Goal: Task Accomplishment & Management: Complete application form

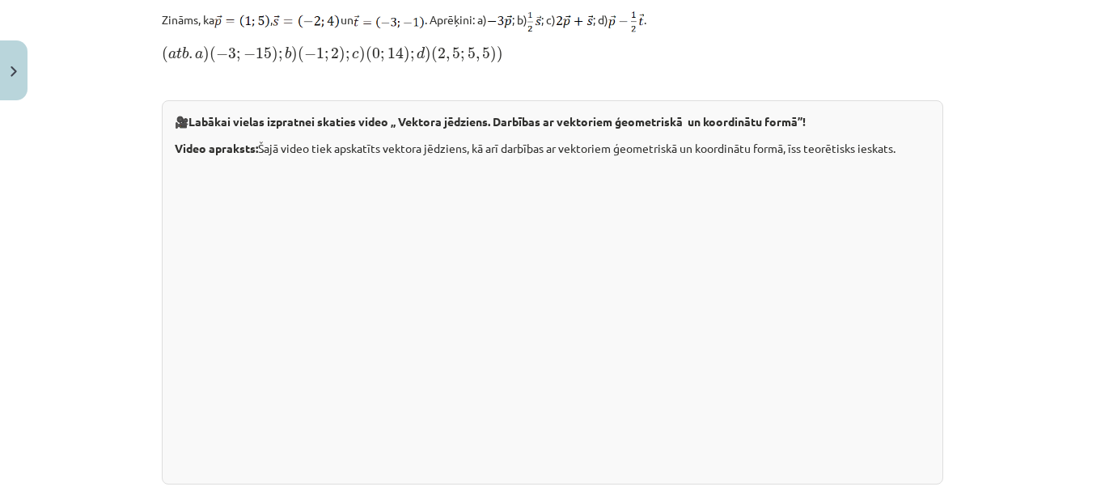
scroll to position [301, 0]
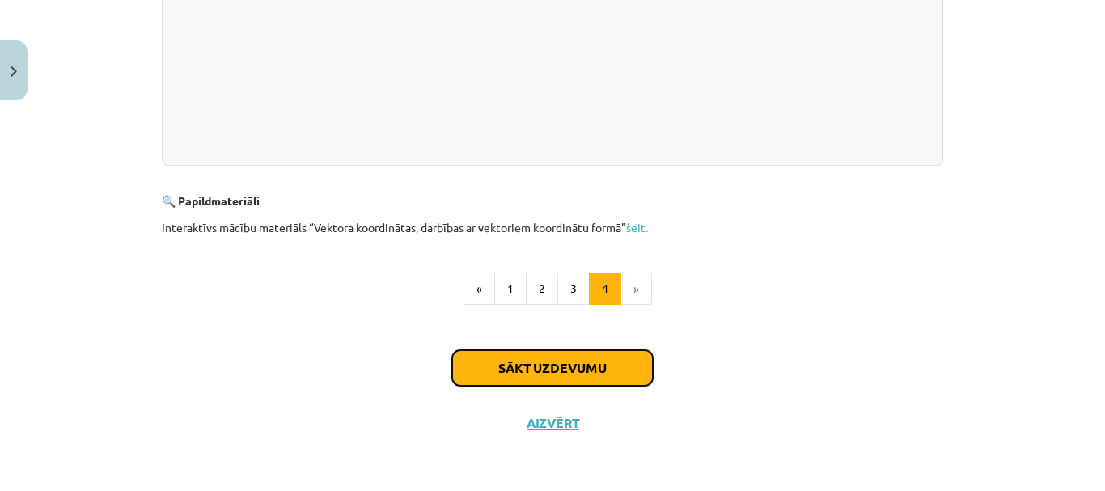
click at [612, 364] on button "Sākt uzdevumu" at bounding box center [552, 368] width 201 height 36
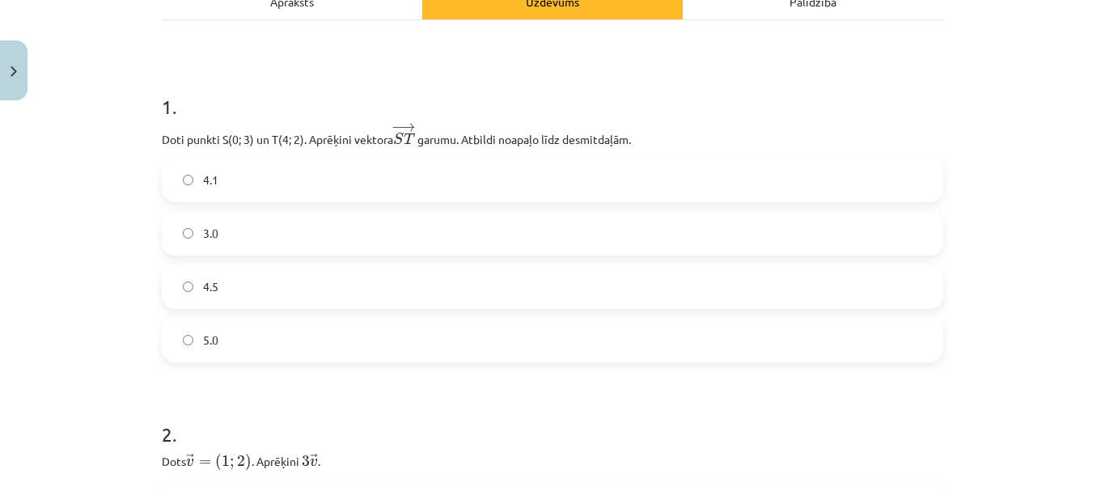
scroll to position [283, 0]
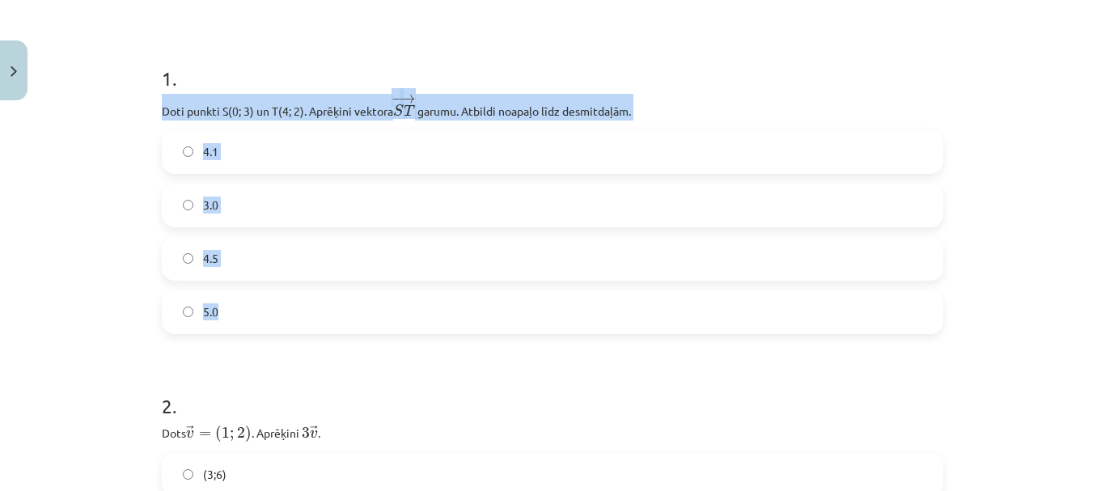
drag, startPoint x: 153, startPoint y: 111, endPoint x: 485, endPoint y: 307, distance: 385.2
copy div "Doti punkti S(0; 3) un T(4; 2). Aprēķini vektora − → S T S T → ﻿ garumu. Atbild…"
click at [242, 139] on label "4.1" at bounding box center [552, 152] width 778 height 40
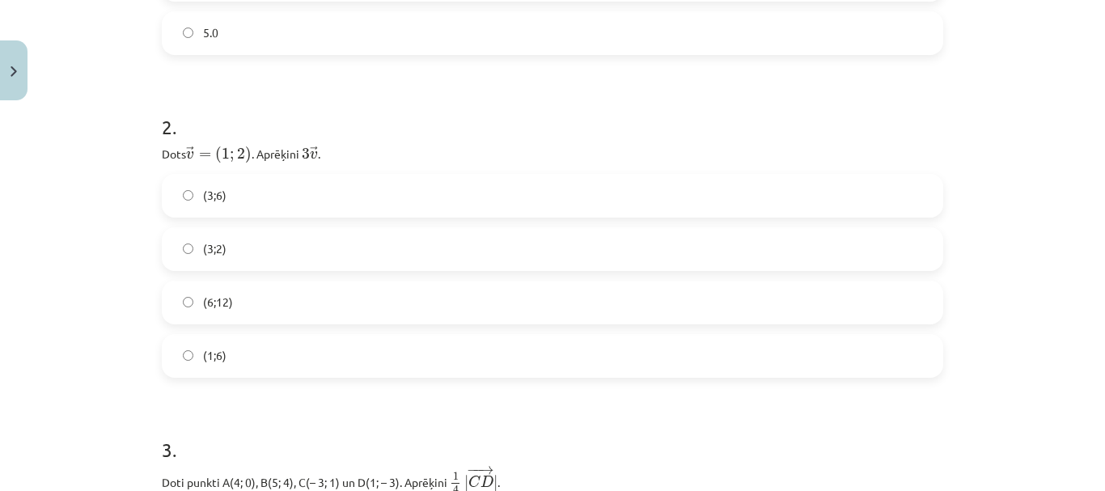
scroll to position [607, 0]
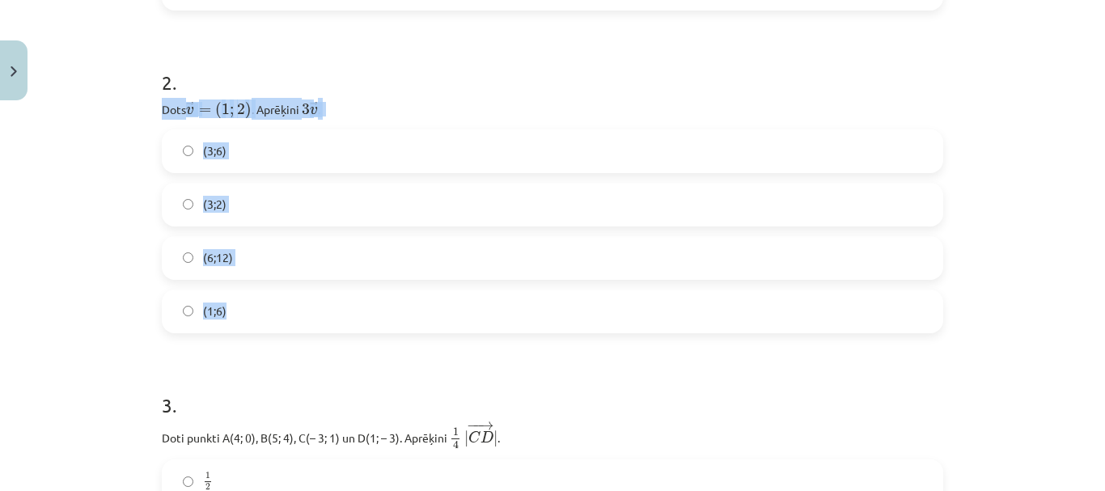
drag, startPoint x: 155, startPoint y: 108, endPoint x: 320, endPoint y: 305, distance: 257.8
copy div "Dots → v = ( 1 ; 2 ) v → = ( 1 ; 2 ) ﻿. Aprēķini ﻿ 3 → v 3 v → ﻿. (3;6) (3;2) (…"
click at [248, 152] on label "(3;6)" at bounding box center [552, 151] width 778 height 40
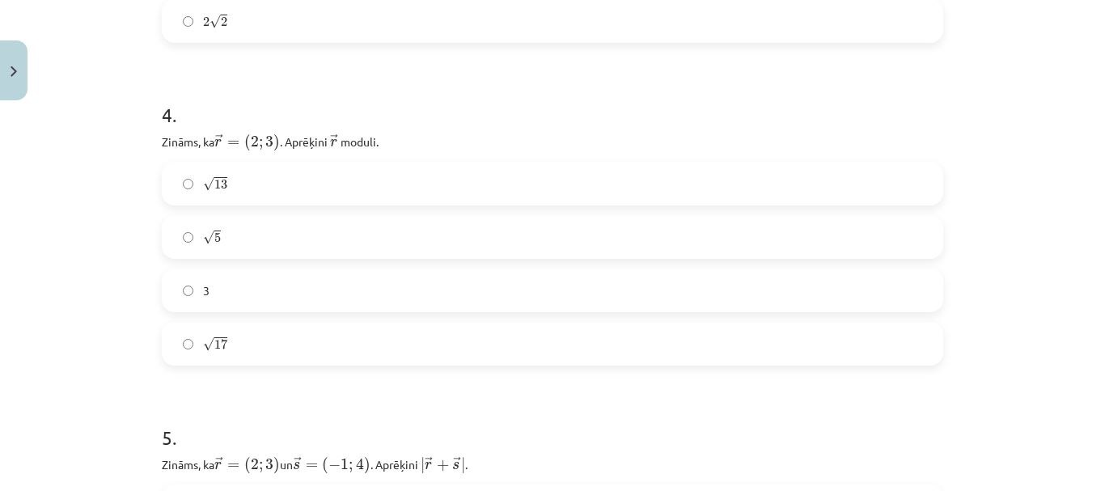
scroll to position [1254, 0]
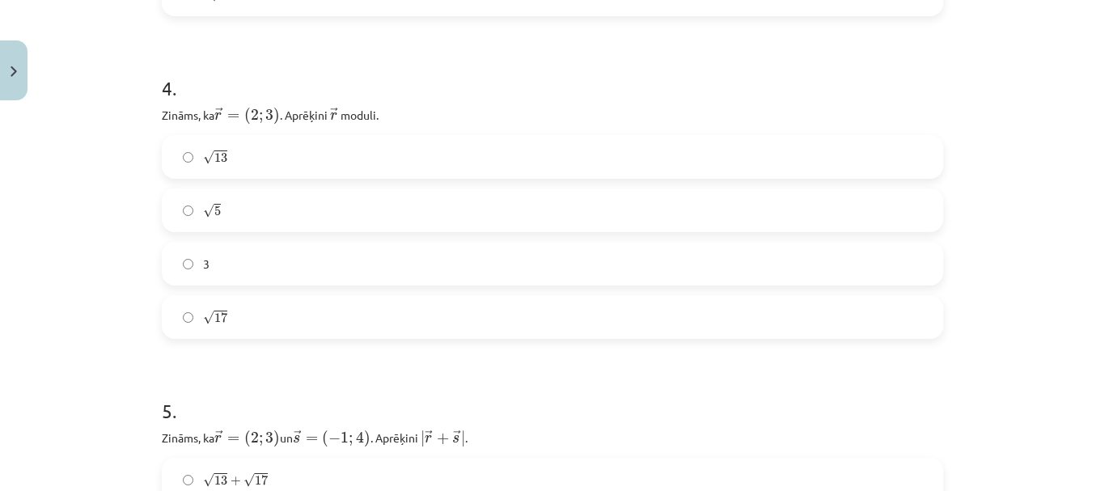
click at [239, 161] on label "√ 13 13" at bounding box center [552, 157] width 778 height 40
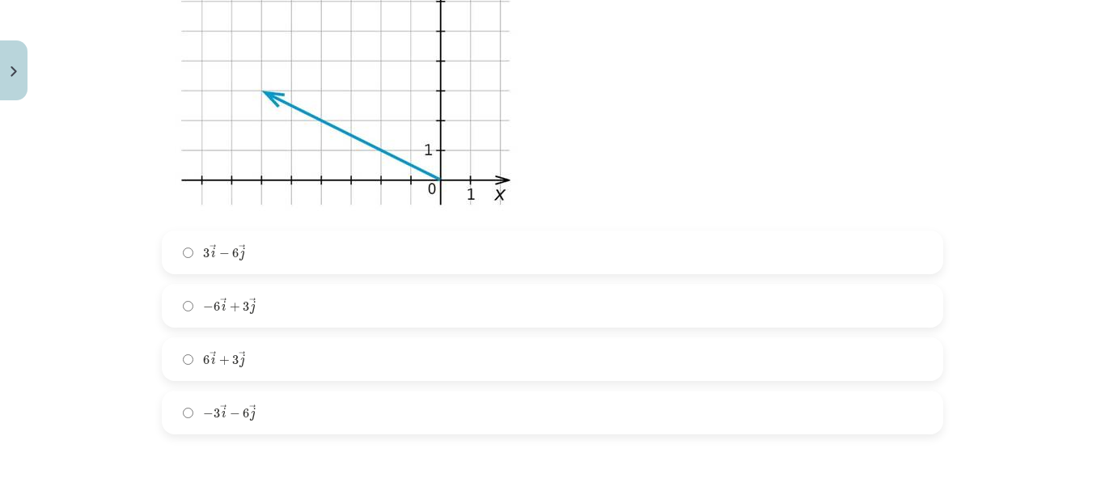
scroll to position [2144, 0]
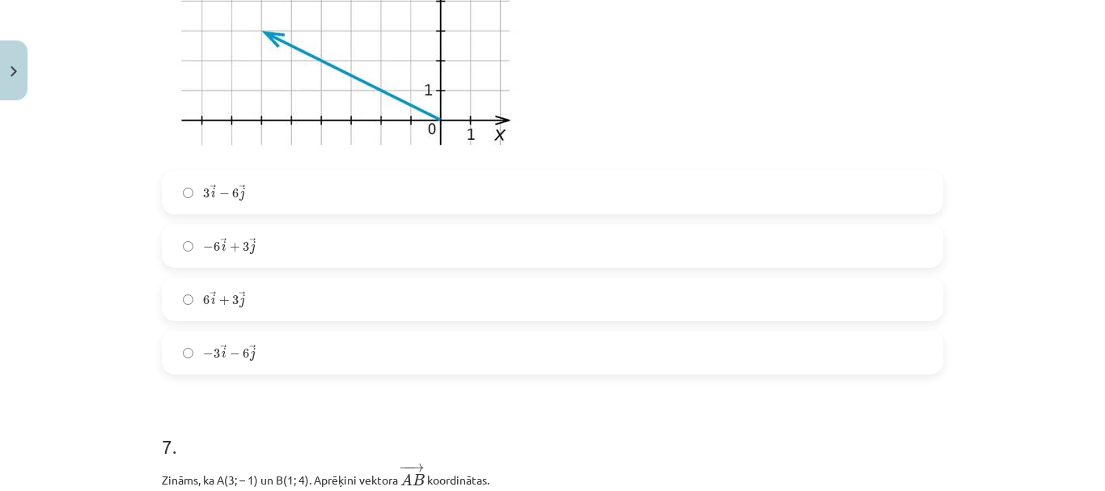
click at [299, 239] on label "− 6 → i + 3 → j − 6 i → + 3 j →" at bounding box center [552, 246] width 778 height 40
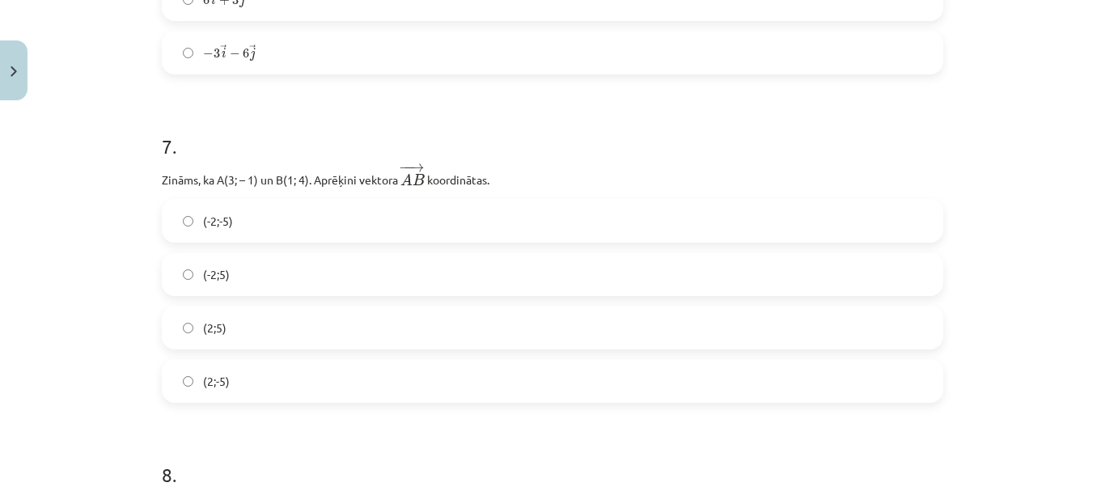
scroll to position [2468, 0]
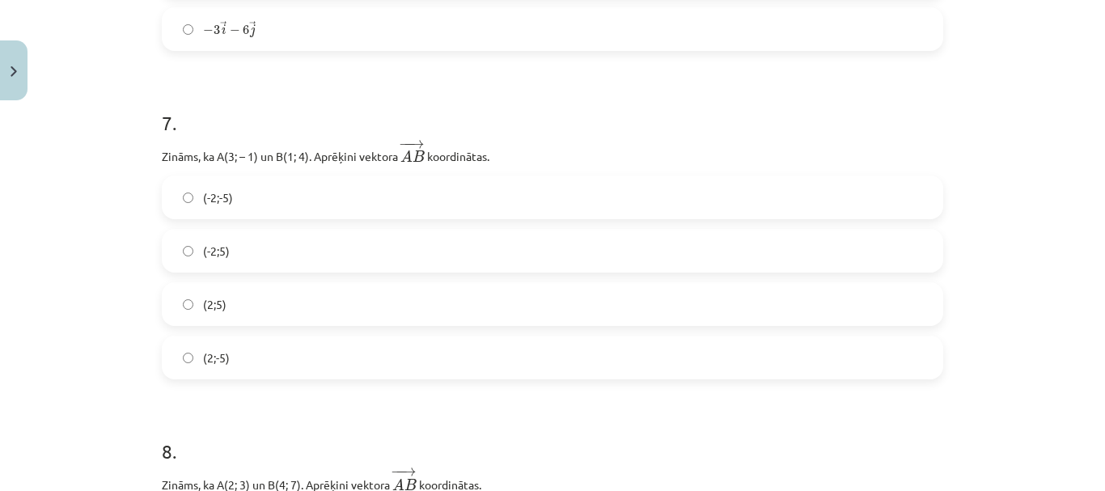
click at [245, 251] on label "(-2;5)" at bounding box center [552, 251] width 778 height 40
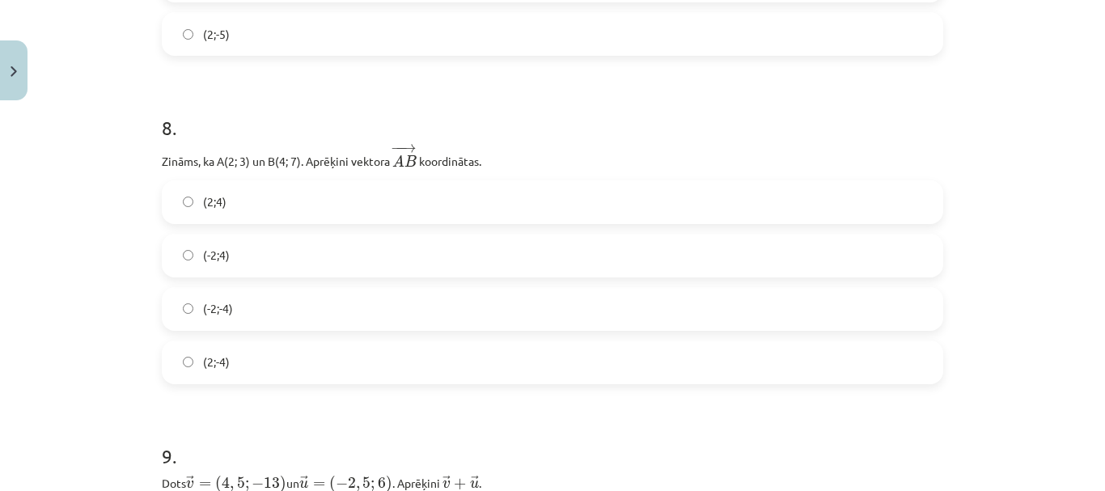
scroll to position [2872, 0]
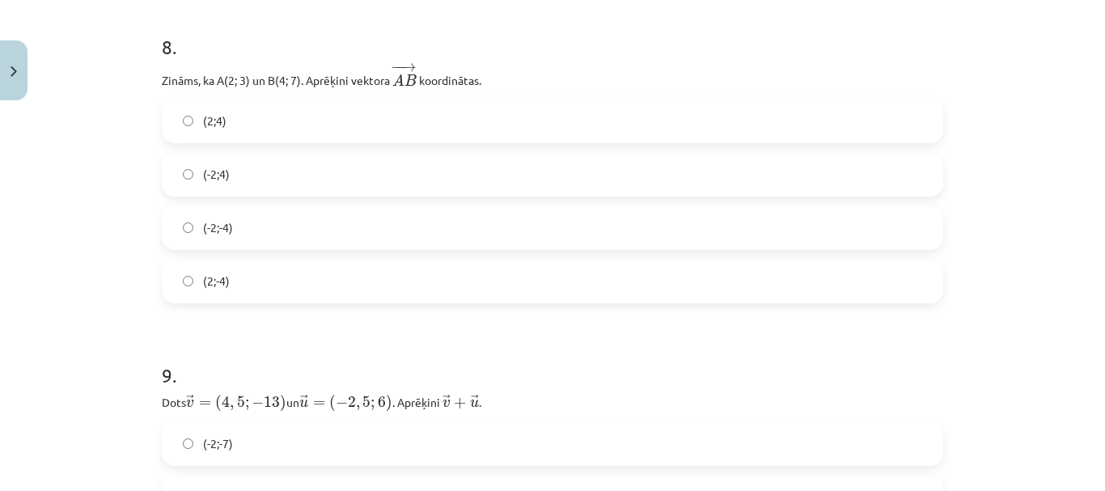
click at [235, 118] on label "(2;4)" at bounding box center [552, 121] width 778 height 40
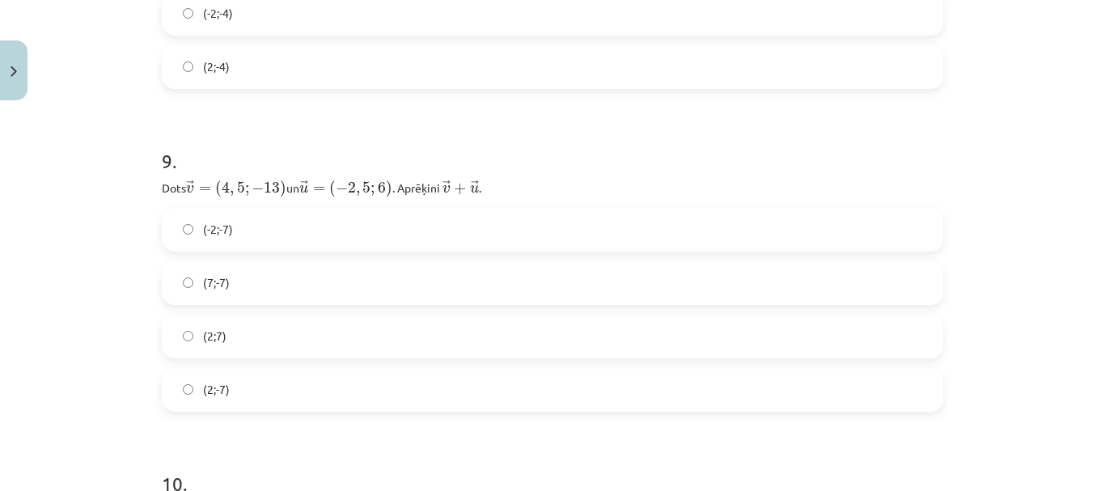
scroll to position [3115, 0]
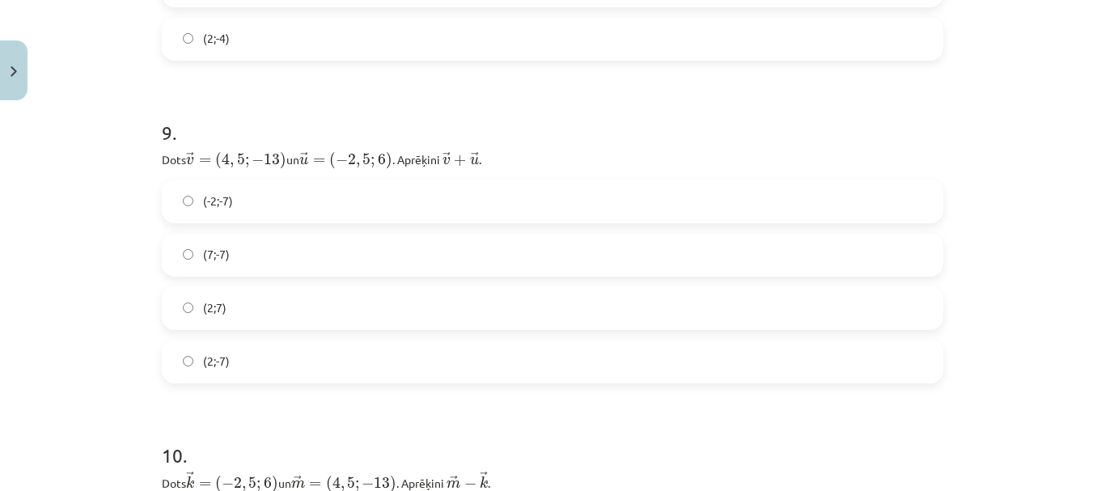
click at [233, 358] on label "(2;-7)" at bounding box center [552, 361] width 778 height 40
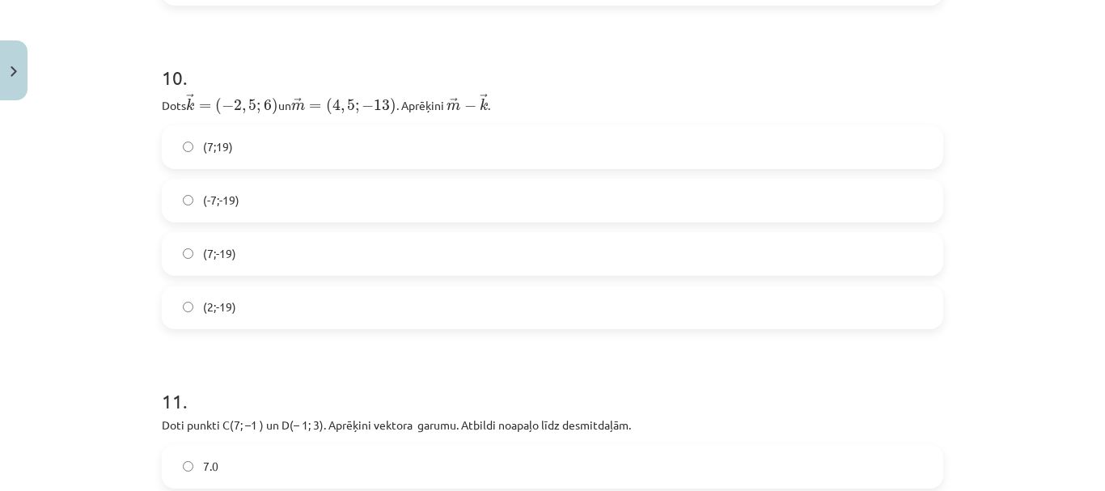
scroll to position [3520, 0]
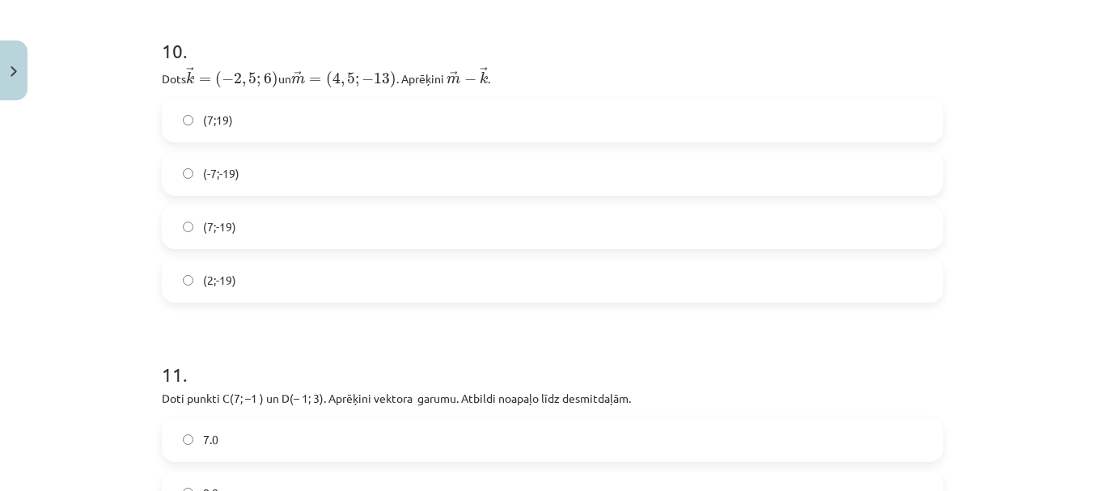
click at [263, 222] on label "(7;-19)" at bounding box center [552, 227] width 778 height 40
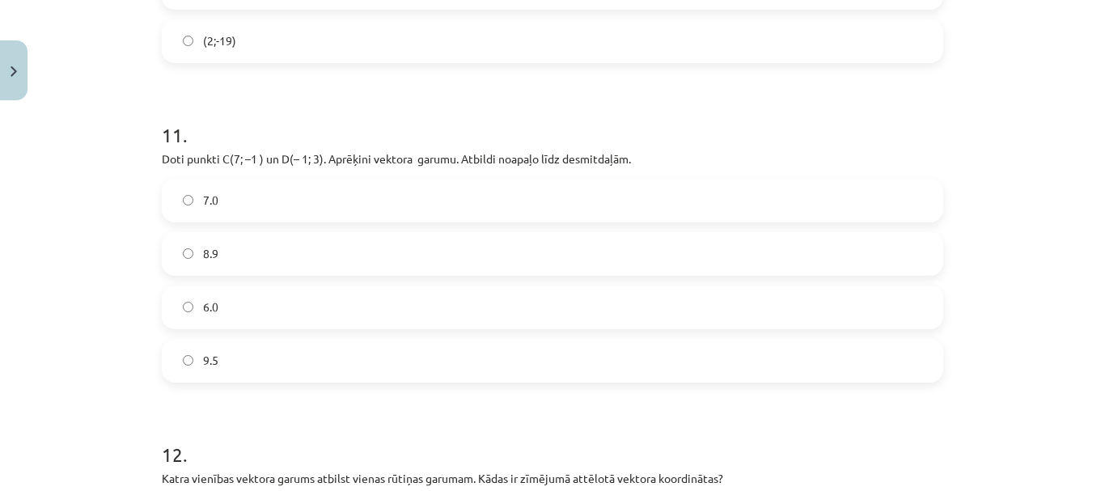
scroll to position [3843, 0]
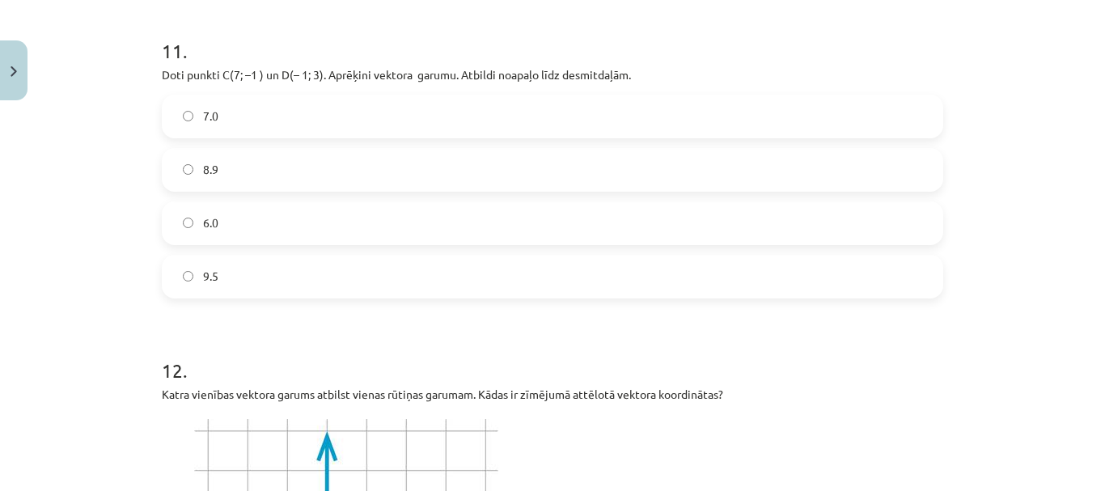
click at [277, 175] on label "8.9" at bounding box center [552, 170] width 778 height 40
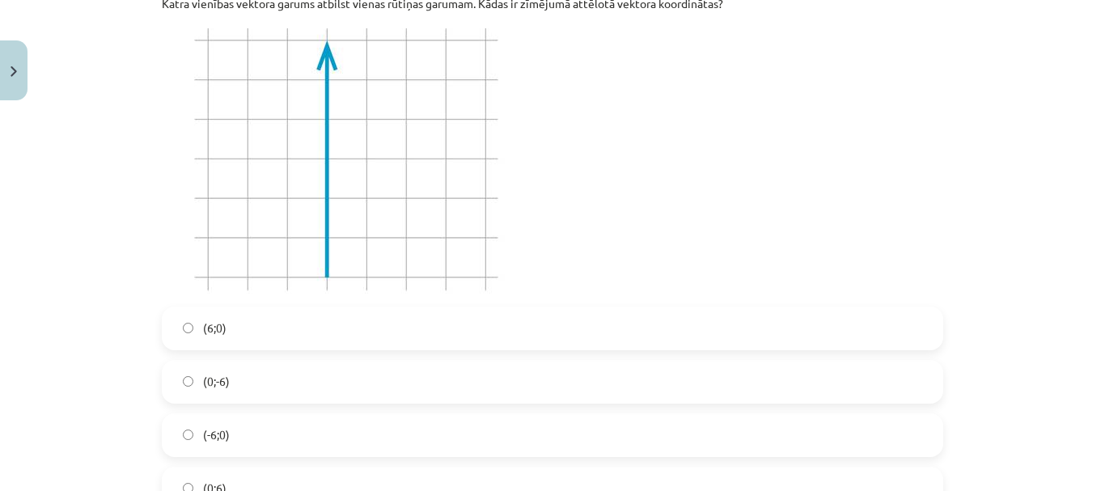
scroll to position [4329, 0]
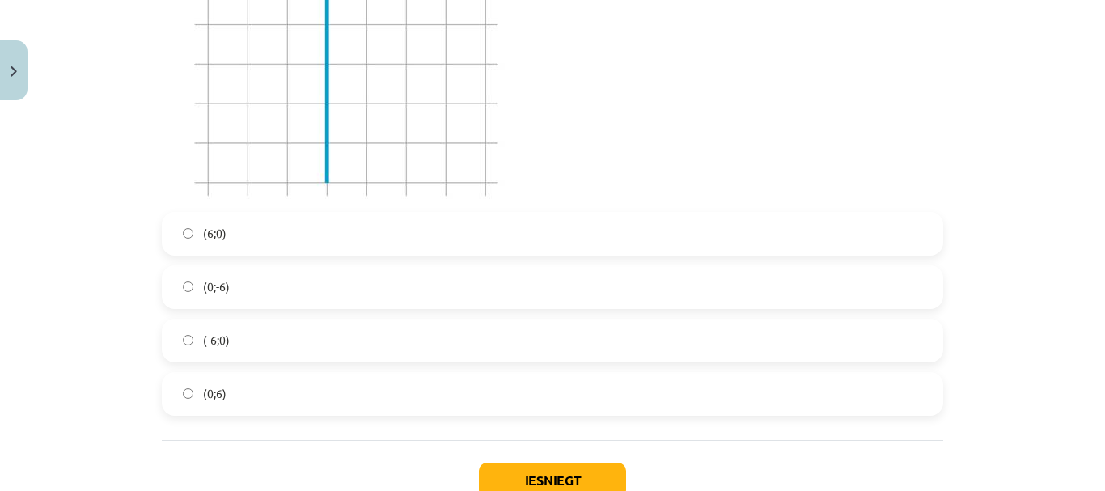
click at [256, 389] on label "(0;6)" at bounding box center [552, 394] width 778 height 40
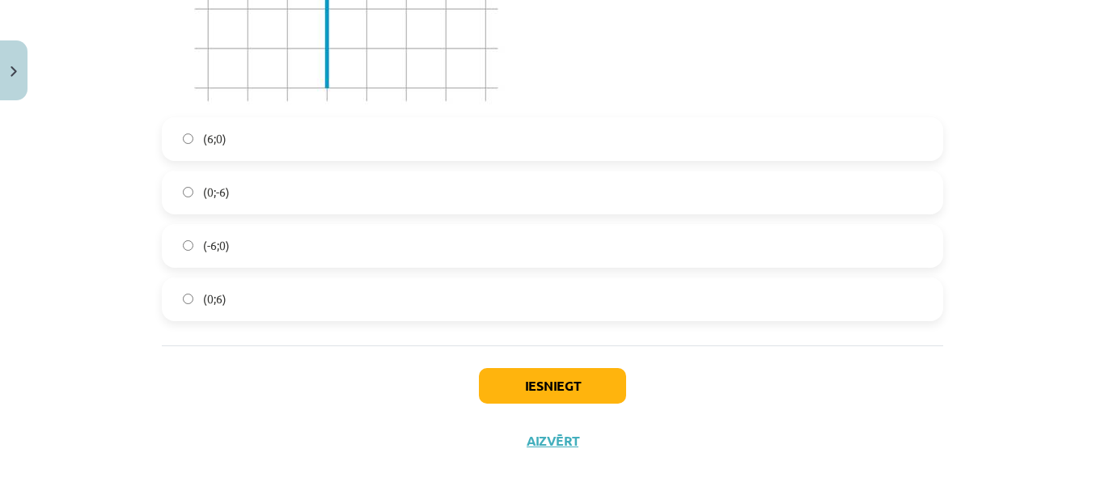
scroll to position [4439, 0]
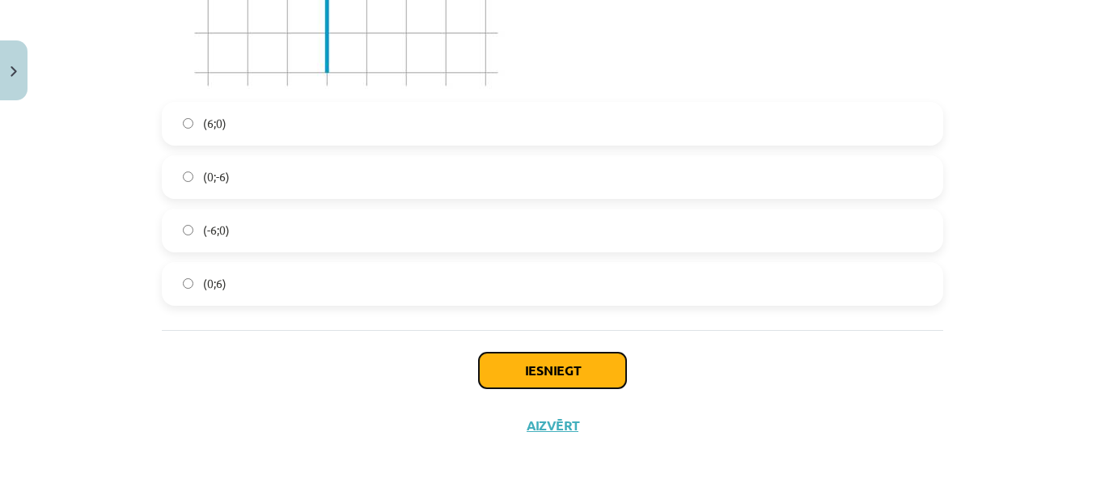
click at [583, 371] on button "Iesniegt" at bounding box center [552, 371] width 147 height 36
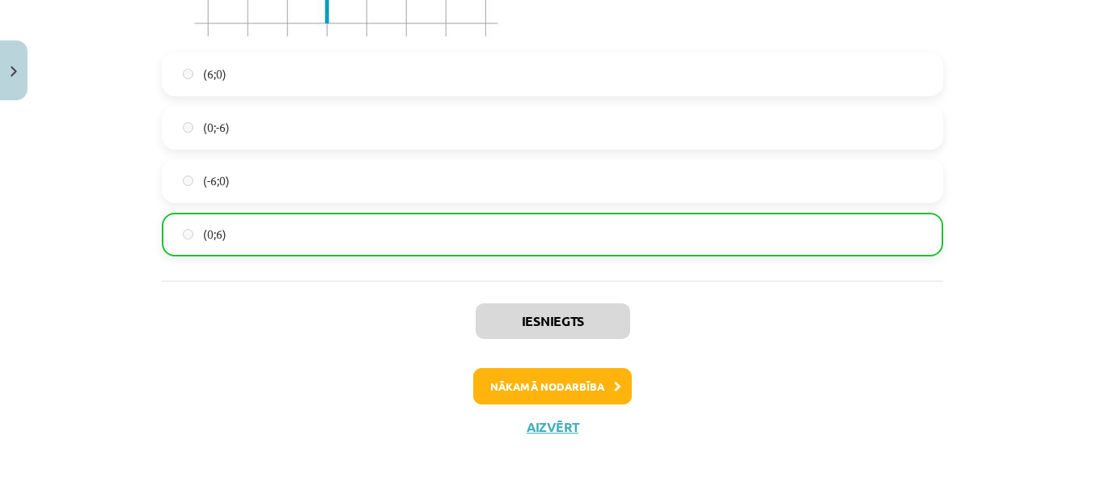
scroll to position [4490, 0]
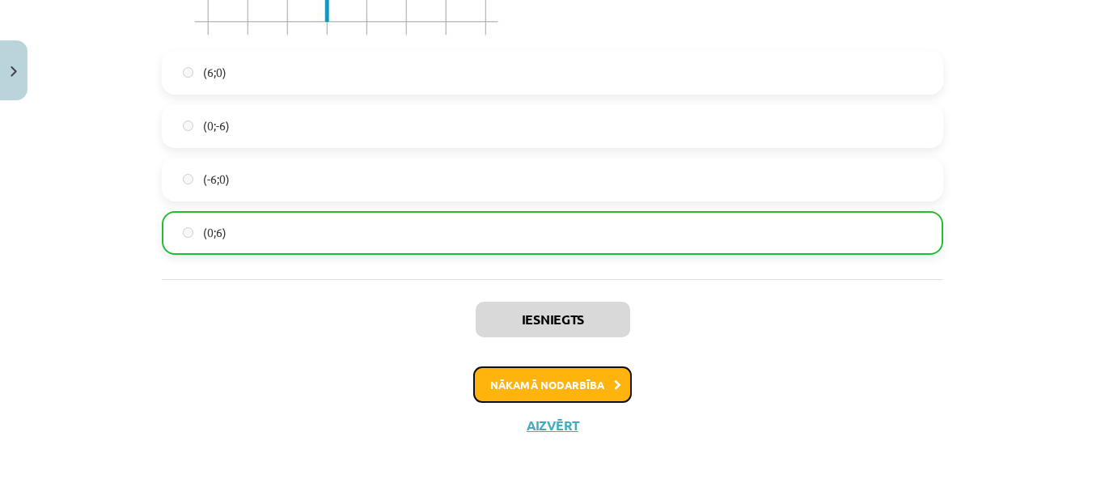
click at [589, 383] on button "Nākamā nodarbība" at bounding box center [552, 385] width 159 height 37
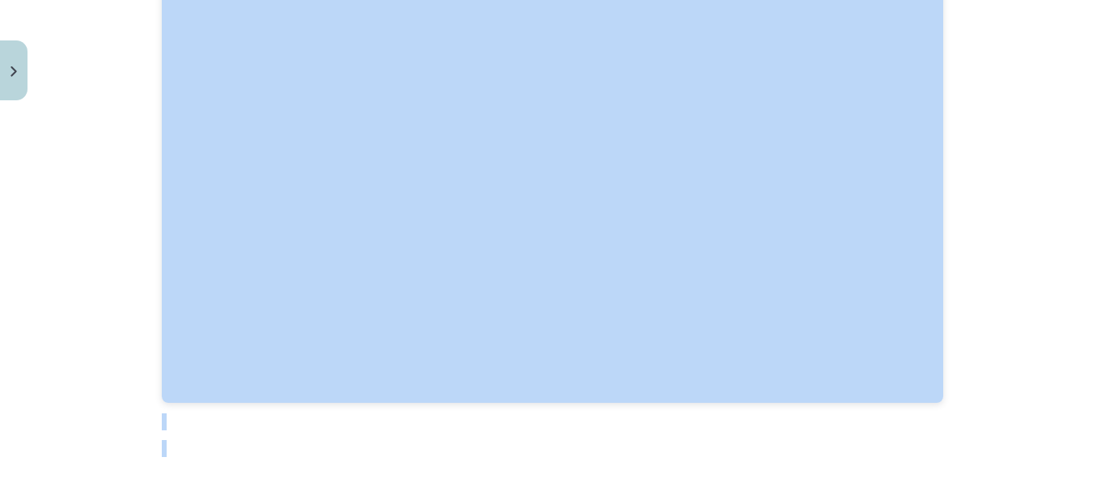
scroll to position [2225, 0]
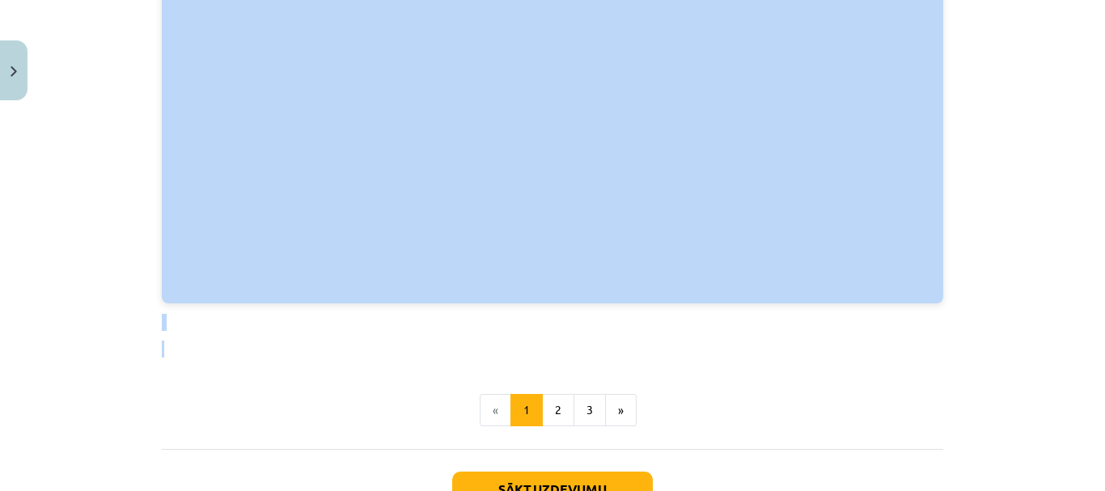
drag, startPoint x: 489, startPoint y: 285, endPoint x: 932, endPoint y: 331, distance: 445.8
copy div "Vektori telpā 💡 Materiāls tev palīdzēs: Apgūt kā lietot ar telpas vektoriem sai…"
click at [764, 348] on p at bounding box center [553, 349] width 782 height 17
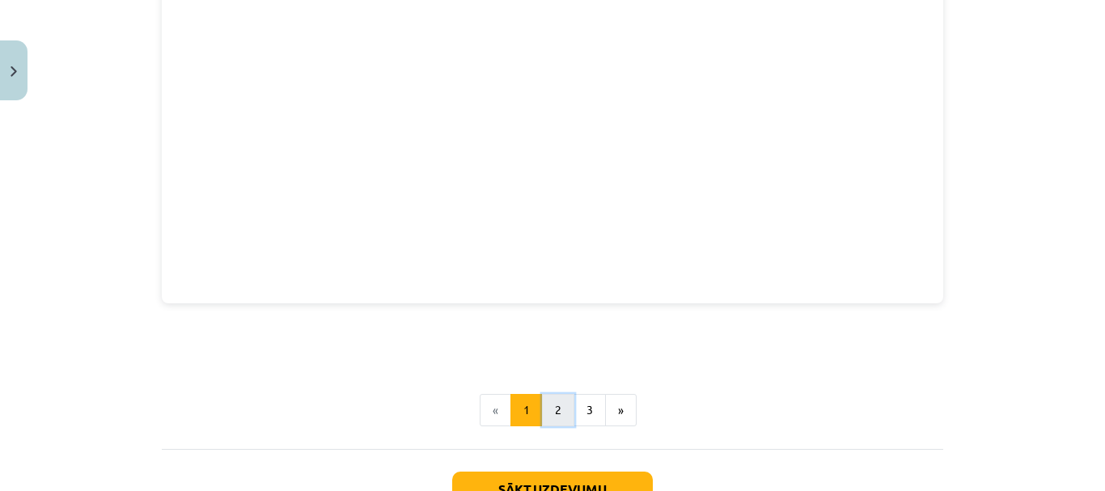
click at [545, 407] on button "2" at bounding box center [558, 410] width 32 height 32
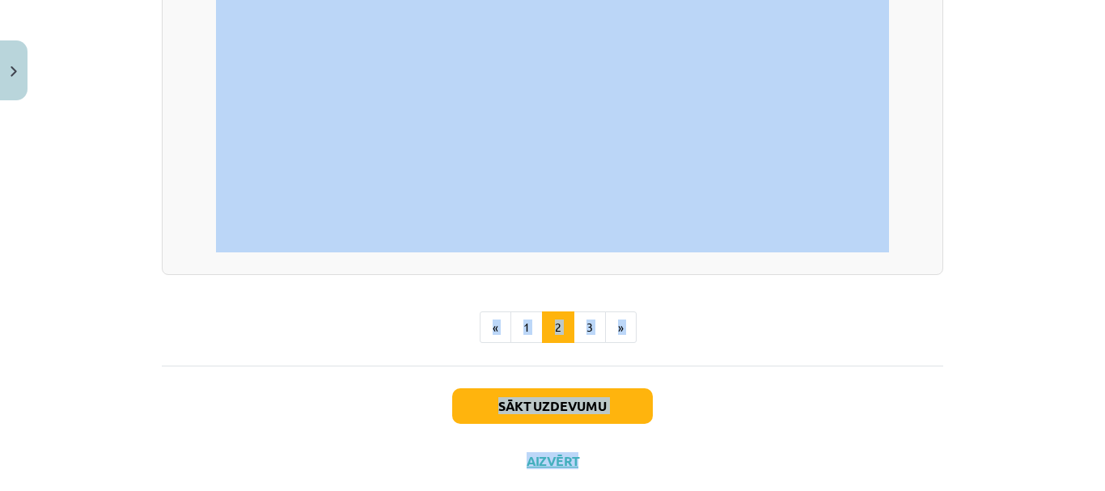
scroll to position [2473, 0]
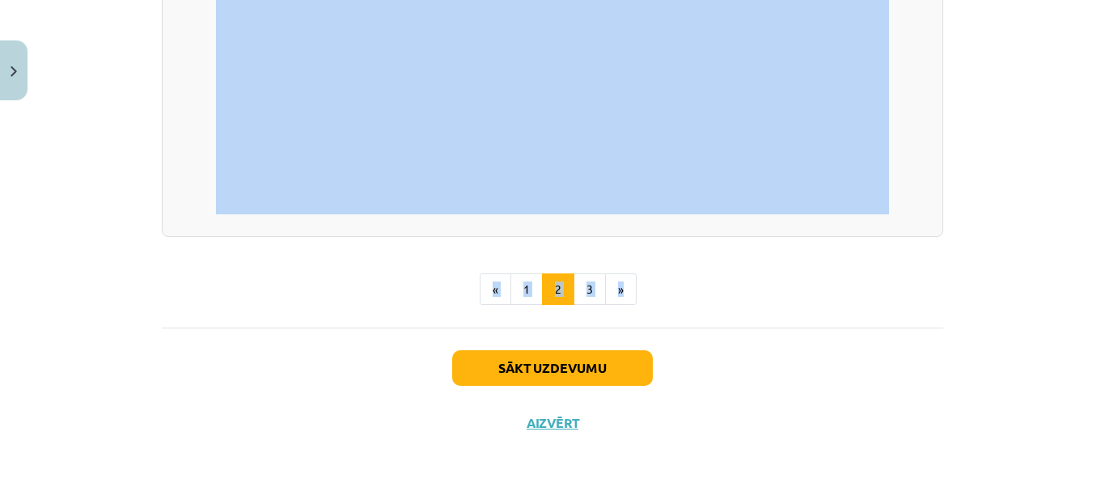
drag, startPoint x: 318, startPoint y: 24, endPoint x: 896, endPoint y: 216, distance: 608.7
copy div "Dekarta taisnleņķa koordinātu sistēma telpā, punkta koordinātas Jebkuru no plak…"
click at [583, 287] on button "3" at bounding box center [590, 289] width 32 height 32
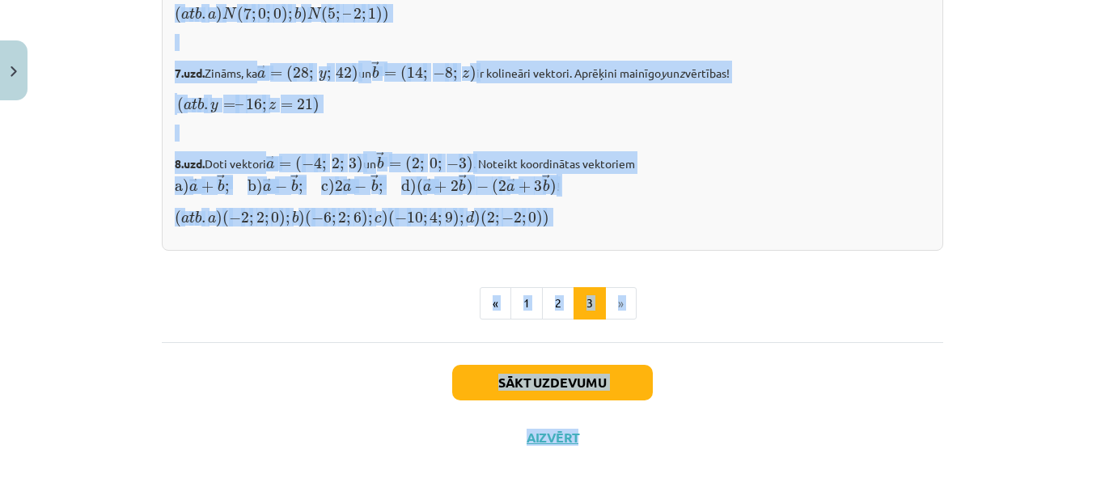
scroll to position [1844, 0]
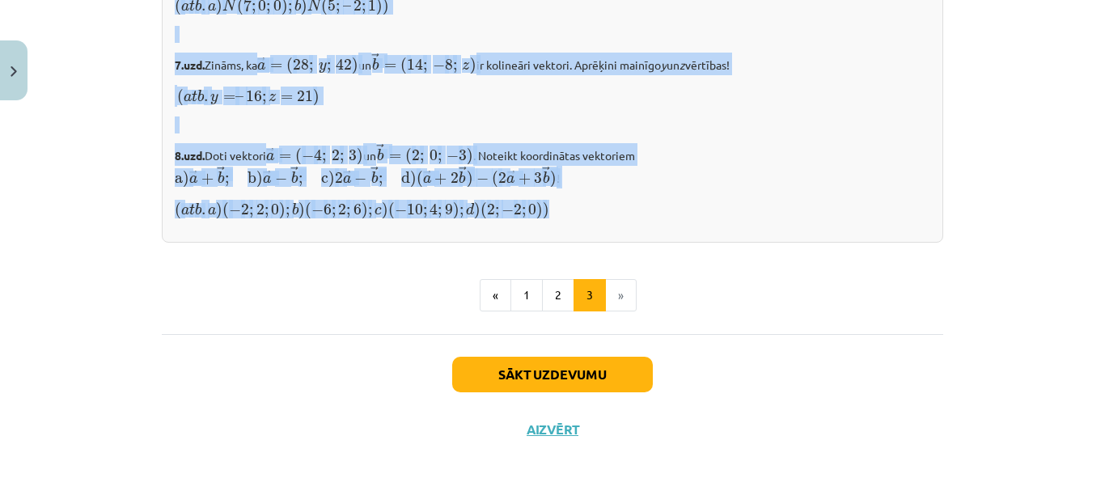
drag, startPoint x: 417, startPoint y: 23, endPoint x: 874, endPoint y: 224, distance: 499.2
copy div "Vektora koordinātas, tā garums telpā Jebkuru vektoru telpā var izteikt, izmanto…"
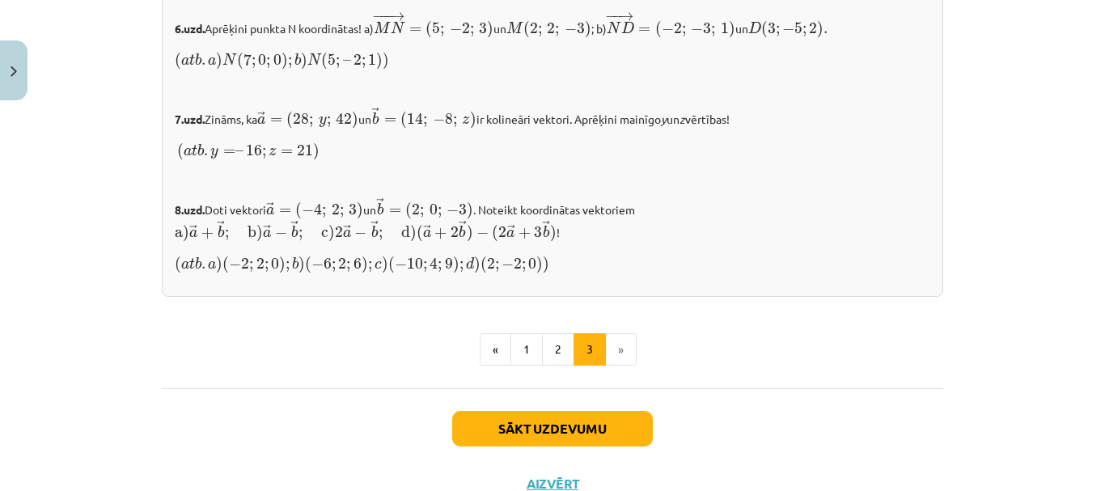
scroll to position [1763, 0]
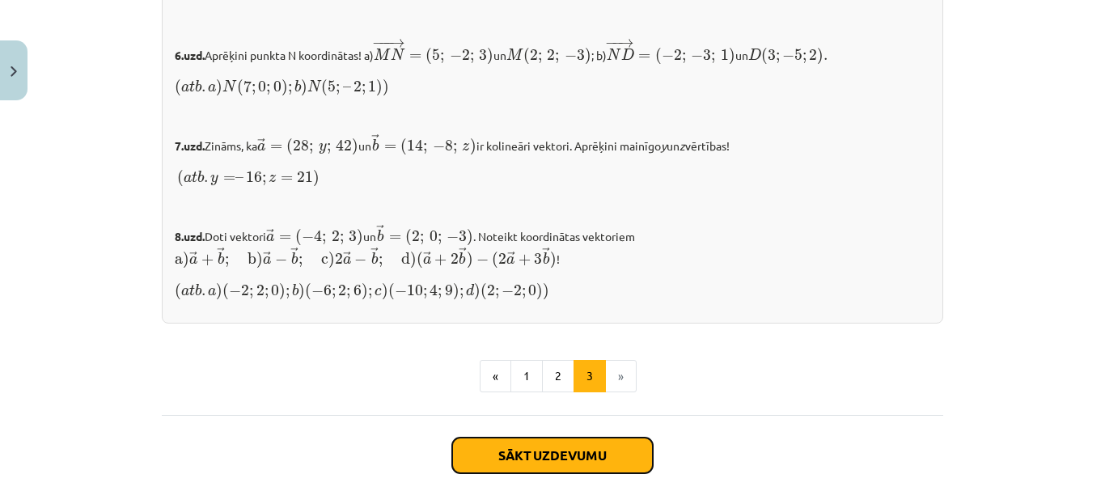
click at [510, 449] on button "Sākt uzdevumu" at bounding box center [552, 456] width 201 height 36
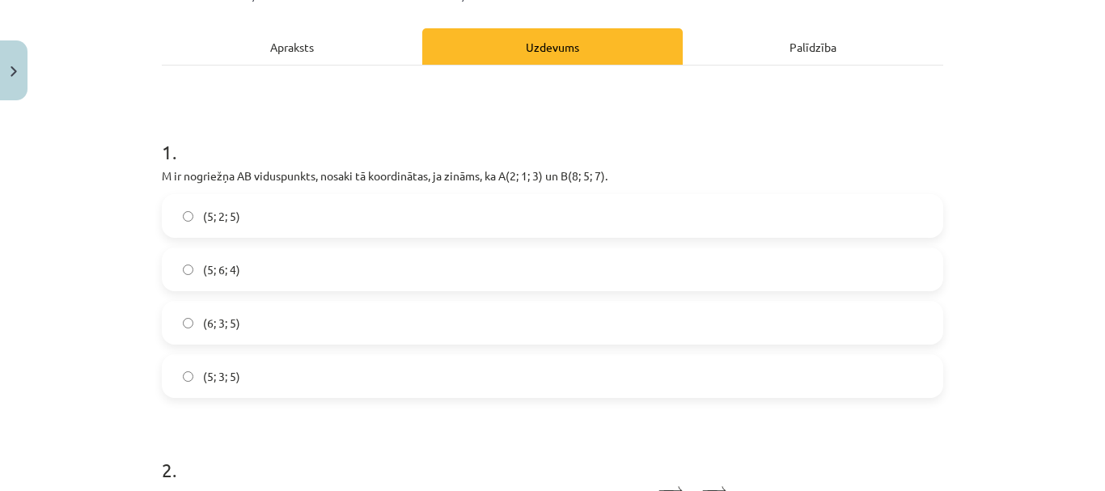
scroll to position [283, 0]
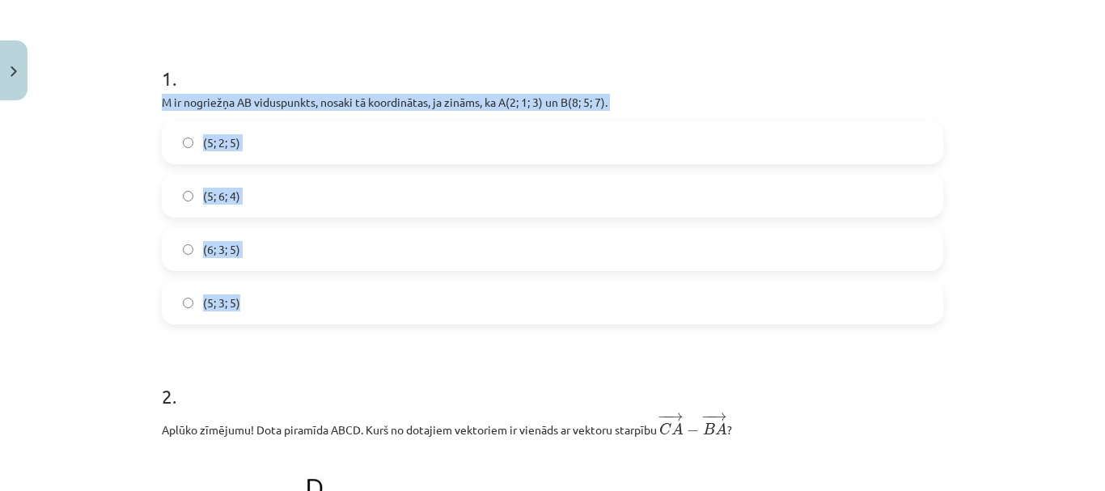
drag, startPoint x: 156, startPoint y: 101, endPoint x: 437, endPoint y: 307, distance: 348.4
click at [437, 307] on div "1 . M ir nogriežņa AB viduspunkts, nosaki tā koordinātas, ja zināms, ka A(2; 1;…" at bounding box center [553, 182] width 782 height 286
copy div "M ir nogriežņa AB viduspunkts, nosaki tā koordinātas, ja zināms, ka A(2; 1; 3) …"
click at [282, 306] on label "(5; 3; 5)" at bounding box center [552, 302] width 778 height 40
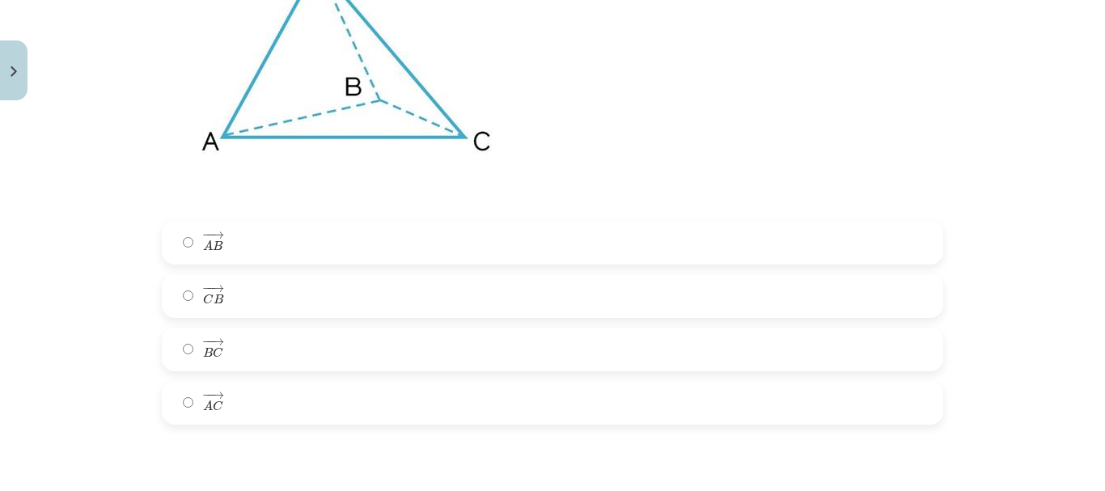
scroll to position [850, 0]
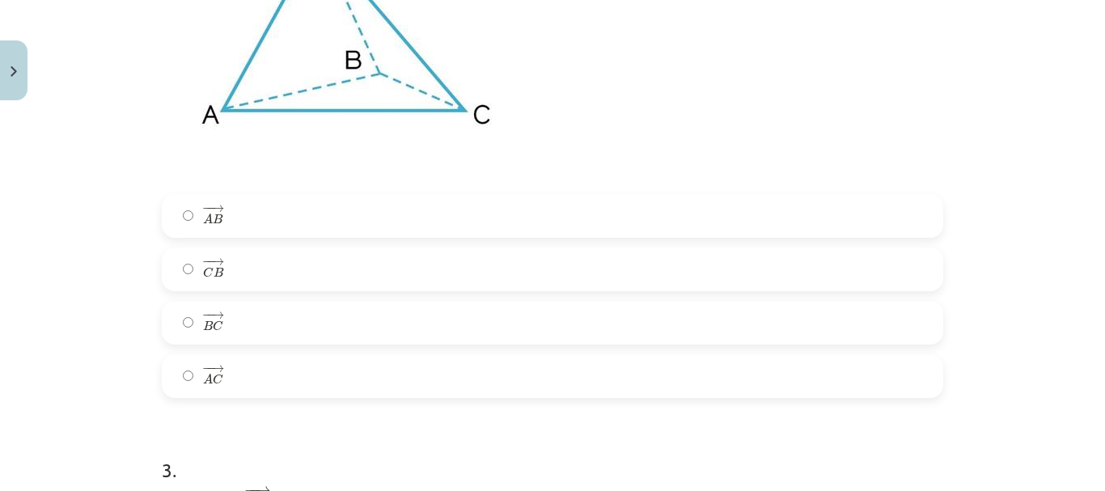
click at [239, 269] on label "− − → C B C B →" at bounding box center [552, 269] width 778 height 40
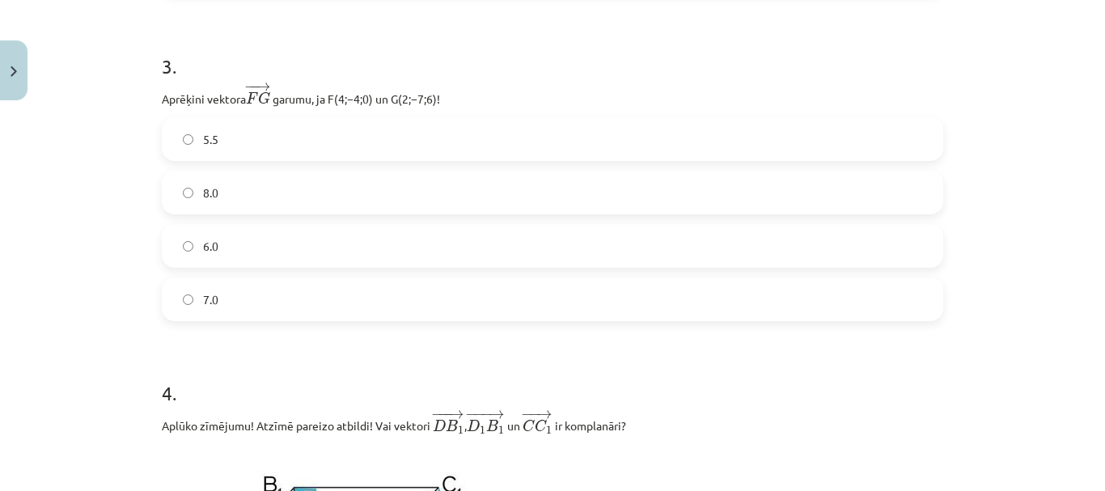
scroll to position [1254, 0]
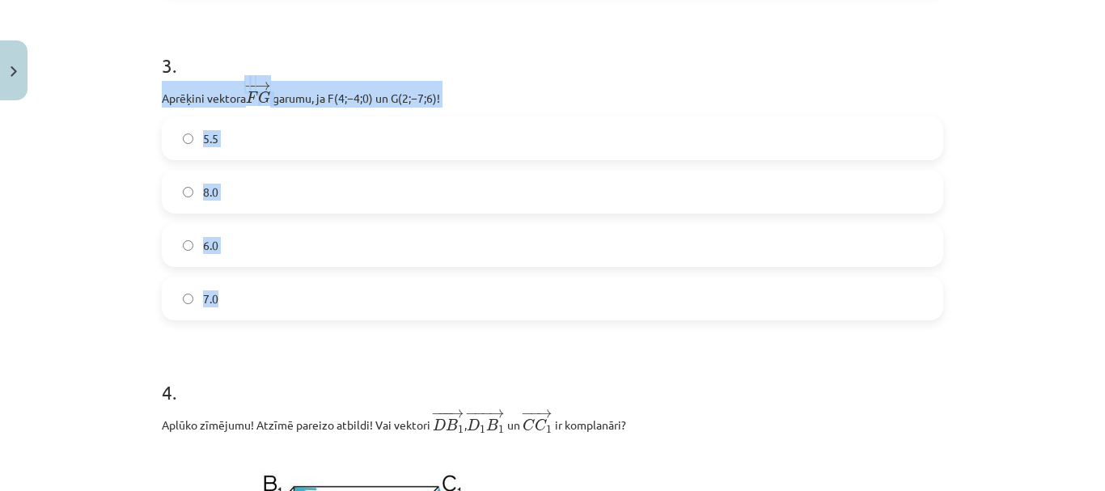
drag, startPoint x: 148, startPoint y: 95, endPoint x: 434, endPoint y: 315, distance: 360.1
copy div "Aprēķini vektora − − → F G F G → ﻿ garumu, ja ﻿F(4;−4;0)﻿ un ﻿G(2;−7;6)﻿! 5.5 8…"
click at [240, 306] on label "7.0" at bounding box center [552, 298] width 778 height 40
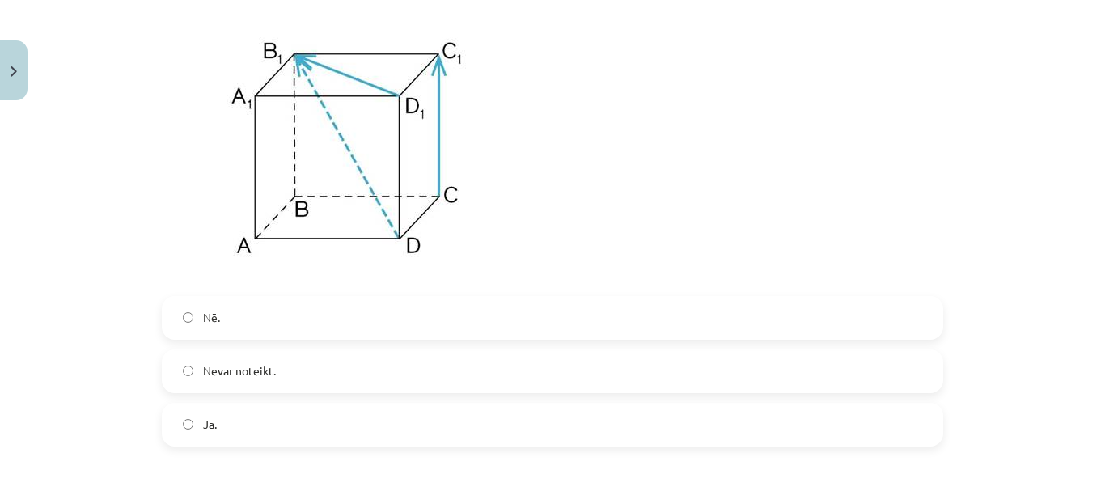
scroll to position [1740, 0]
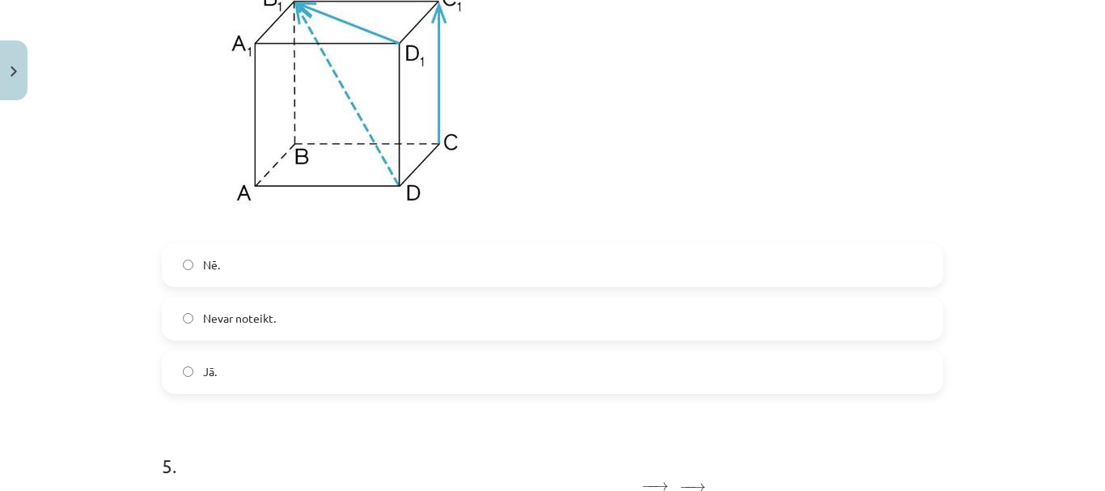
click at [294, 316] on label "Nevar noteikt." at bounding box center [552, 319] width 778 height 40
click at [233, 263] on label "Nē." at bounding box center [552, 265] width 778 height 40
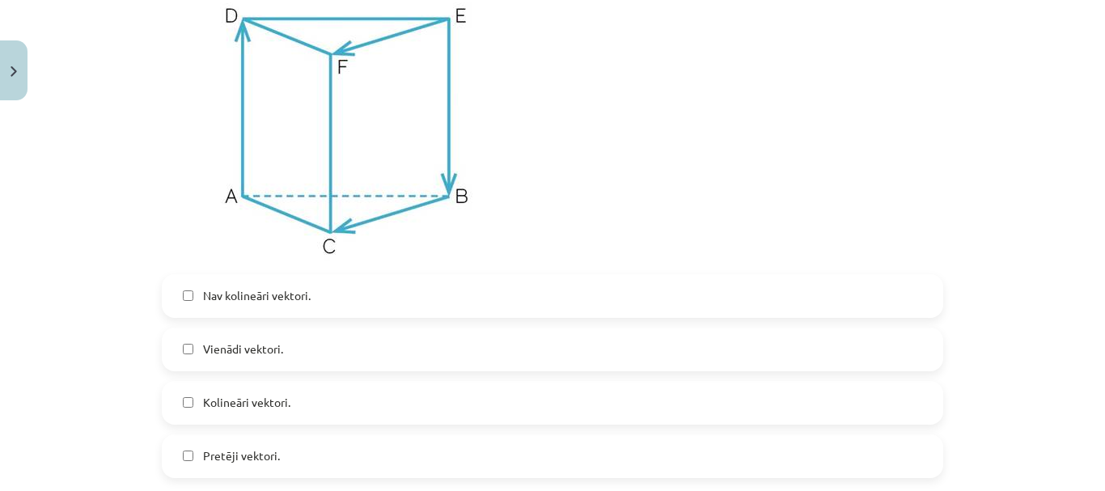
scroll to position [2306, 0]
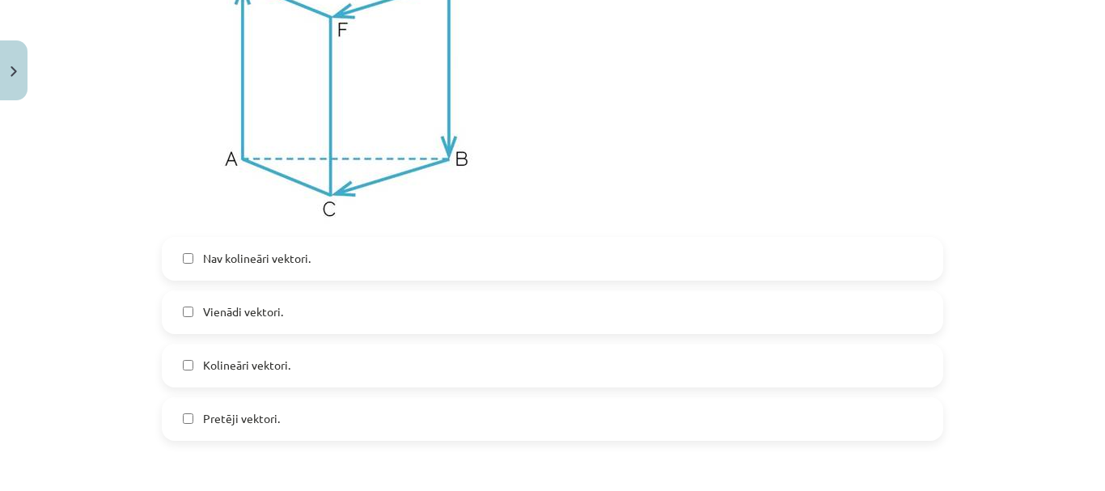
click at [185, 320] on label "Vienādi vektori." at bounding box center [552, 312] width 778 height 40
click at [189, 419] on label "Pretēji vektori." at bounding box center [552, 419] width 778 height 40
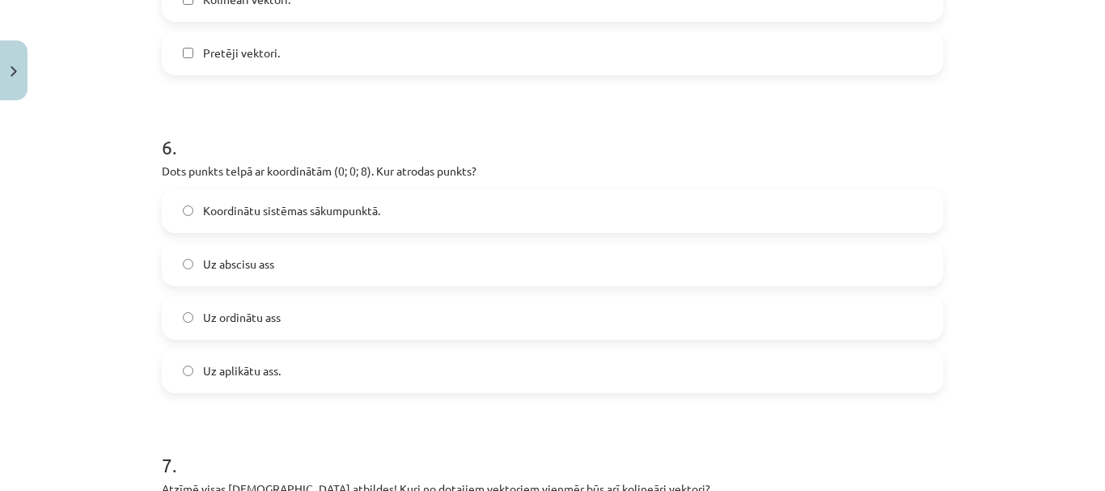
scroll to position [2710, 0]
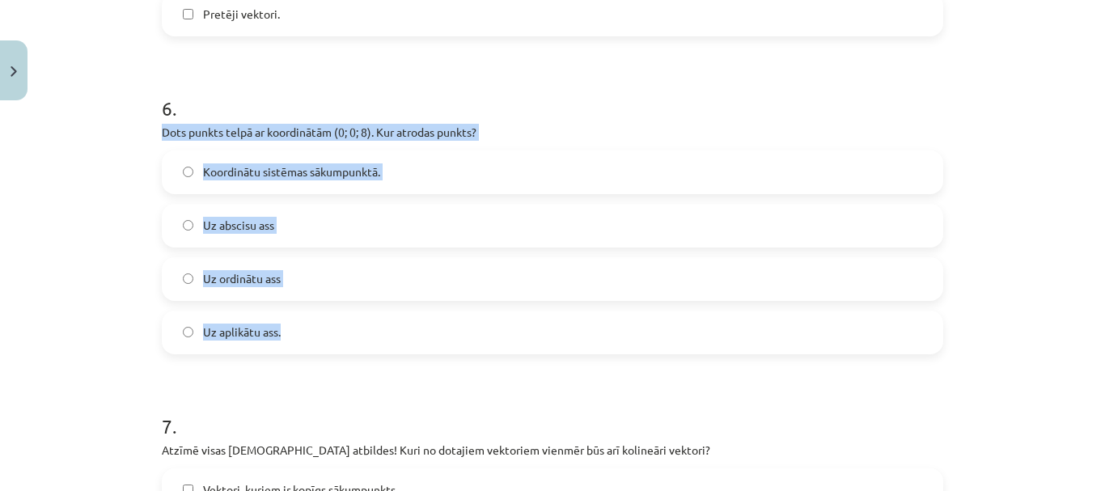
drag, startPoint x: 149, startPoint y: 130, endPoint x: 473, endPoint y: 337, distance: 384.2
copy div "Dots punkts telpā ar koordinātām (0; 0; 8). Kur atrodas punkts? Koordinātu sist…"
click at [298, 337] on label "Uz aplikātu ass." at bounding box center [552, 332] width 778 height 40
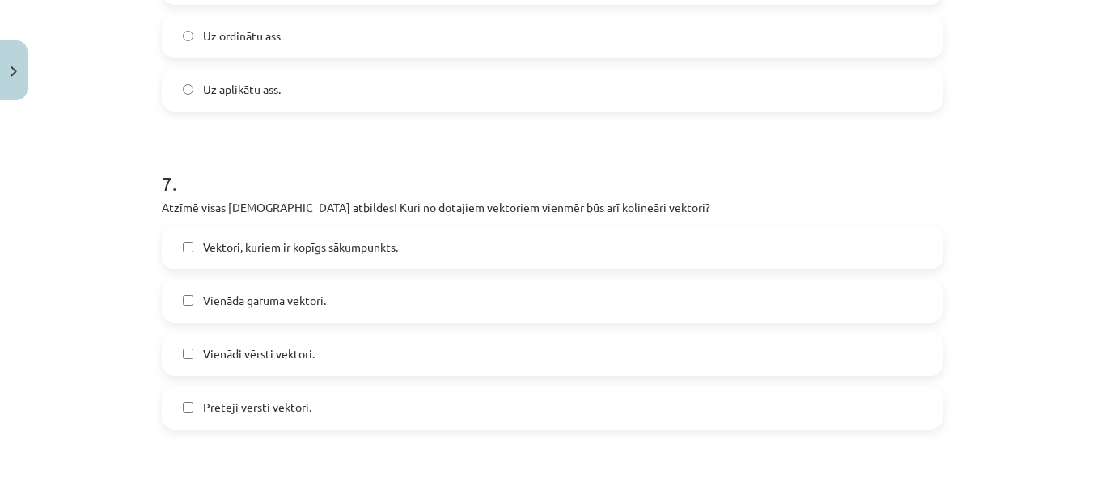
scroll to position [3034, 0]
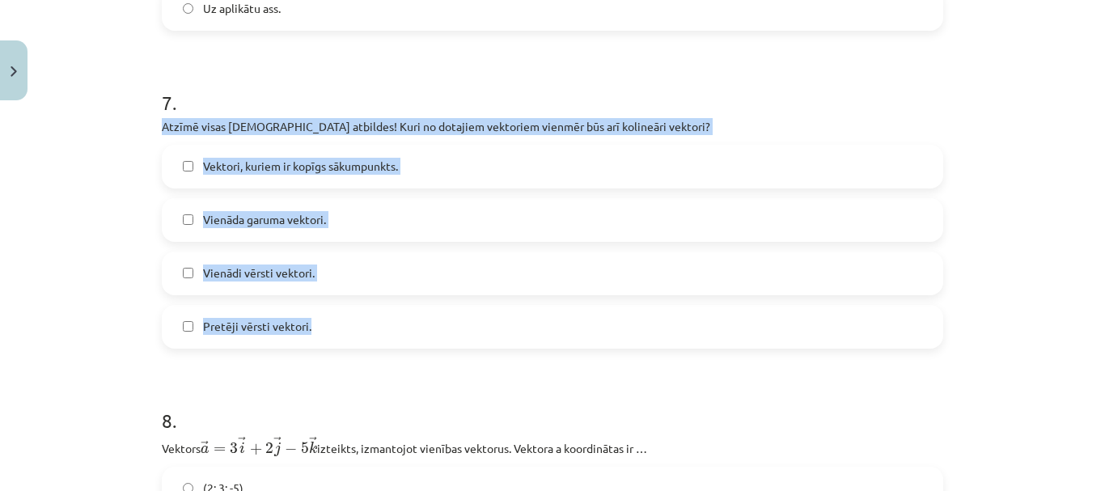
drag, startPoint x: 151, startPoint y: 128, endPoint x: 451, endPoint y: 333, distance: 363.8
copy div "Atzīmē visas pareizās atbildes! Kuri no dotajiem vektoriem vienmēr būs arī koli…"
click at [344, 276] on label "Vienādi vērsti vektori." at bounding box center [552, 273] width 778 height 40
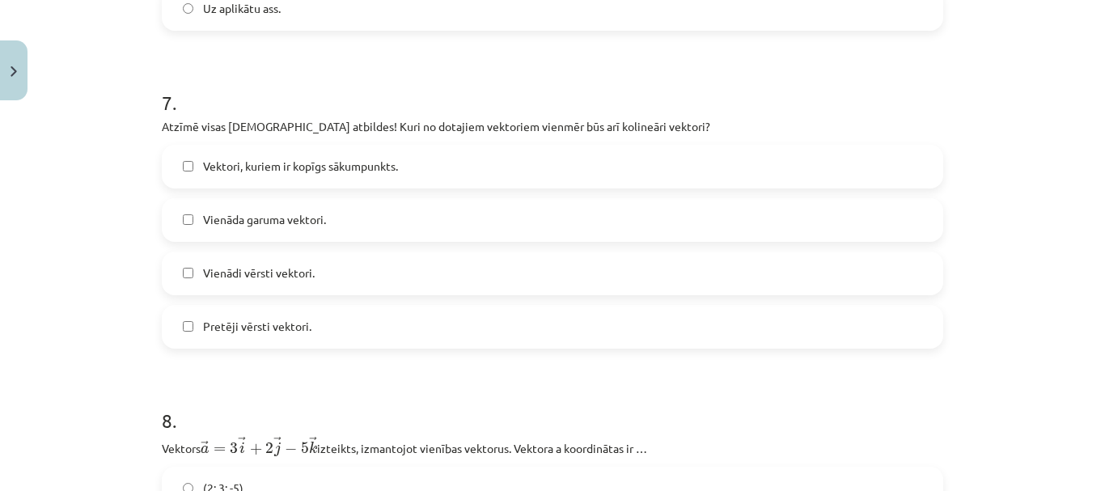
drag, startPoint x: 318, startPoint y: 328, endPoint x: 330, endPoint y: 324, distance: 13.1
click at [318, 328] on label "Pretēji vērsti vektori." at bounding box center [552, 327] width 778 height 40
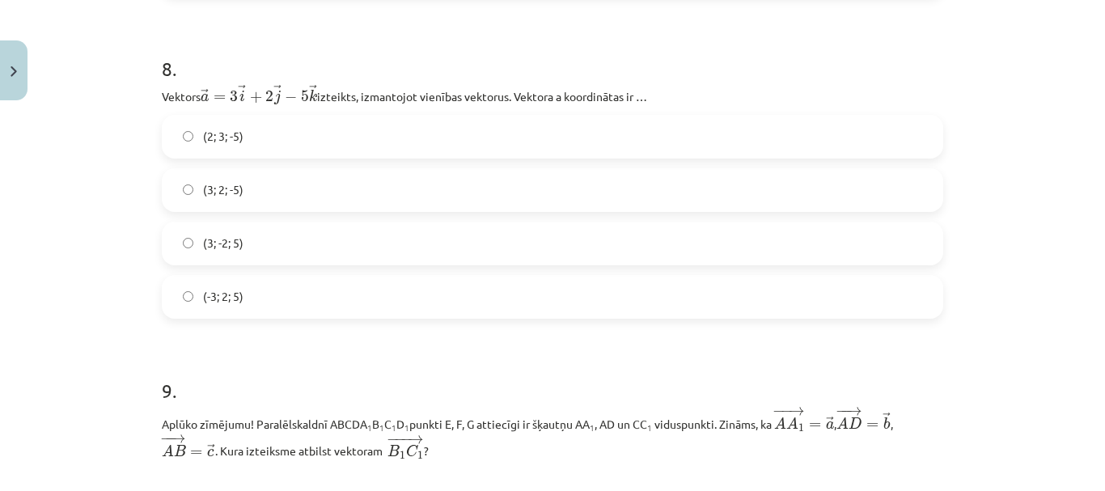
scroll to position [3358, 0]
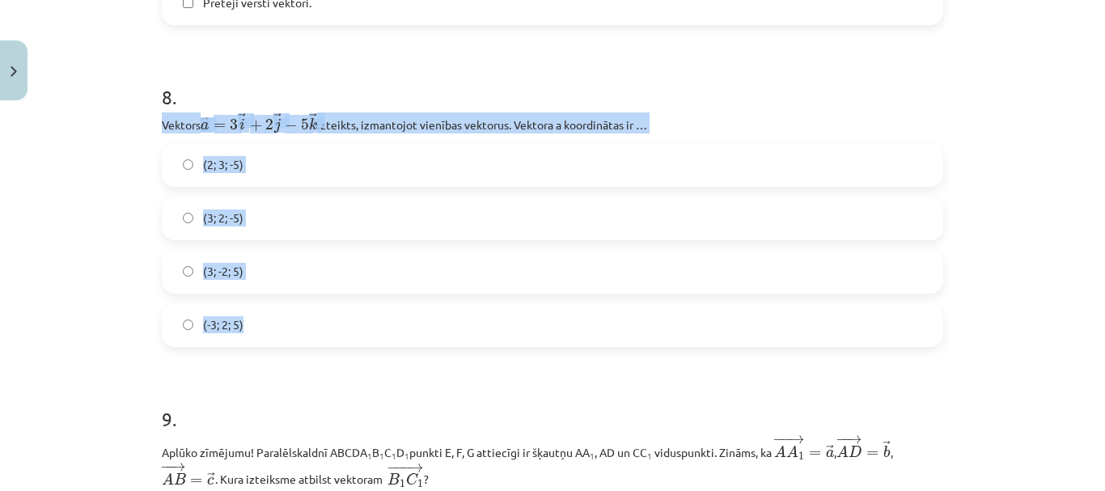
drag, startPoint x: 151, startPoint y: 125, endPoint x: 439, endPoint y: 341, distance: 359.4
click at [439, 341] on div "32 XP Saņemsi Sarežģīts 439 pilda Apraksts Uzdevums Palīdzība 1 . M ir nogriežņ…" at bounding box center [552, 446] width 801 height 7393
copy div "Vektors ﻿ → a = 3 → i + 2 → j − 5 → k a → = 3 i → + 2 j → − 5 k → izteikts, izm…"
click at [254, 159] on label "(2; 3; -5)" at bounding box center [552, 165] width 778 height 40
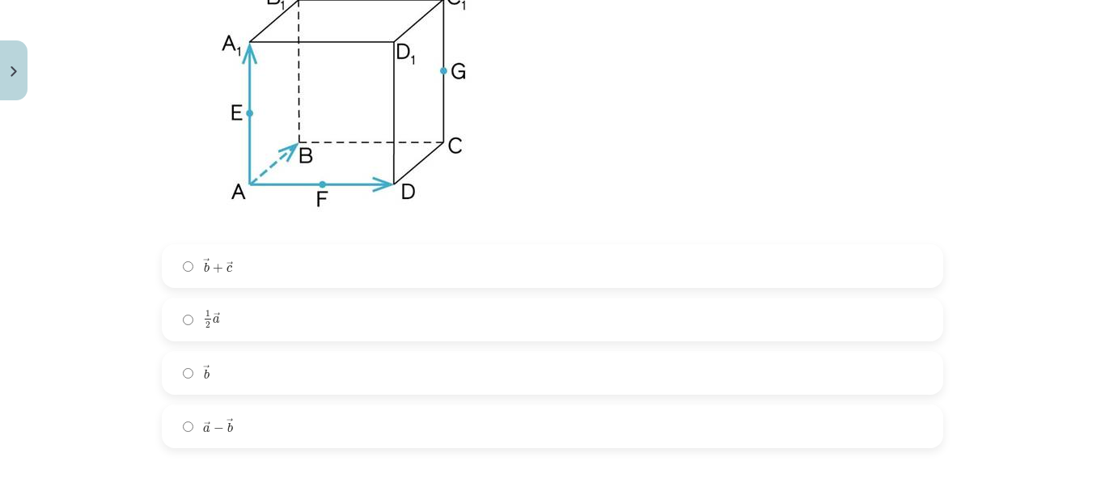
scroll to position [3924, 0]
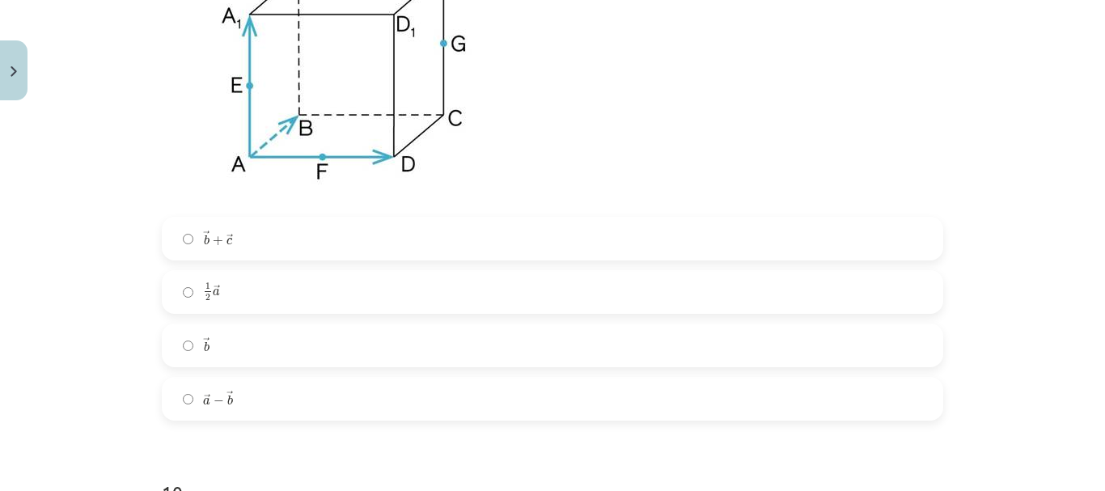
click at [252, 242] on label "→ b + → c b → + c →" at bounding box center [552, 238] width 778 height 40
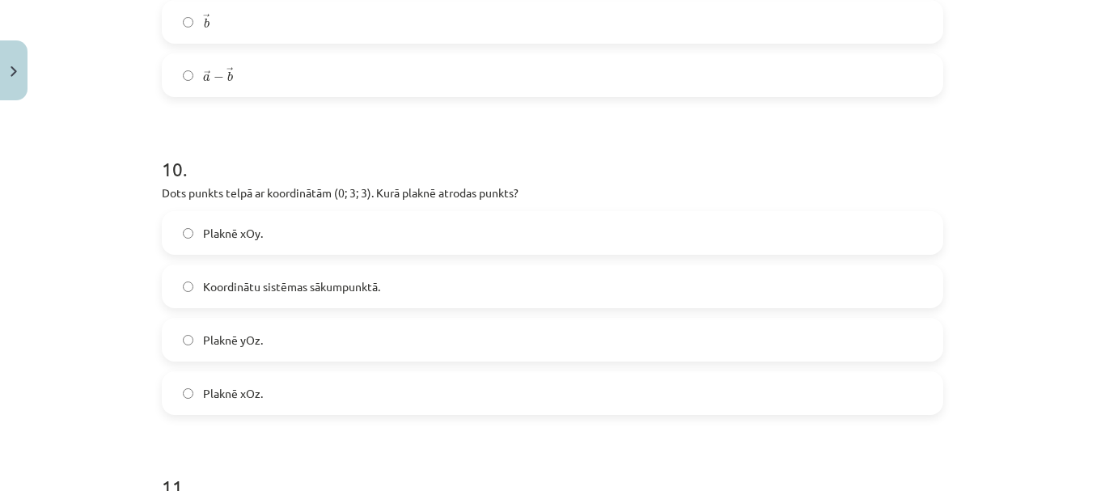
scroll to position [4329, 0]
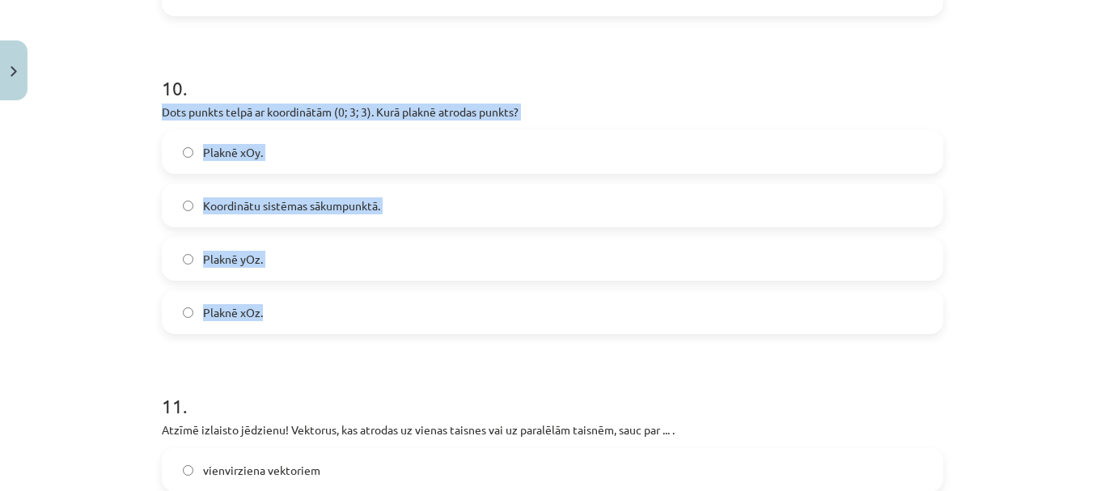
drag, startPoint x: 151, startPoint y: 112, endPoint x: 510, endPoint y: 324, distance: 416.4
click at [278, 315] on label "Plaknē xOz." at bounding box center [552, 312] width 778 height 40
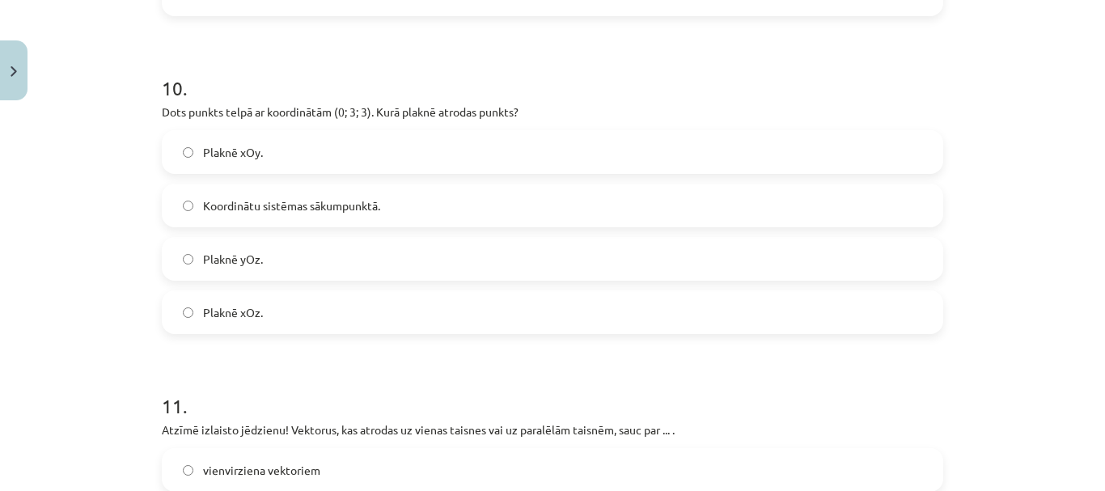
click at [269, 262] on label "Plaknē yOz." at bounding box center [552, 259] width 778 height 40
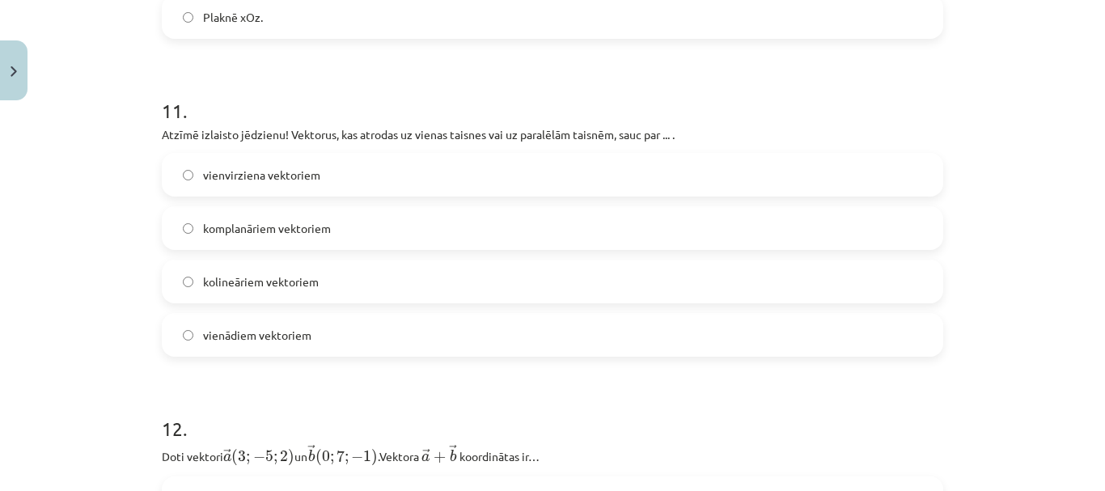
scroll to position [4652, 0]
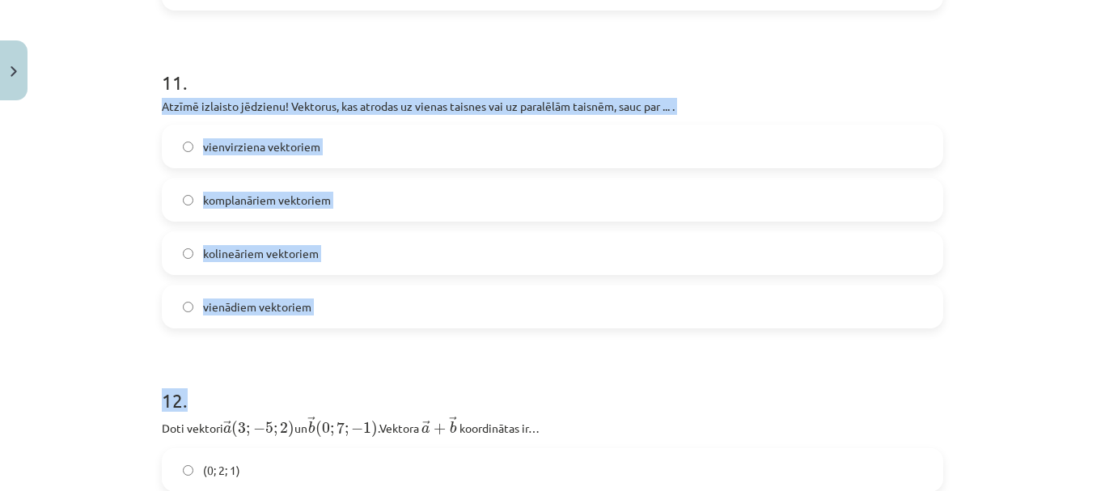
drag, startPoint x: 152, startPoint y: 108, endPoint x: 443, endPoint y: 337, distance: 371.0
click at [420, 288] on div "vienvirziena vektoriem komplanāriem vektoriem kolineāriem vektoriem vienādiem v…" at bounding box center [553, 227] width 782 height 204
drag, startPoint x: 147, startPoint y: 110, endPoint x: 417, endPoint y: 325, distance: 345.5
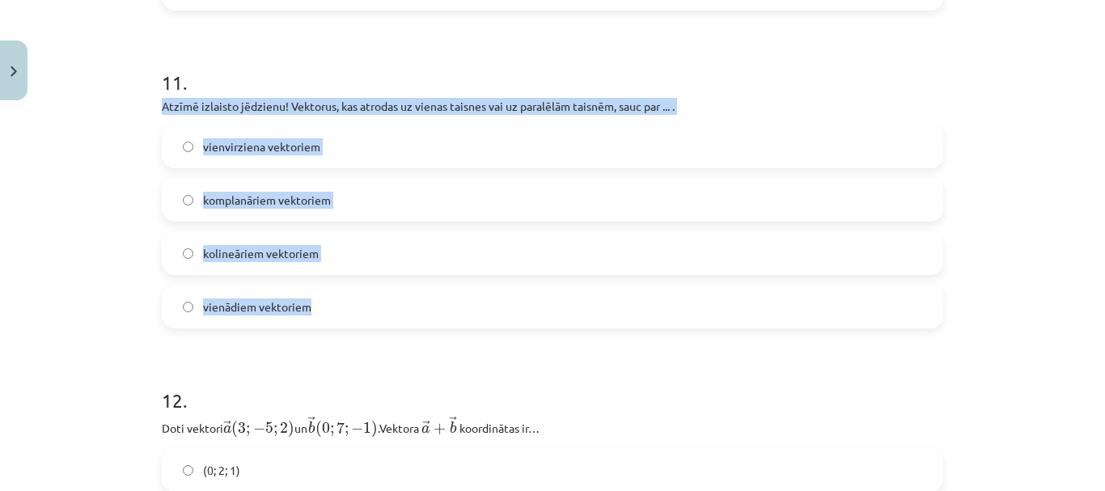
click at [350, 252] on label "kolineāriem vektoriem" at bounding box center [552, 253] width 778 height 40
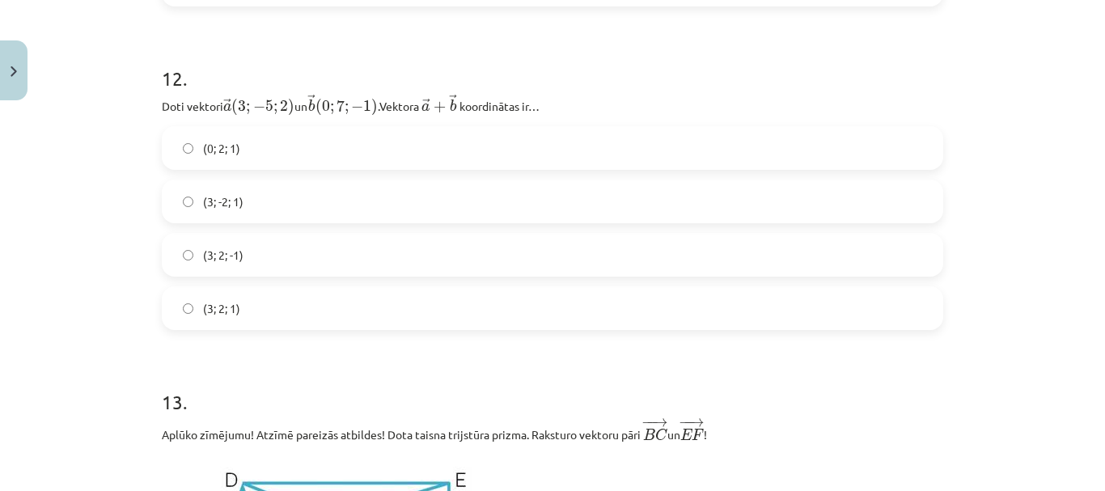
scroll to position [4976, 0]
click at [249, 310] on label "(3; 2; 1)" at bounding box center [552, 306] width 778 height 40
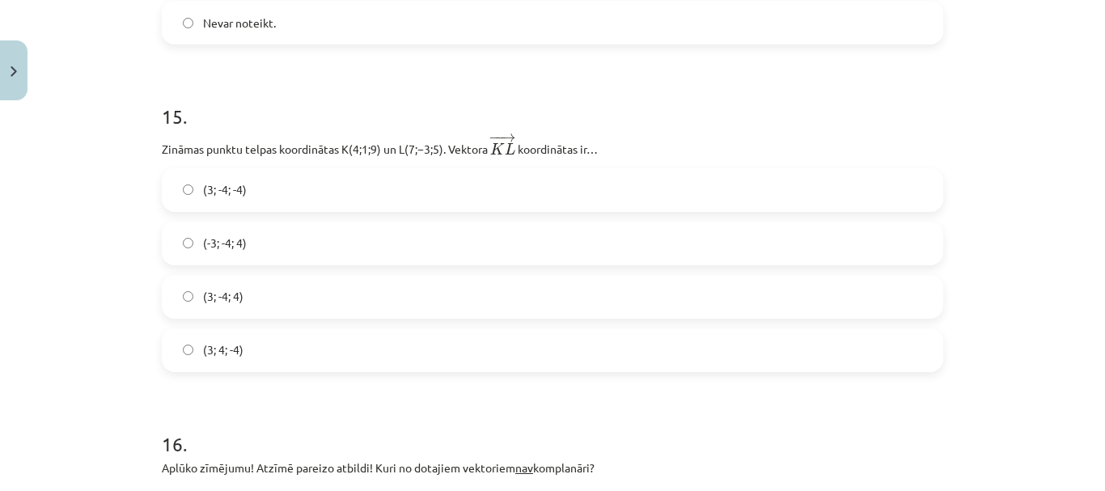
scroll to position [6432, 0]
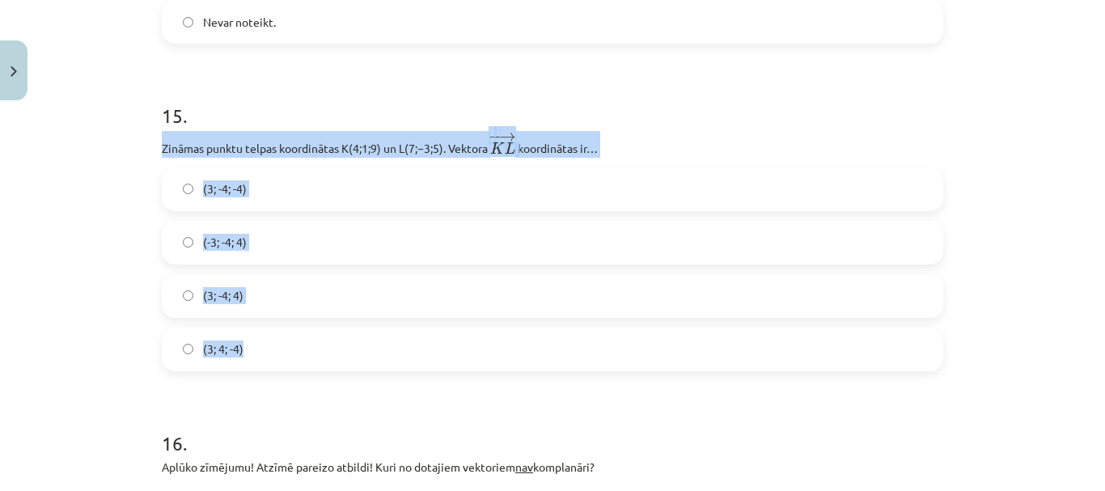
drag, startPoint x: 156, startPoint y: 156, endPoint x: 507, endPoint y: 364, distance: 408.1
click at [507, 364] on div "15 . Zināmas punktu telpas koordinātas ﻿K(4;1;9)﻿ un ﻿L(7;−3;5)﻿. Vektora ﻿ − −…" at bounding box center [553, 223] width 782 height 295
click at [265, 309] on label "(3; -4; 4)" at bounding box center [552, 296] width 778 height 40
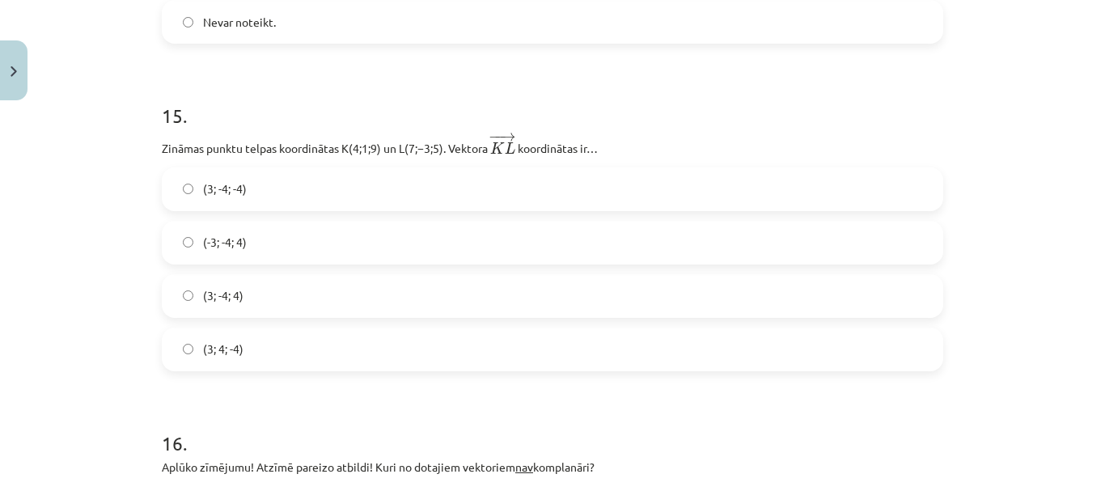
click at [240, 184] on label "(3; -4; -4)" at bounding box center [552, 189] width 778 height 40
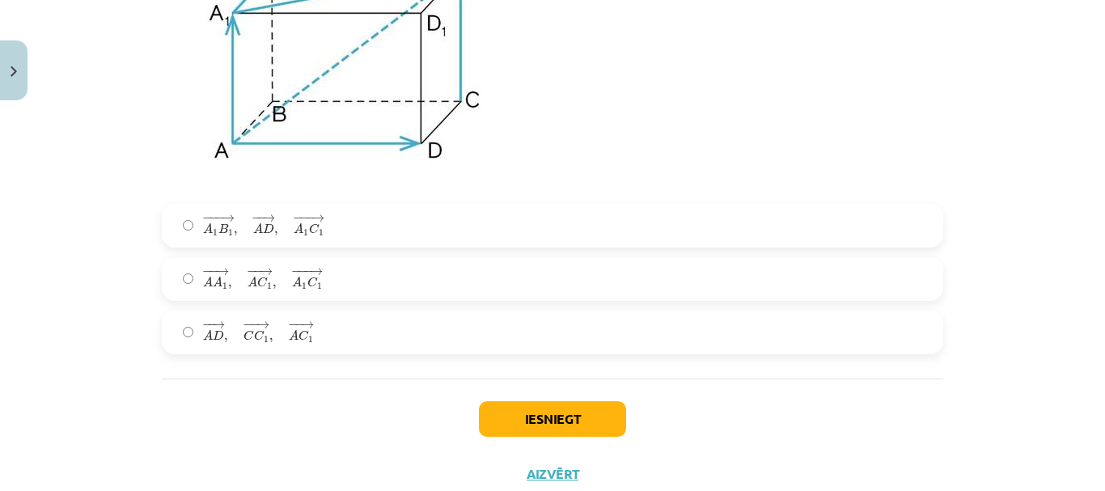
scroll to position [7058, 0]
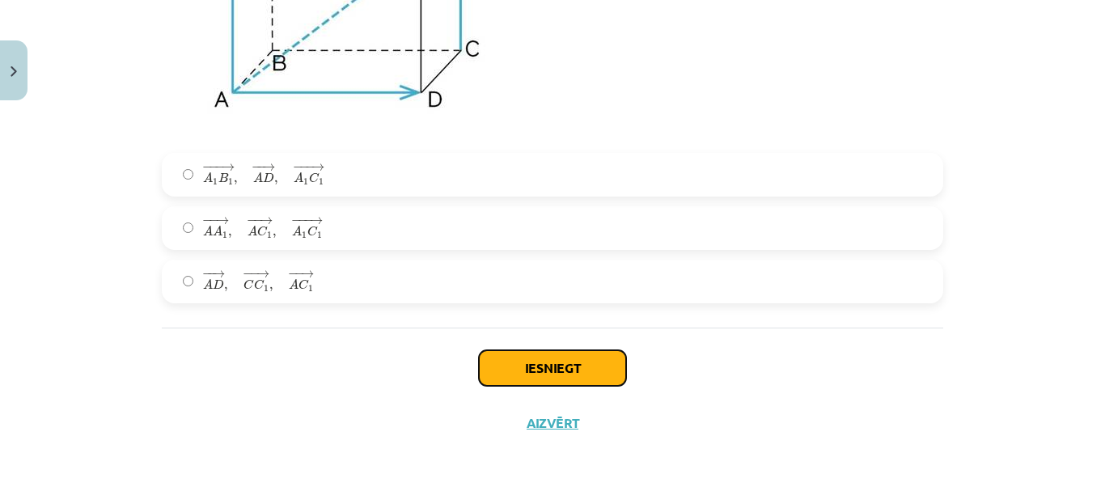
click at [573, 359] on button "Iesniegt" at bounding box center [552, 368] width 147 height 36
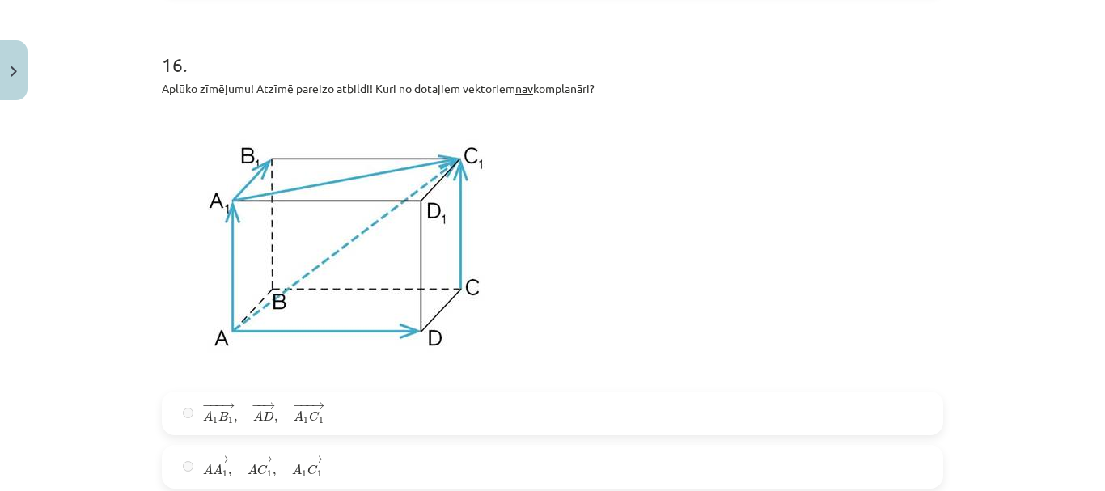
scroll to position [7039, 0]
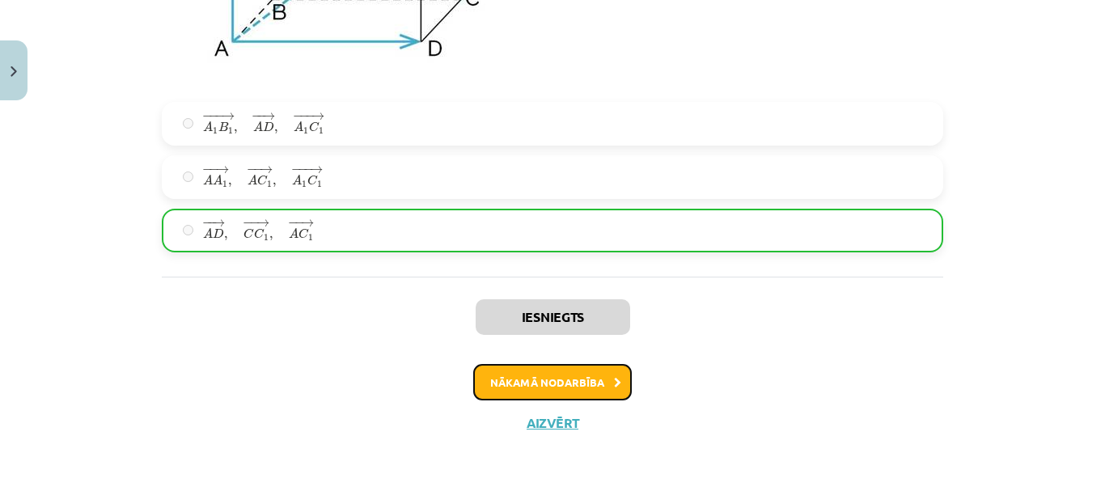
click at [594, 381] on button "Nākamā nodarbība" at bounding box center [552, 382] width 159 height 37
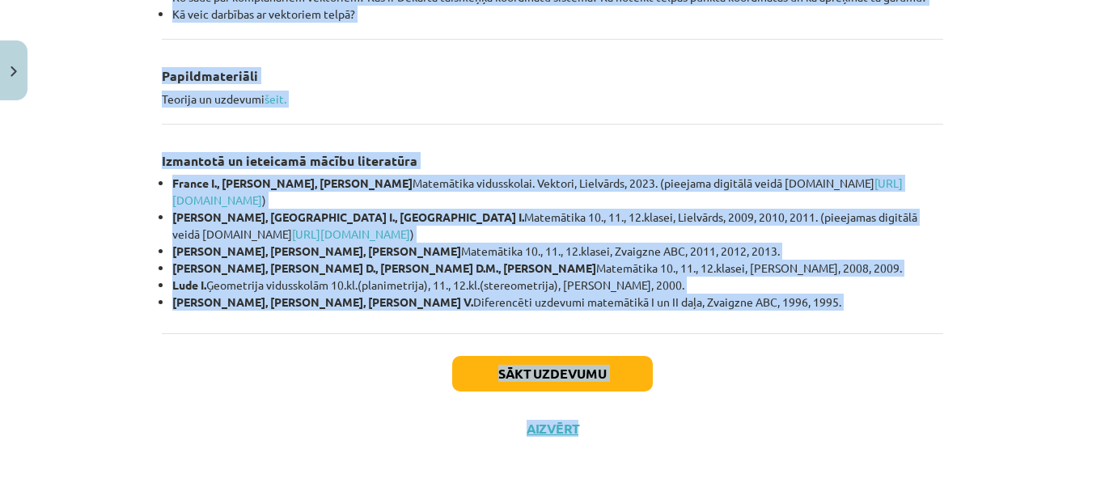
scroll to position [795, 0]
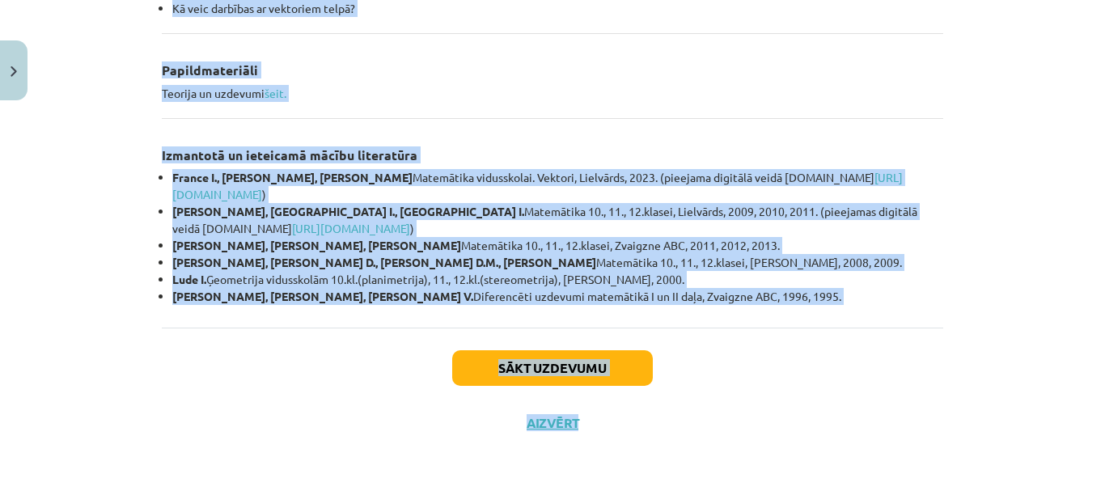
drag, startPoint x: 154, startPoint y: 185, endPoint x: 780, endPoint y: 310, distance: 638.5
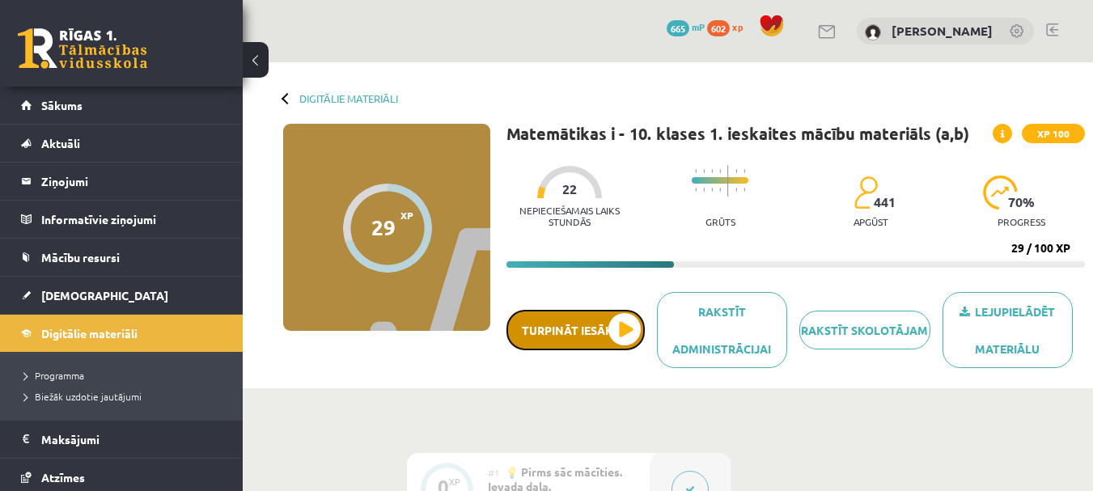
click at [624, 326] on button "Turpināt iesākto" at bounding box center [575, 330] width 138 height 40
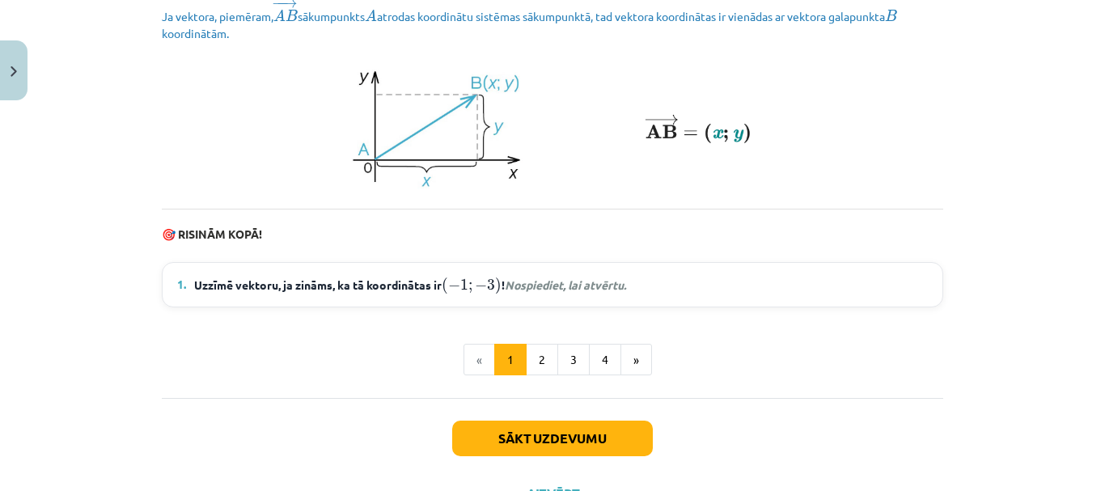
scroll to position [2353, 0]
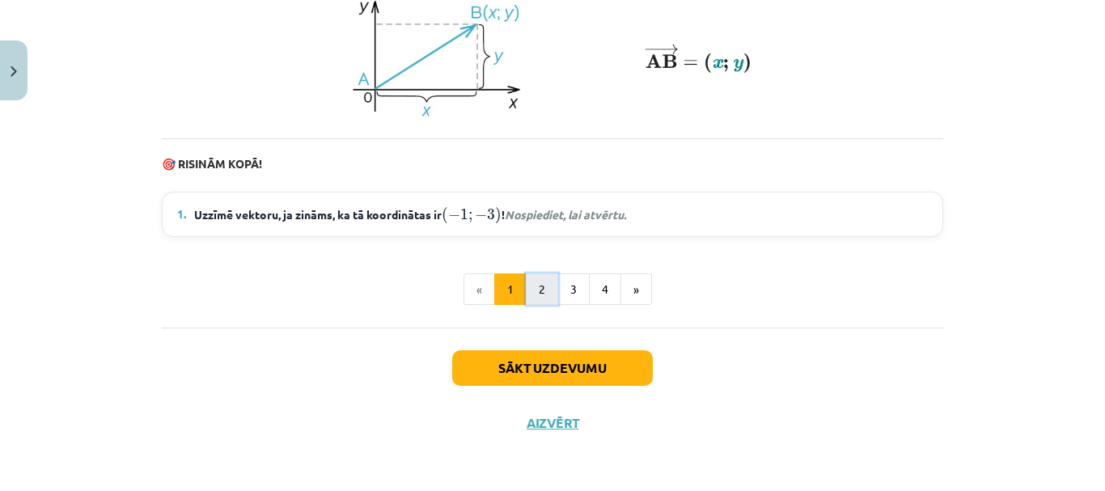
click at [538, 289] on button "2" at bounding box center [542, 289] width 32 height 32
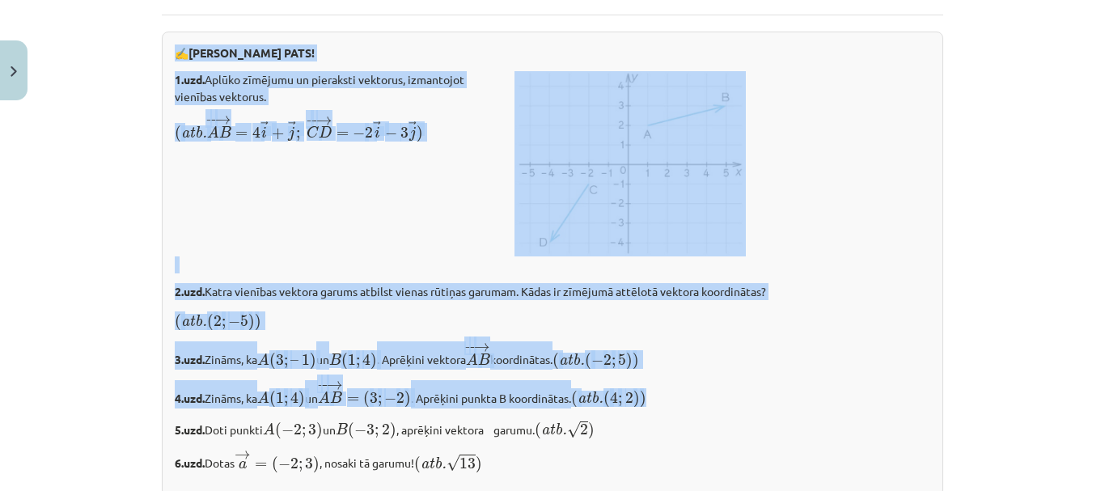
scroll to position [2899, 0]
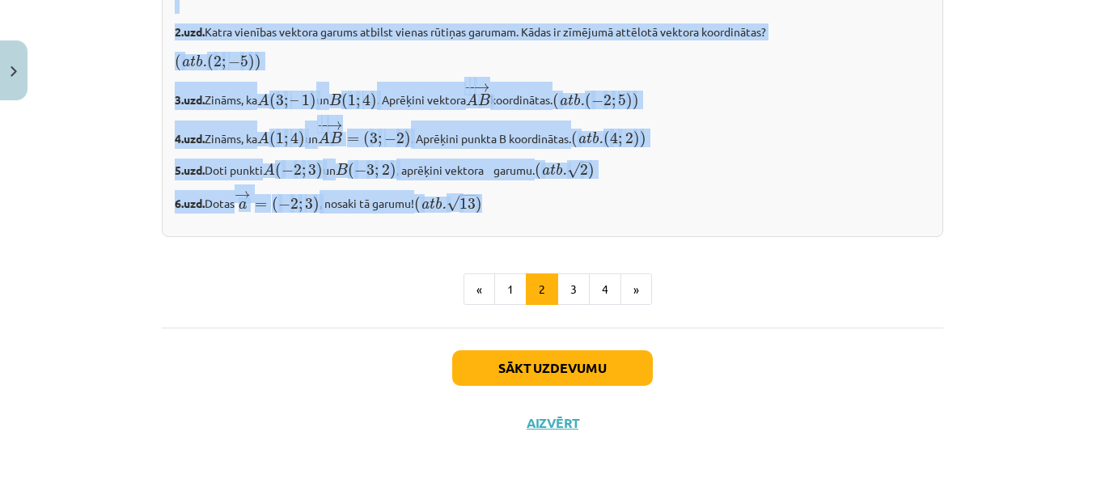
drag, startPoint x: 233, startPoint y: 80, endPoint x: 828, endPoint y: 214, distance: 609.5
click at [828, 214] on div "Mācību tēma: Matemātikas i - 10. klases 1. ieskaites mācību materiāls (a,b) #8 …" at bounding box center [552, 245] width 1105 height 491
copy div ". tēma. Vektori koordinātu formā un darbības ar tiem. 12 XP Saņemsi Sarežģīts 4…"
click at [577, 288] on button "3" at bounding box center [573, 289] width 32 height 32
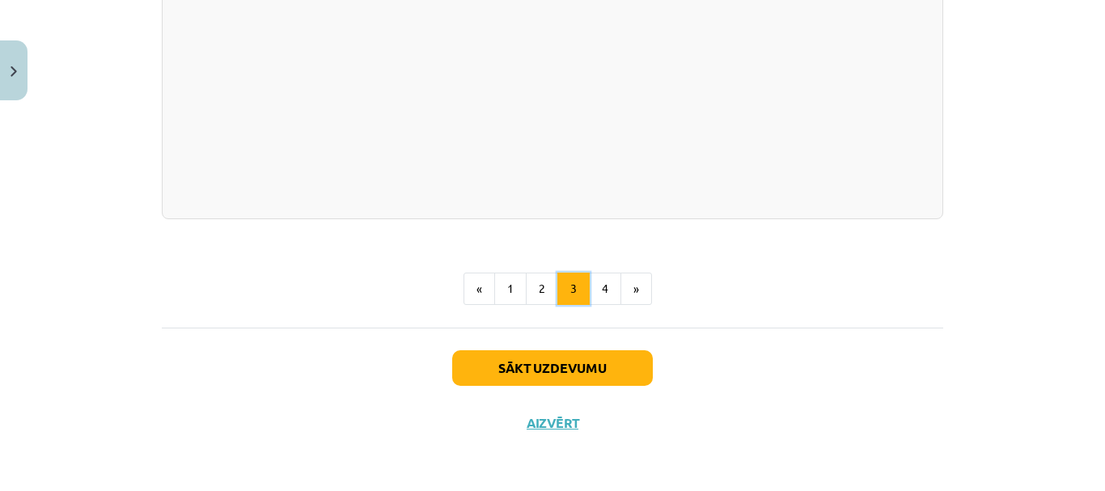
scroll to position [3317, 0]
click at [600, 305] on button "4" at bounding box center [605, 289] width 32 height 32
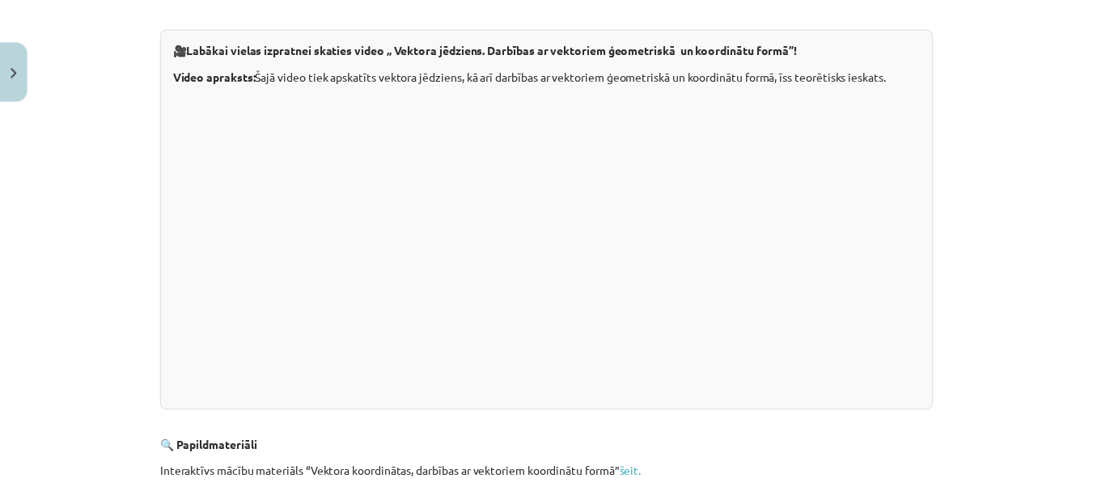
scroll to position [625, 0]
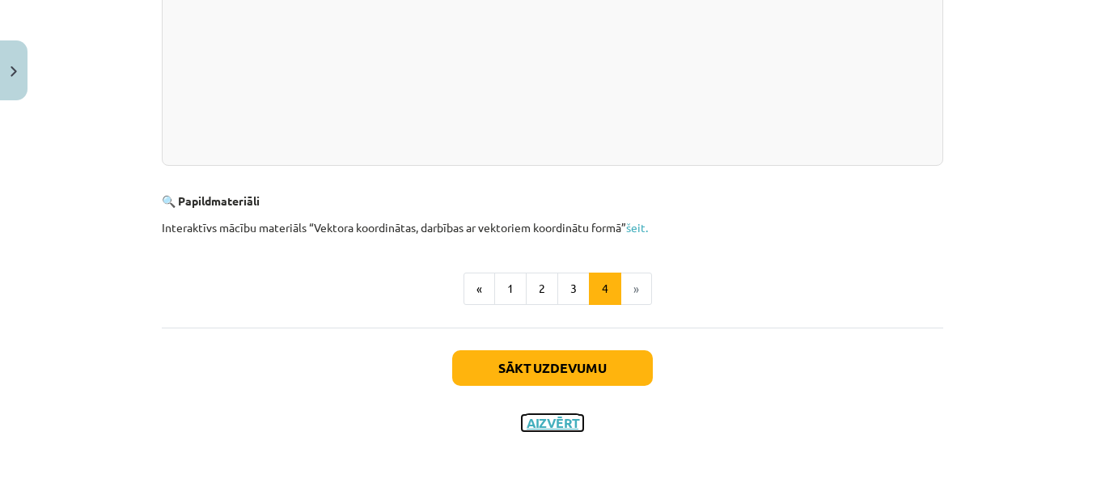
click at [543, 422] on button "Aizvērt" at bounding box center [552, 423] width 61 height 16
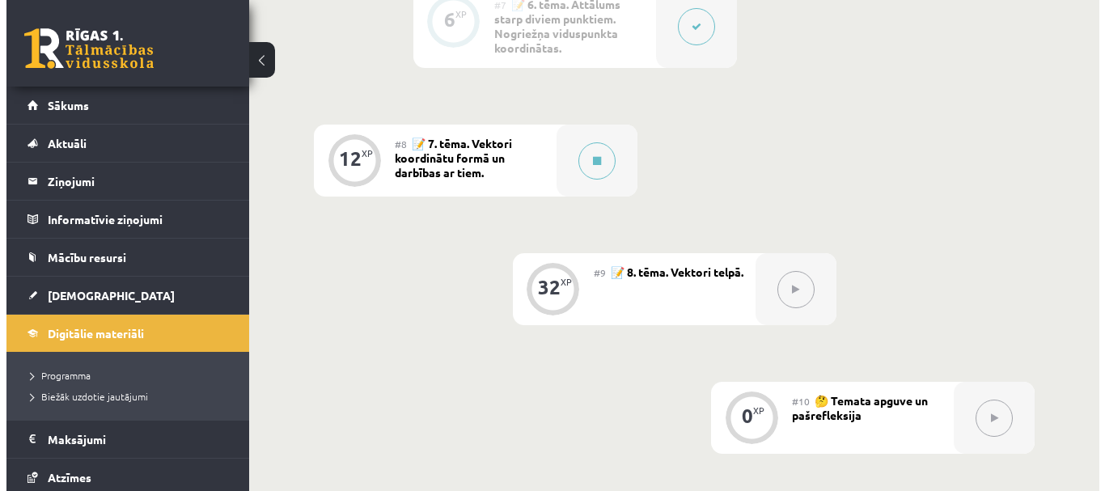
scroll to position [1295, 0]
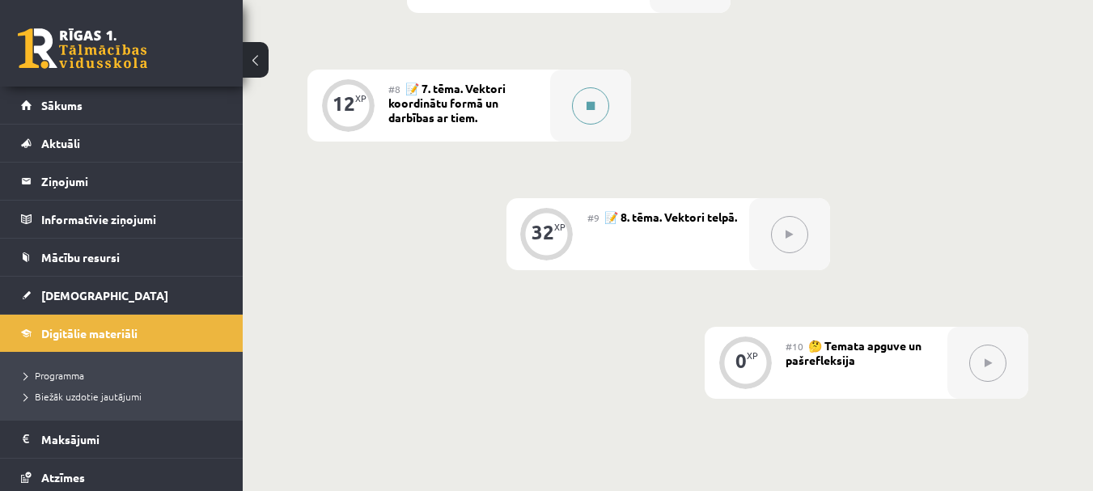
click at [578, 101] on button at bounding box center [590, 105] width 37 height 37
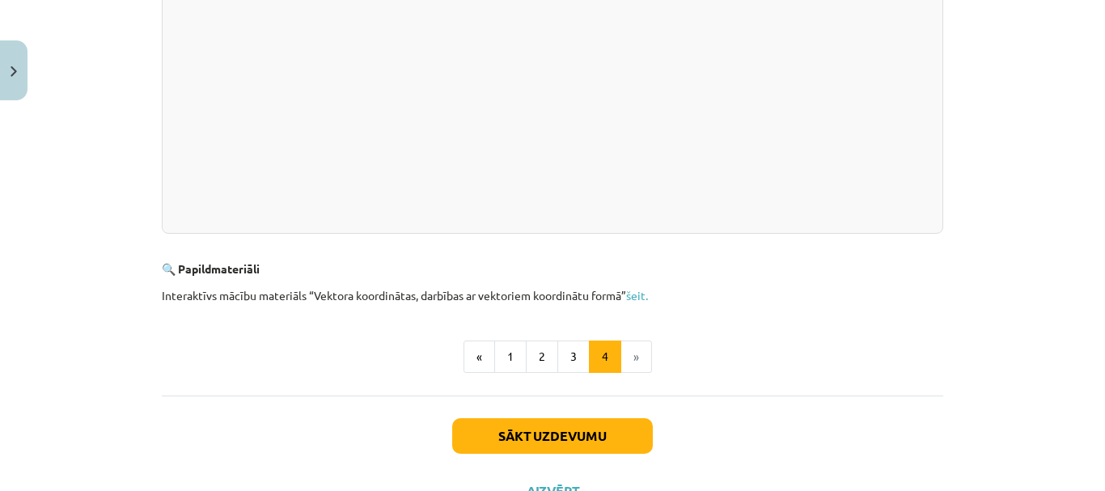
scroll to position [625, 0]
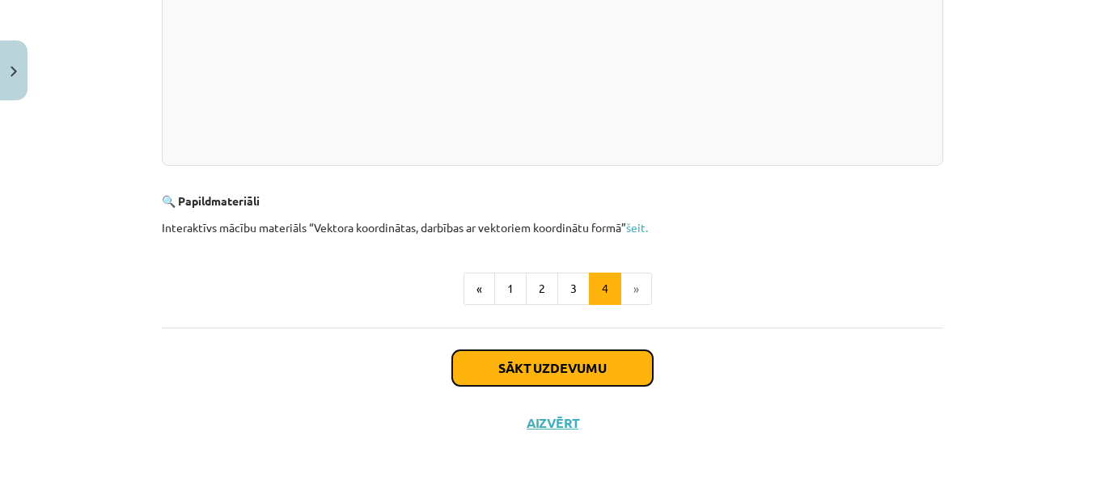
click at [553, 367] on button "Sākt uzdevumu" at bounding box center [552, 368] width 201 height 36
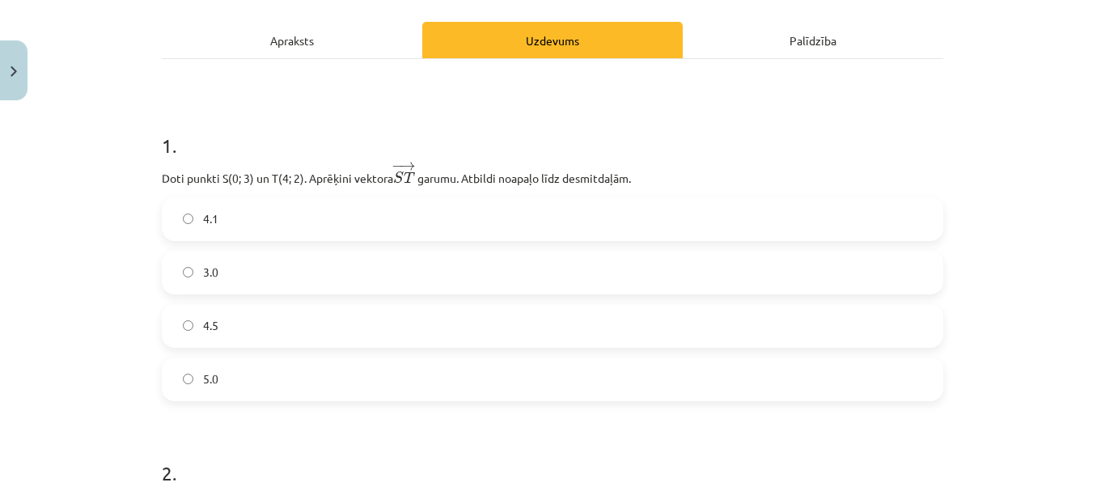
scroll to position [283, 0]
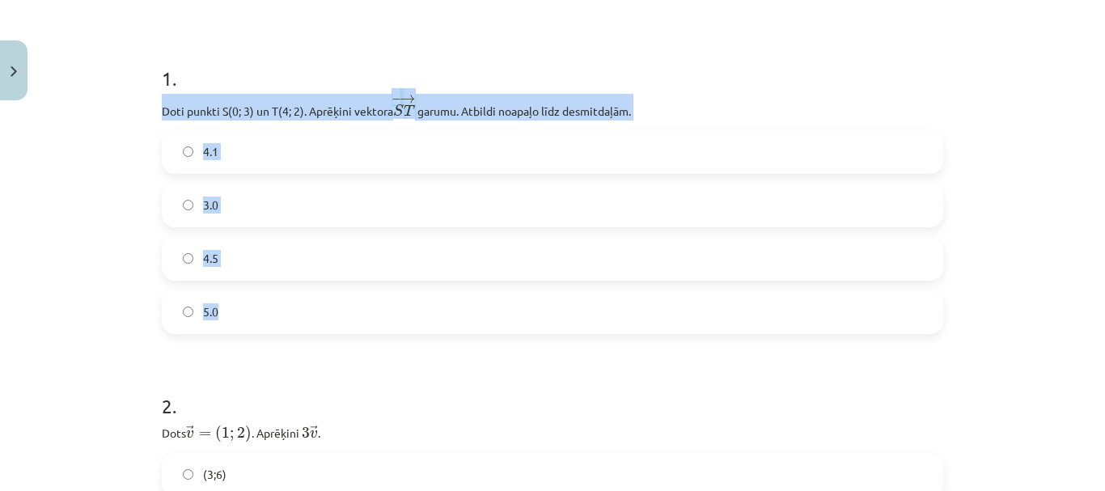
drag, startPoint x: 148, startPoint y: 112, endPoint x: 483, endPoint y: 316, distance: 392.6
copy div "Doti punkti S(0; 3) un T(4; 2). Aprēķini vektora − → S T S T → ﻿ garumu. Atbild…"
click at [255, 151] on label "4.1" at bounding box center [552, 152] width 778 height 40
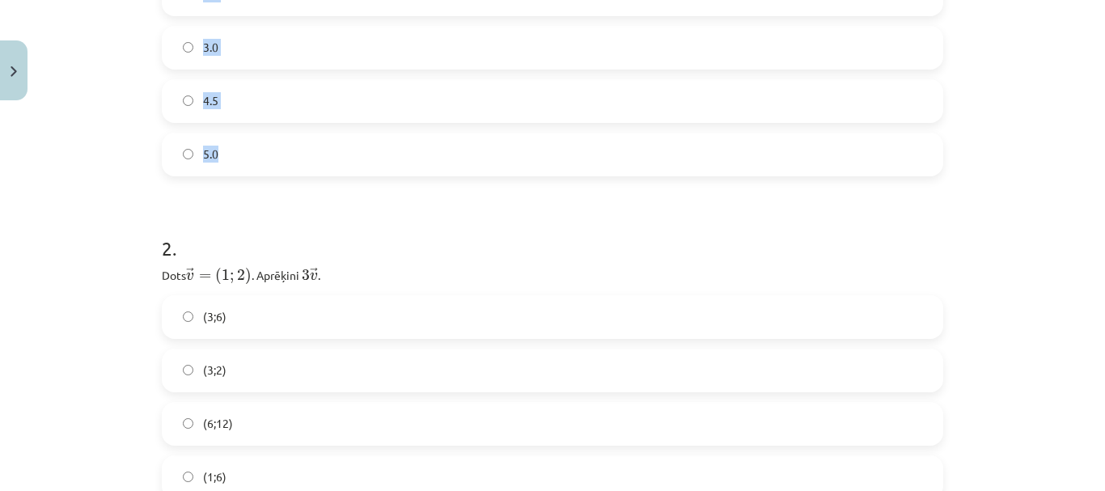
scroll to position [445, 0]
click at [308, 286] on div "2 . Dots → v = ( 1 ; 2 ) v → = ( 1 ; 2 ) ﻿. Aprēķini ﻿ 3 → v 3 v → ﻿. (3;6) (3;…" at bounding box center [553, 350] width 782 height 290
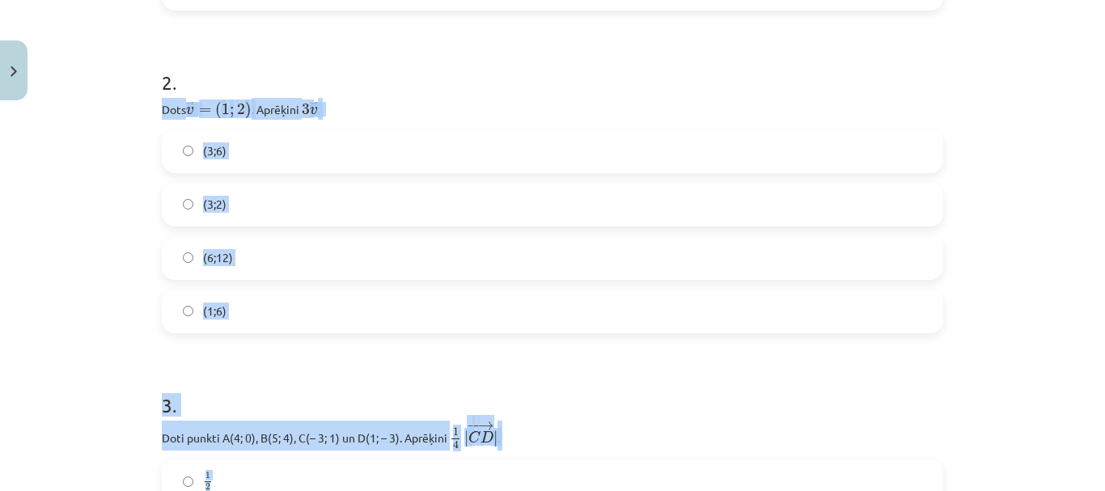
scroll to position [688, 0]
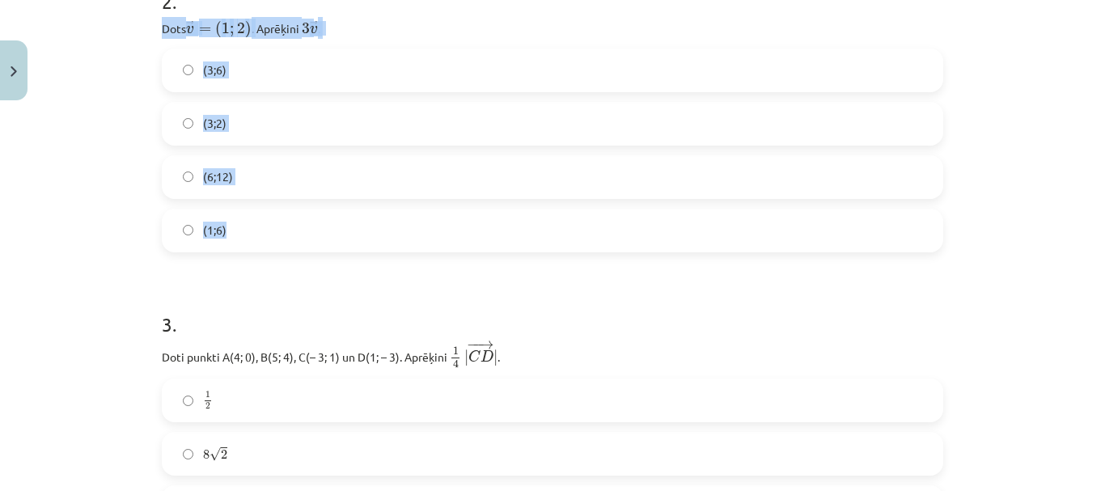
drag, startPoint x: 154, startPoint y: 271, endPoint x: 453, endPoint y: 235, distance: 301.6
copy div "Dots → v = ( 1 ; 2 ) v → = ( 1 ; 2 ) ﻿. Aprēķini ﻿ 3 → v 3 v → ﻿. (3;6) (3;2) (…"
click at [274, 67] on label "(3;6)" at bounding box center [552, 70] width 778 height 40
click at [281, 74] on label "(3;6)" at bounding box center [552, 70] width 778 height 40
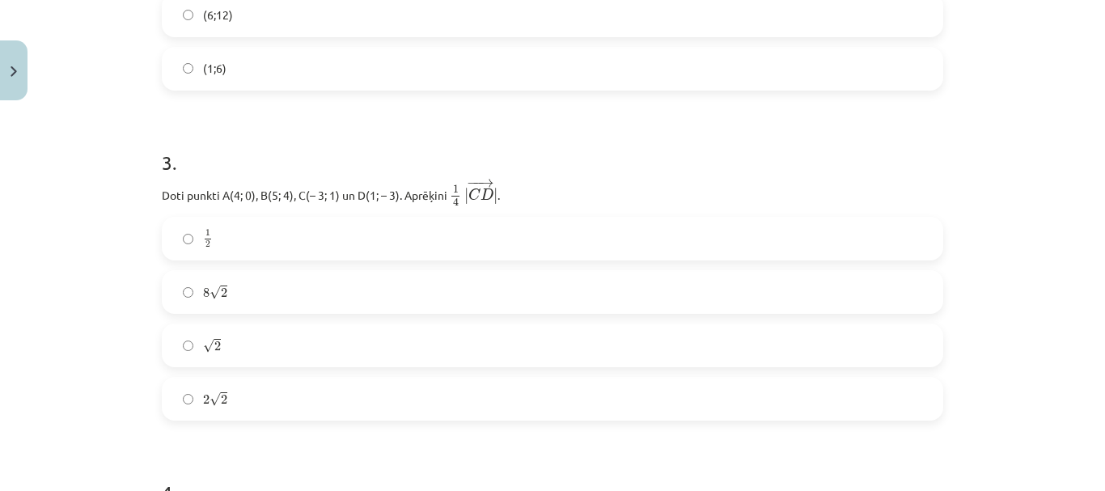
scroll to position [930, 0]
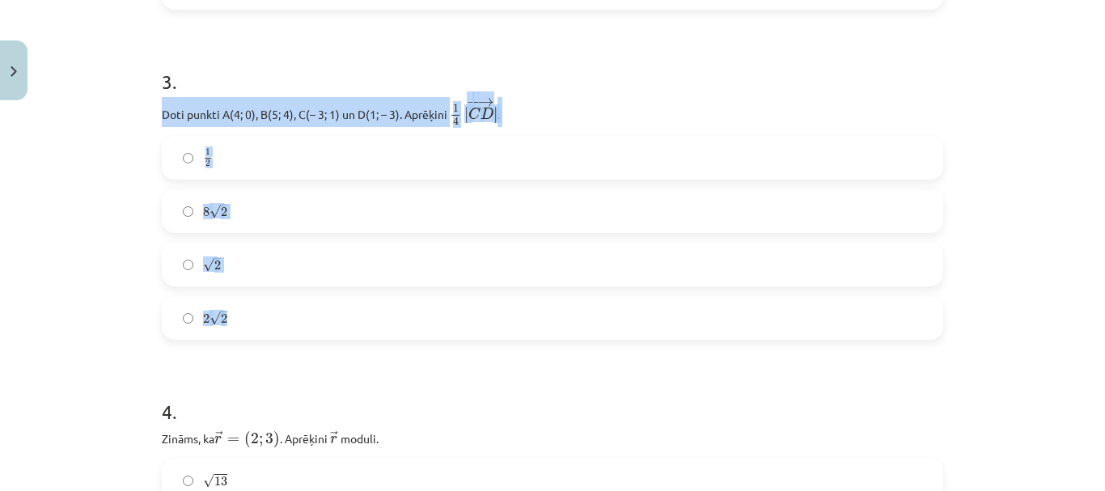
drag, startPoint x: 155, startPoint y: 113, endPoint x: 512, endPoint y: 324, distance: 414.9
copy div "Doti punkti A(4; 0), B(5; 4), C(– 3; 1) un D(1; – 3). Aprēķini ﻿ 1 4 | − − → C …"
click at [231, 259] on label "√ 2 2" at bounding box center [552, 264] width 778 height 40
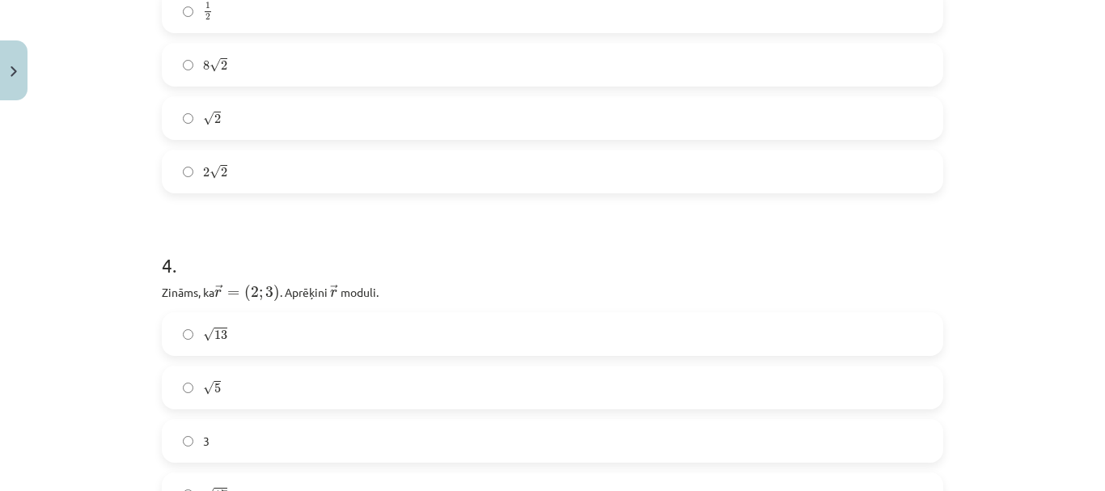
scroll to position [1173, 0]
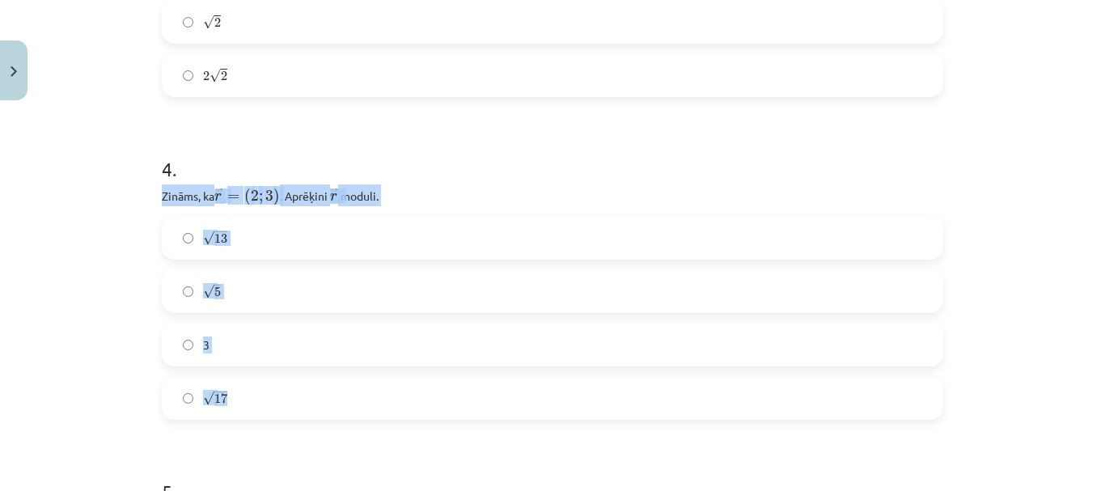
drag, startPoint x: 150, startPoint y: 197, endPoint x: 361, endPoint y: 388, distance: 284.6
copy div "Zināms, ka ﻿ → r = ( 2 ; 3 ) r → = ( 2 ; 3 ) . Aprēķini ﻿ → r r → ﻿ moduli. √ 1…"
click at [236, 239] on label "√ 13 13" at bounding box center [552, 238] width 778 height 40
click at [252, 243] on label "√ 13 13" at bounding box center [552, 238] width 778 height 40
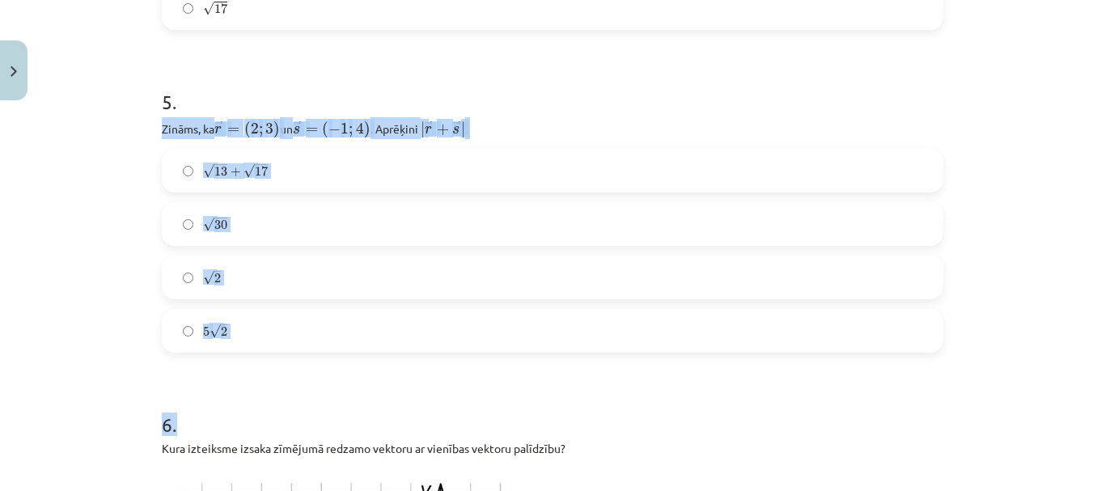
scroll to position [1578, 0]
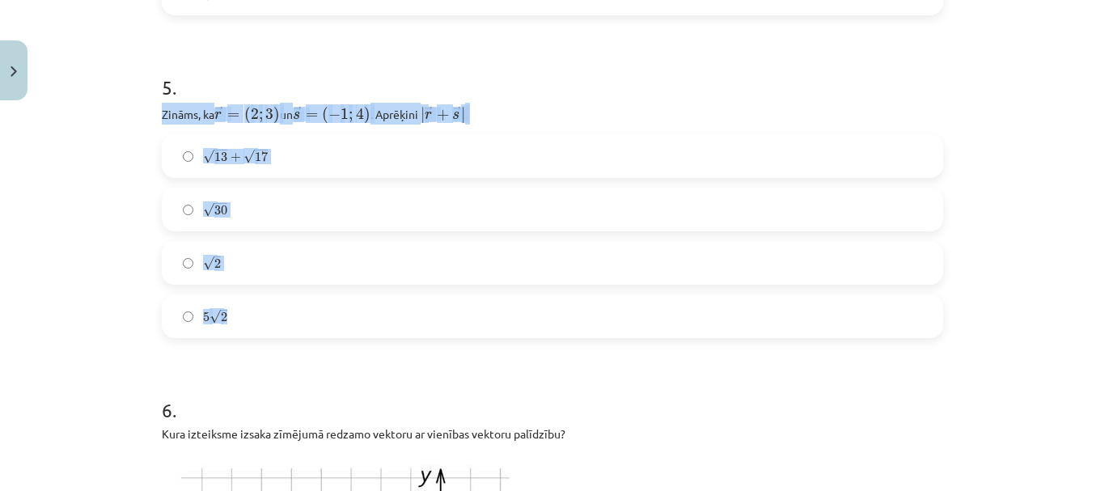
drag, startPoint x: 154, startPoint y: 273, endPoint x: 446, endPoint y: 316, distance: 295.2
copy div "Zināms, ka ﻿ → r = ( 2 ; 3 ) r → = ( 2 ; 3 ) un ﻿ → s = ( − 1 ; 4 ) s → = ( − 1…"
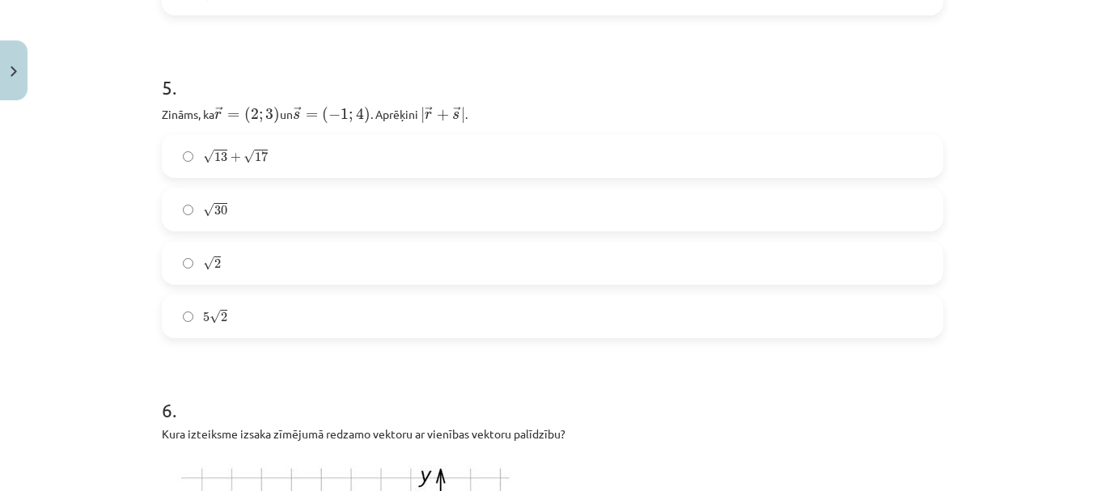
click at [263, 313] on label "5 √ 2 5 2" at bounding box center [552, 316] width 778 height 40
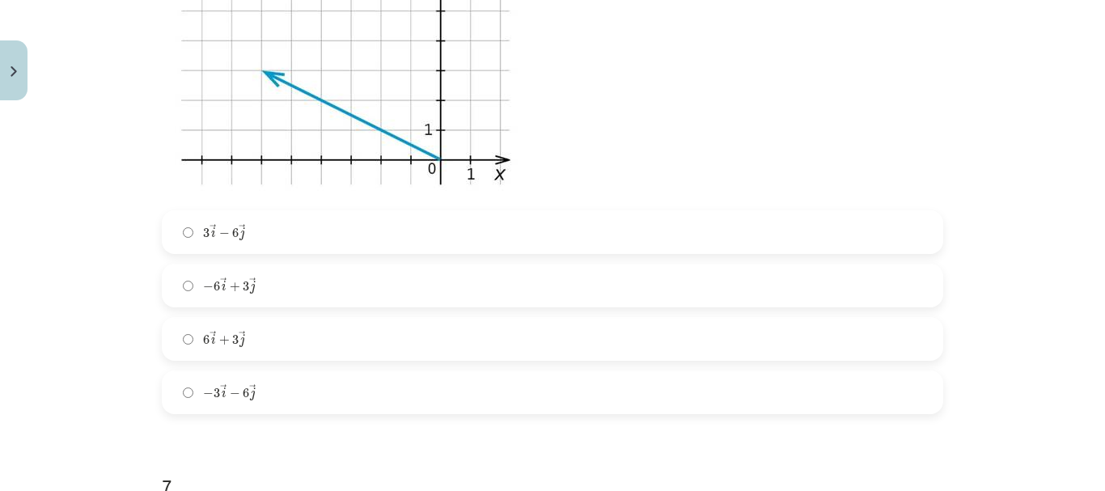
scroll to position [2144, 0]
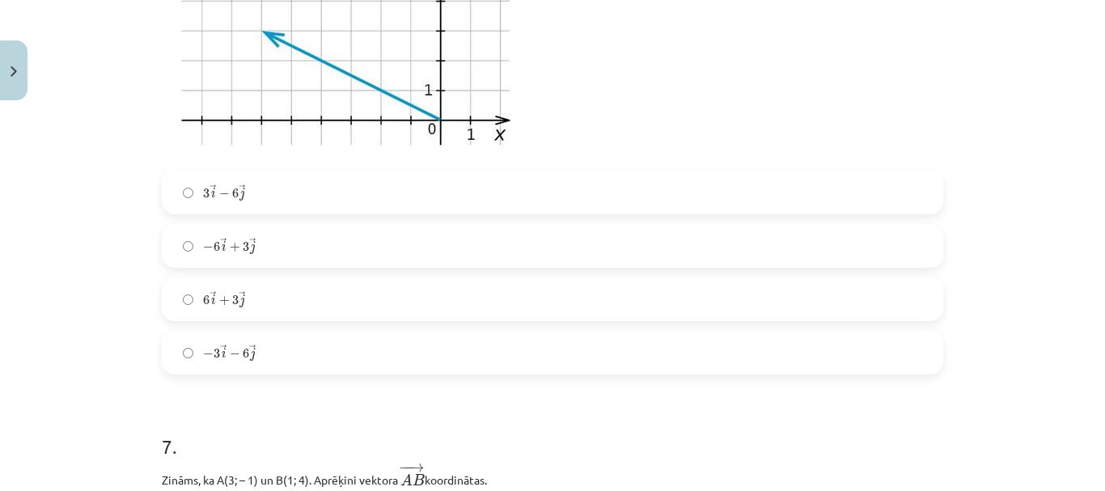
click at [266, 300] on label "6 → i + 3 → j 6 i → + 3 j →" at bounding box center [552, 299] width 778 height 40
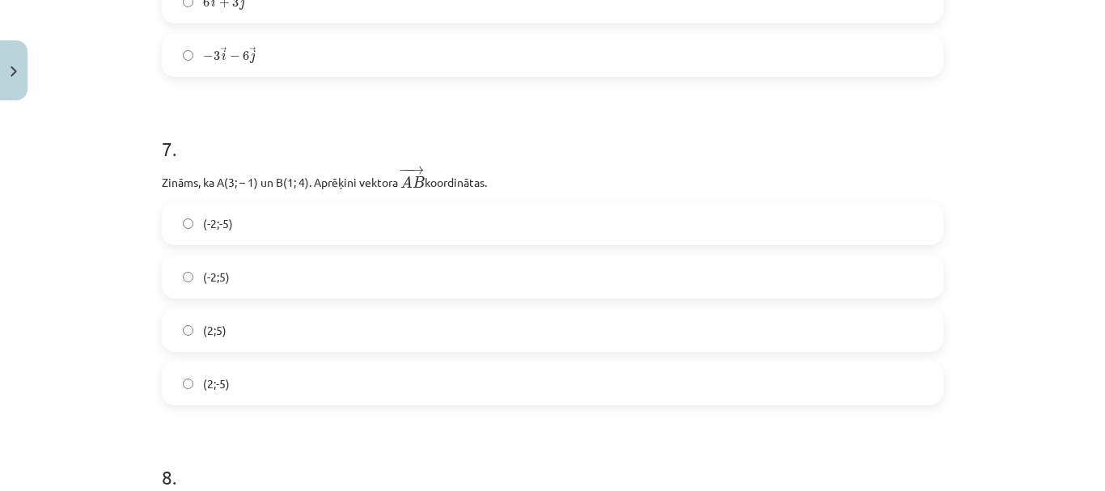
scroll to position [2468, 0]
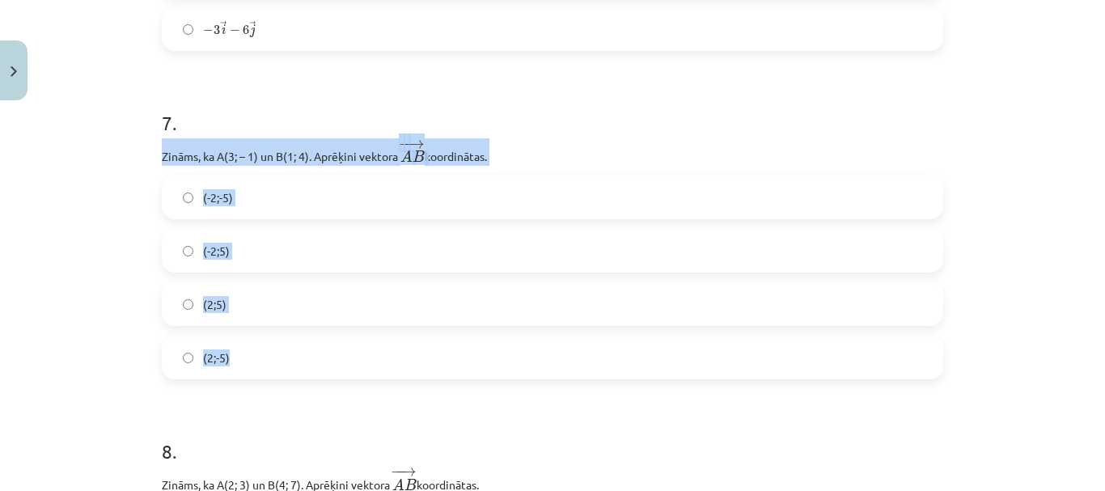
drag, startPoint x: 156, startPoint y: 149, endPoint x: 394, endPoint y: 358, distance: 316.5
click at [394, 358] on div "7 . Zināms, ka A(3; – 1) un B(1; 4). Aprēķini vektora ﻿ − − → A B A B → ﻿ koord…" at bounding box center [553, 231] width 782 height 296
copy div "Zināms, ka A(3; – 1) un B(1; 4). Aprēķini vektora ﻿ − − → A B A B → ﻿ koordināt…"
click at [244, 252] on label "(-2;5)" at bounding box center [552, 251] width 778 height 40
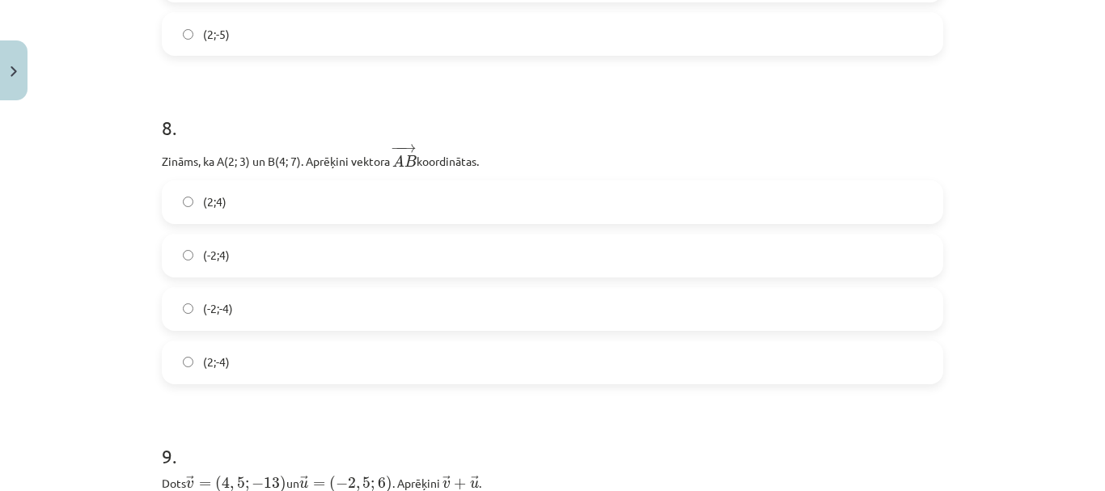
scroll to position [2872, 0]
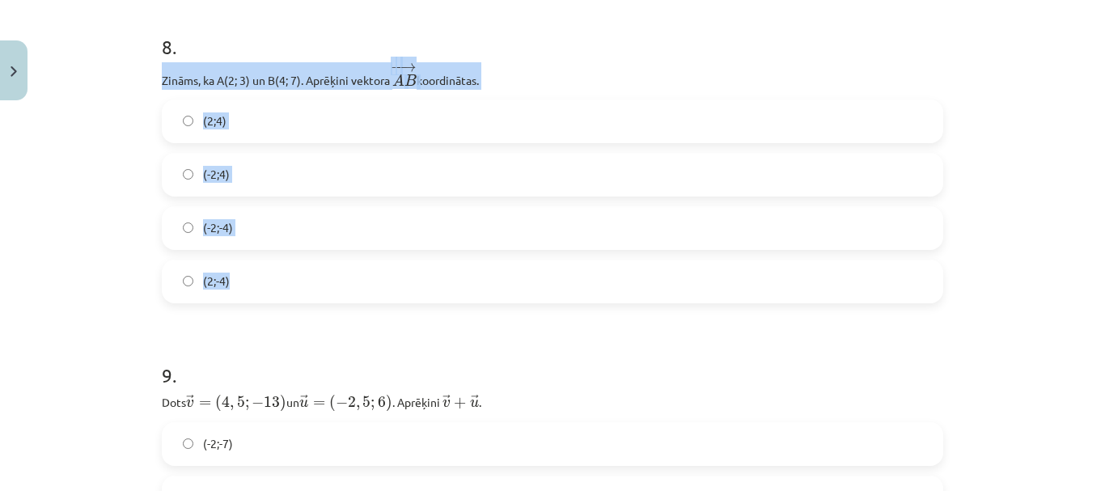
drag, startPoint x: 150, startPoint y: 74, endPoint x: 451, endPoint y: 295, distance: 373.3
copy div "Zināms, ka A(2; 3) un B(4; 7). Aprēķini vektora ﻿ − − → A B A B → ﻿ koordinātas…"
click at [242, 118] on label "(2;4)" at bounding box center [552, 121] width 778 height 40
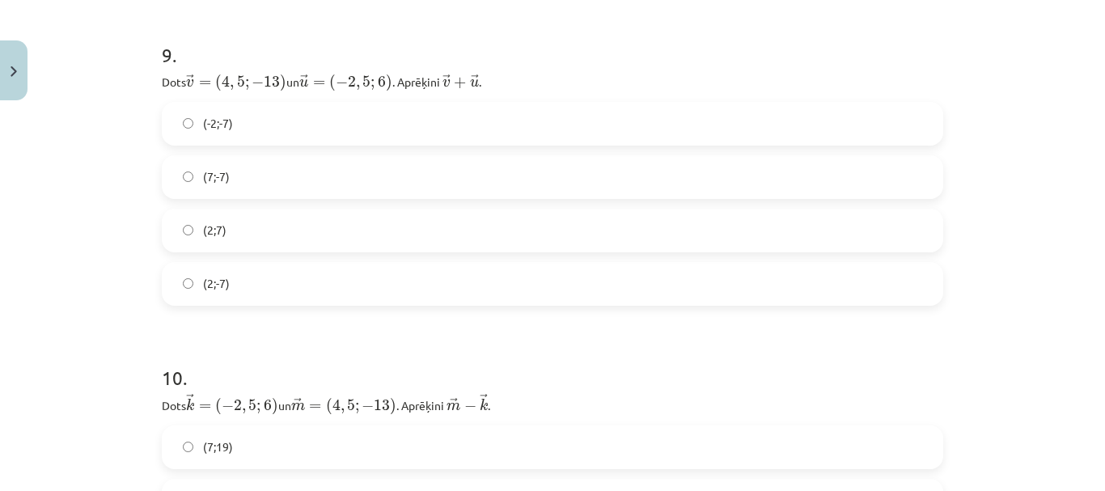
scroll to position [3196, 0]
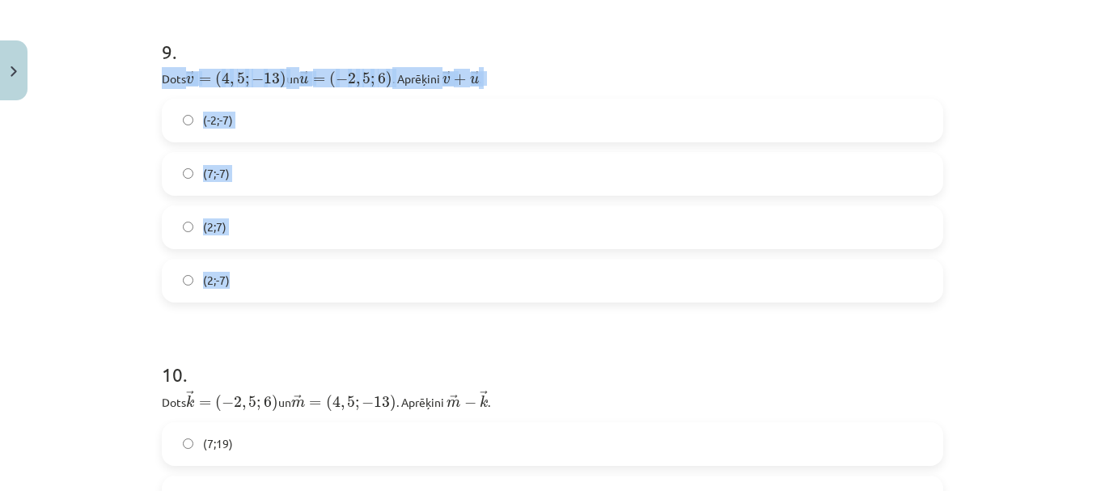
drag, startPoint x: 154, startPoint y: 76, endPoint x: 376, endPoint y: 277, distance: 299.6
copy div "Dots ﻿ → v = ( 4 , 5 ; − 13 ) v → = ( 4 , 5 ; − 13 ) un ﻿ → u = ( − 2 , 5 ; 6 )…"
click at [239, 281] on label "(2;-7)" at bounding box center [552, 281] width 778 height 40
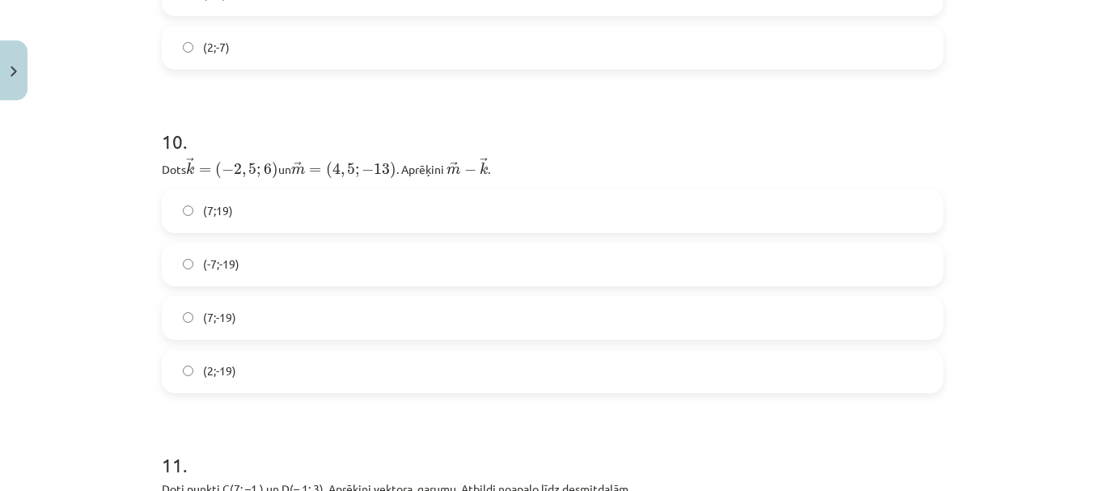
scroll to position [3520, 0]
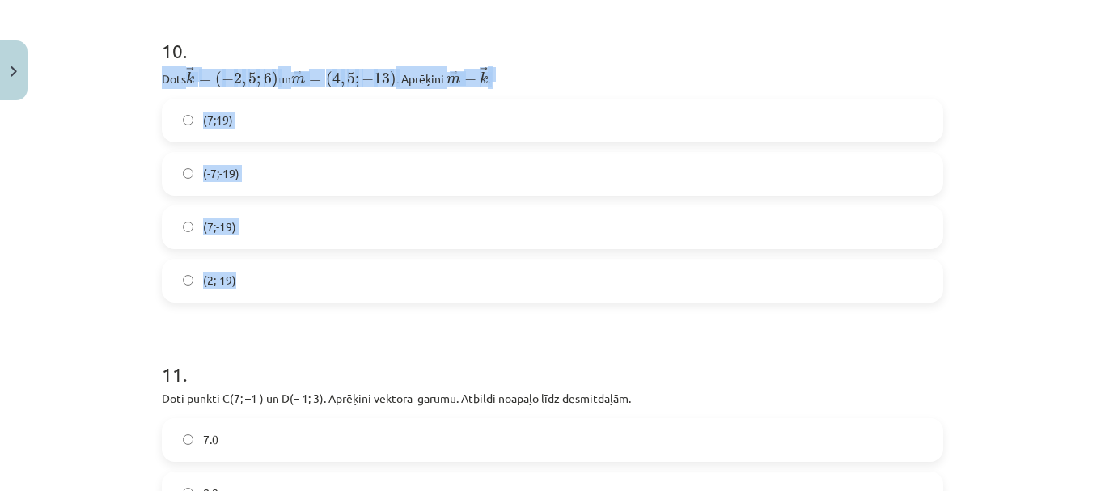
drag, startPoint x: 149, startPoint y: 74, endPoint x: 393, endPoint y: 286, distance: 323.0
copy div "Dots ﻿ → k = ( − 2 , 5 ; 6 ) k → = ( − 2 , 5 ; 6 ) un ﻿﻿ → m = ( 4 , 5 ; − 13 )…"
click at [244, 230] on label "(7;-19)" at bounding box center [552, 227] width 778 height 40
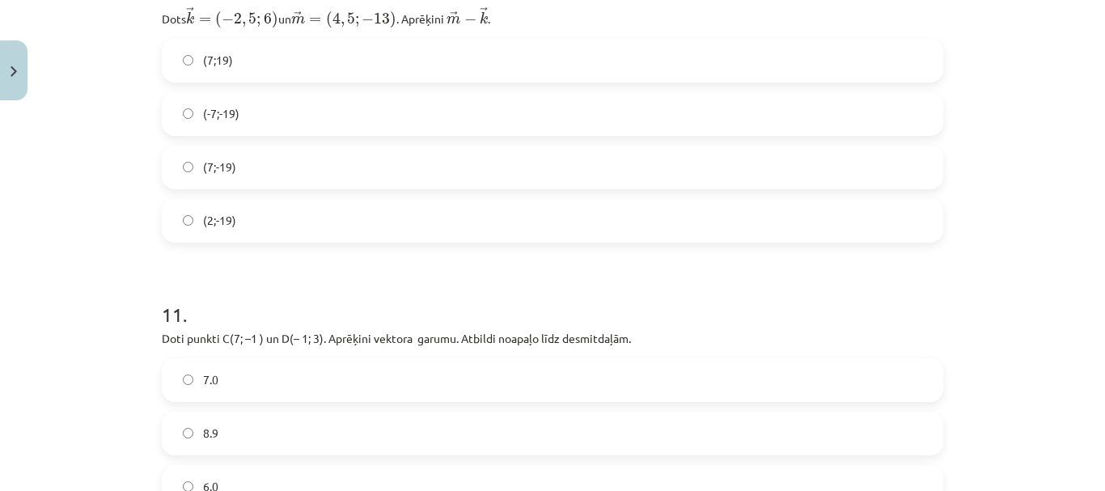
scroll to position [3762, 0]
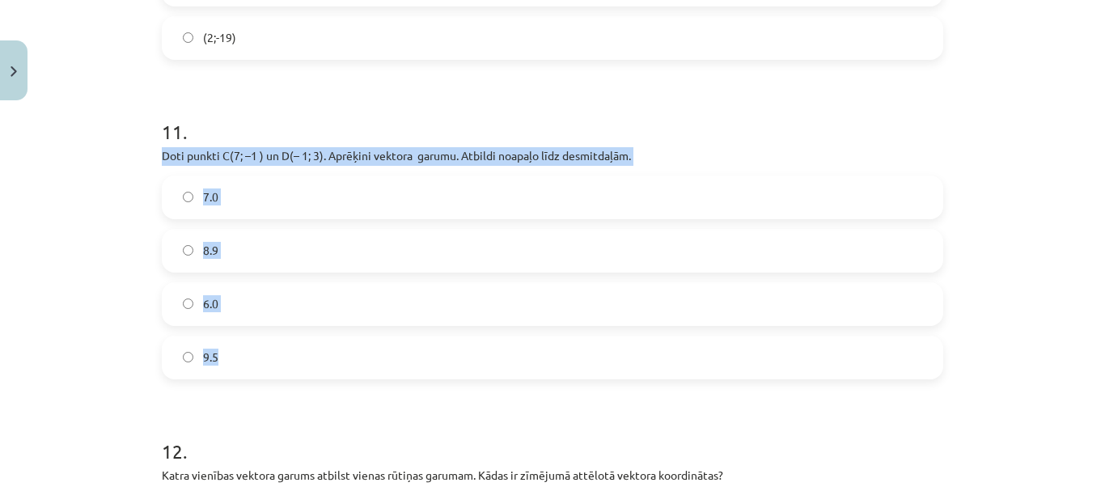
drag, startPoint x: 187, startPoint y: 166, endPoint x: 358, endPoint y: 359, distance: 257.9
click at [235, 242] on label "8.9" at bounding box center [552, 251] width 778 height 40
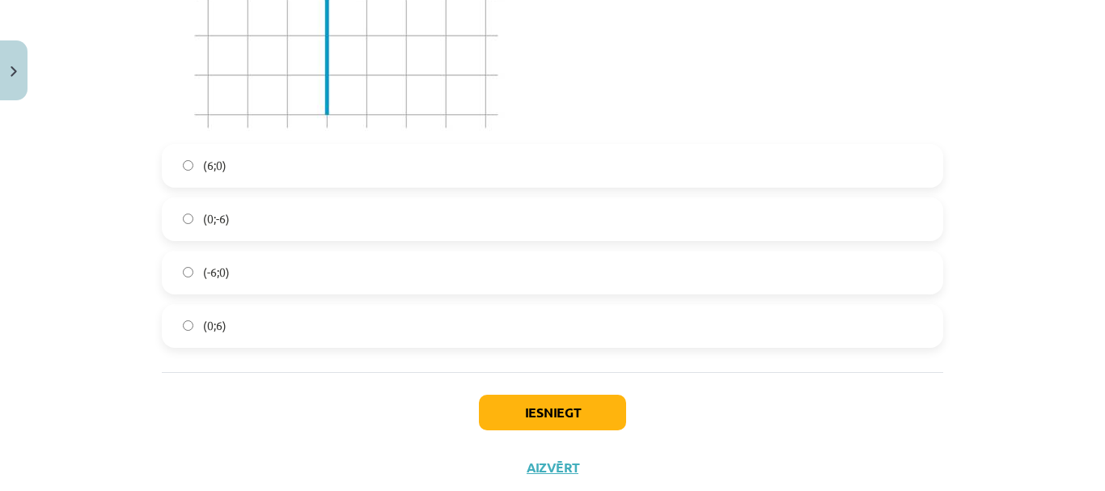
scroll to position [4410, 0]
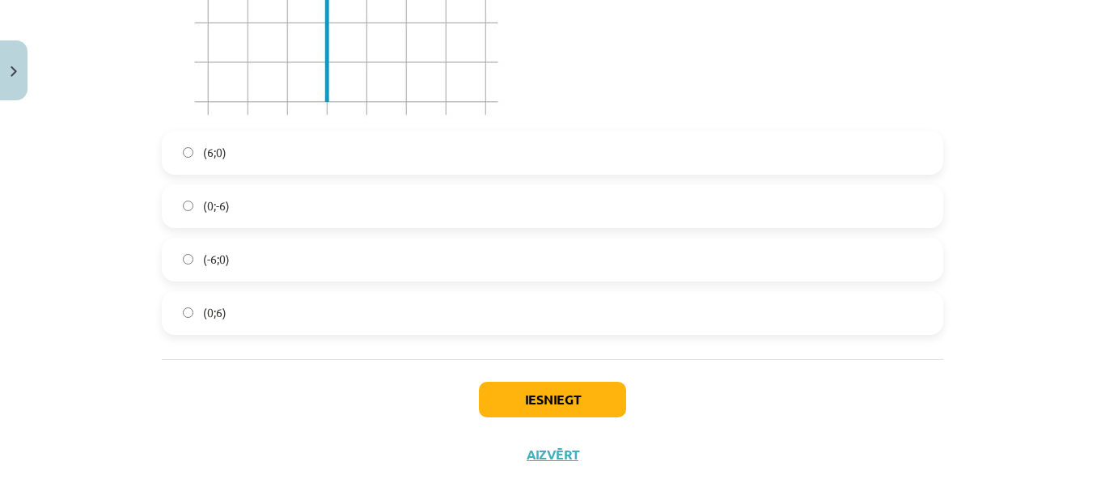
click at [272, 318] on label "(0;6)" at bounding box center [552, 313] width 778 height 40
click at [583, 392] on button "Iesniegt" at bounding box center [552, 400] width 147 height 36
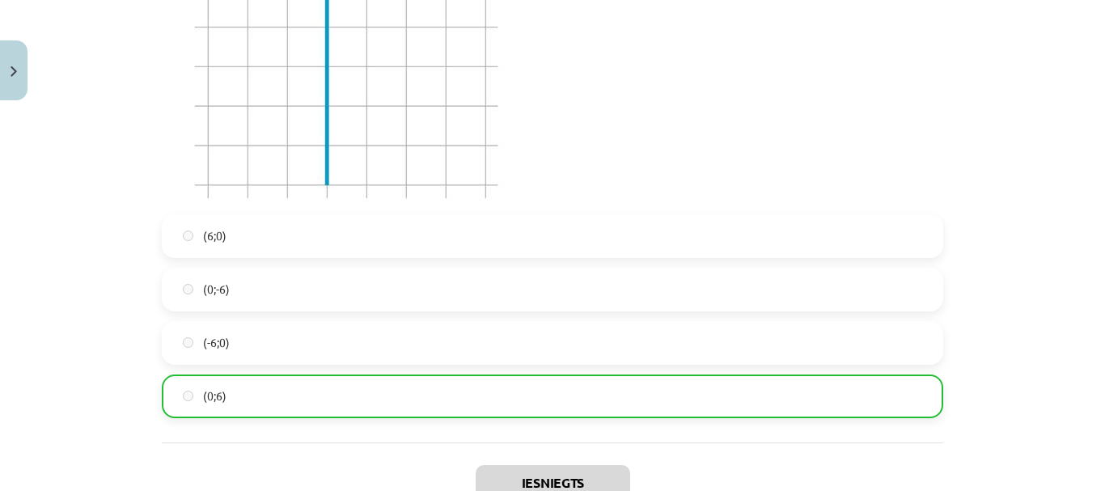
scroll to position [4490, 0]
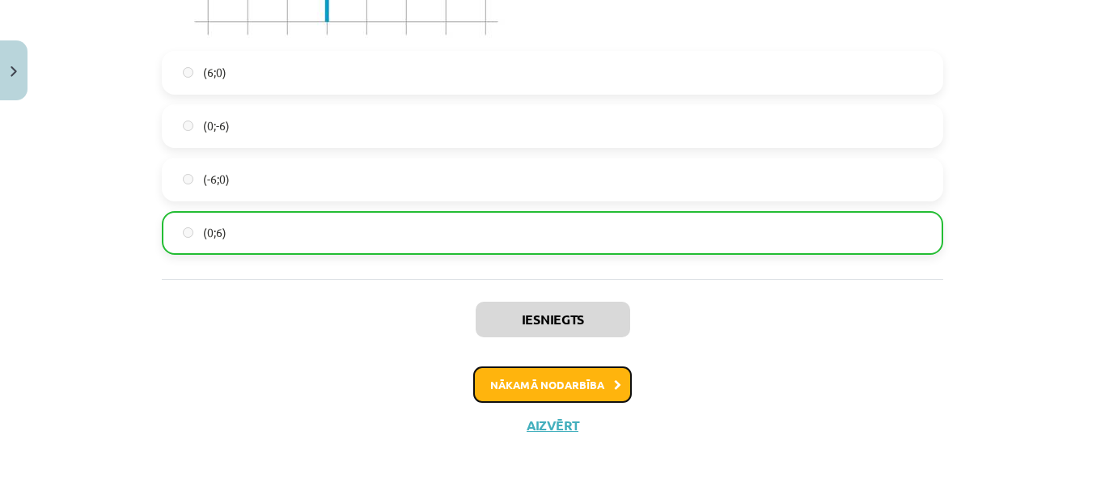
click at [577, 384] on button "Nākamā nodarbība" at bounding box center [552, 385] width 159 height 37
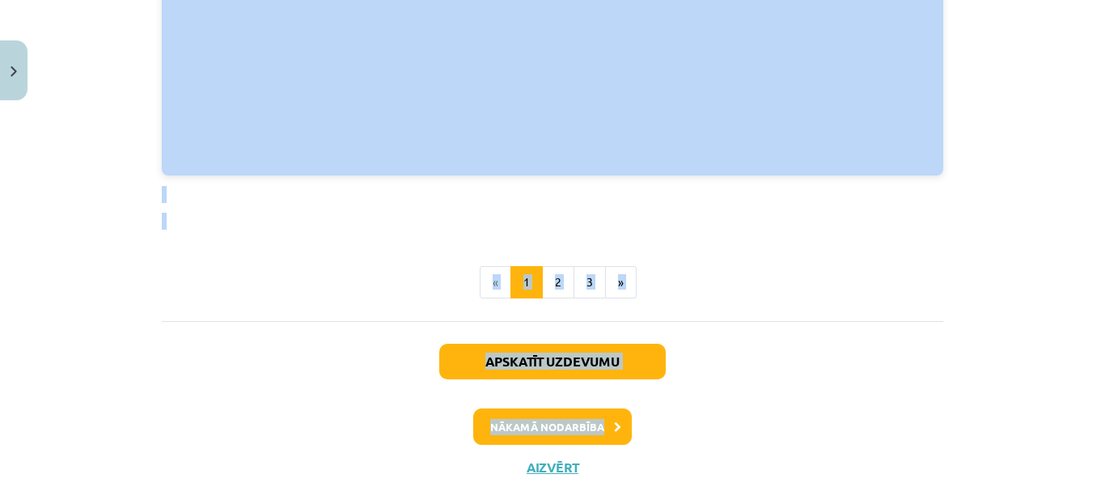
scroll to position [2395, 0]
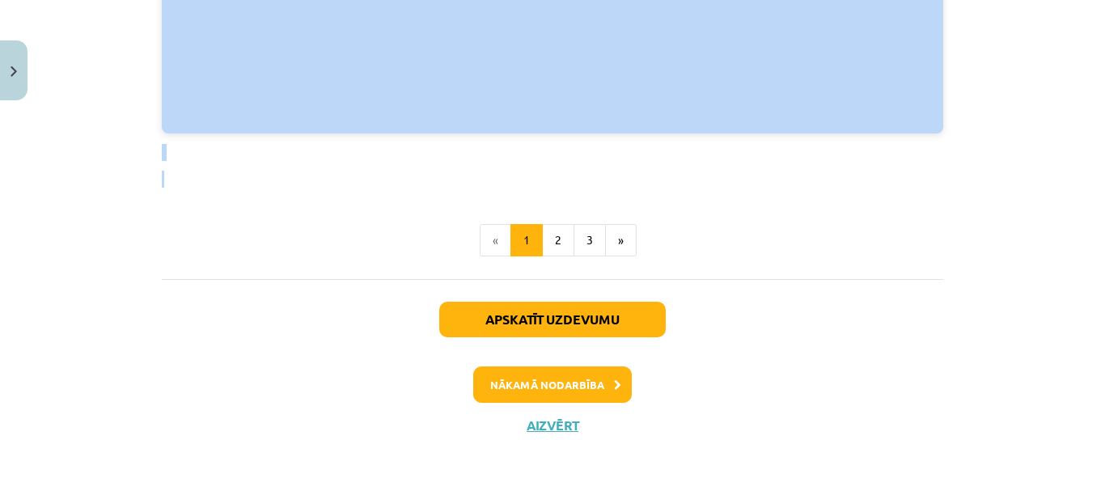
drag, startPoint x: 485, startPoint y: 283, endPoint x: 783, endPoint y: 171, distance: 318.3
click at [549, 239] on button "2" at bounding box center [558, 240] width 32 height 32
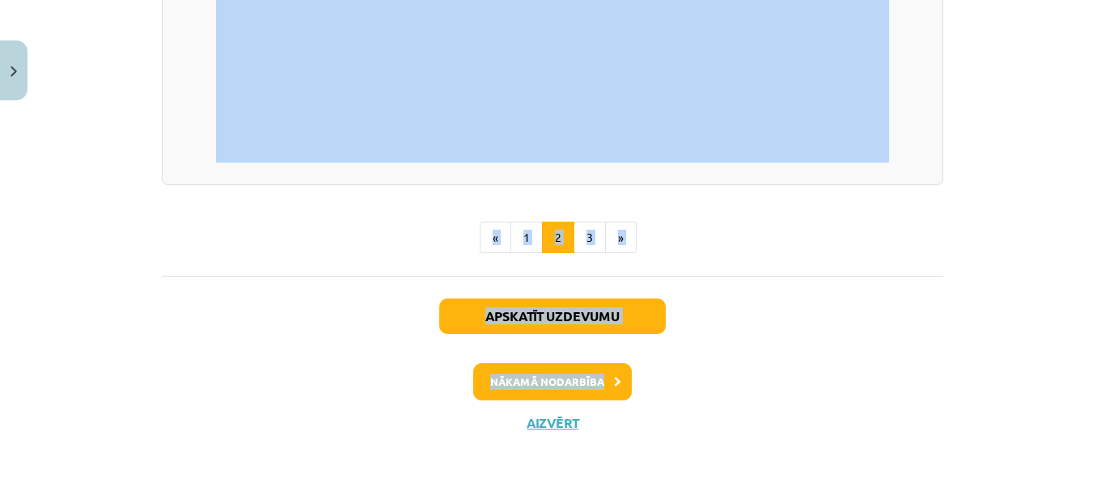
scroll to position [2524, 0]
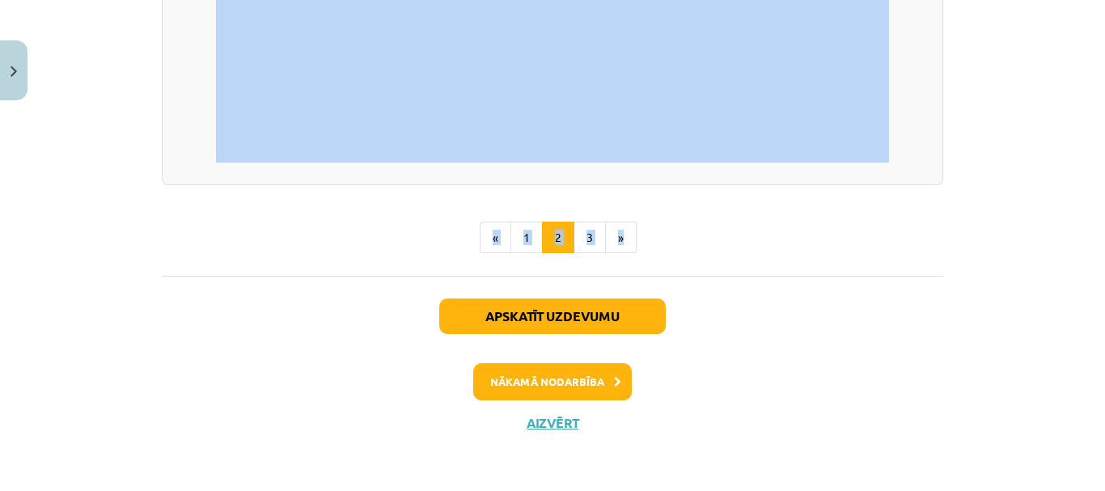
drag, startPoint x: 314, startPoint y: 24, endPoint x: 907, endPoint y: 190, distance: 615.8
click at [581, 228] on button "3" at bounding box center [590, 238] width 32 height 32
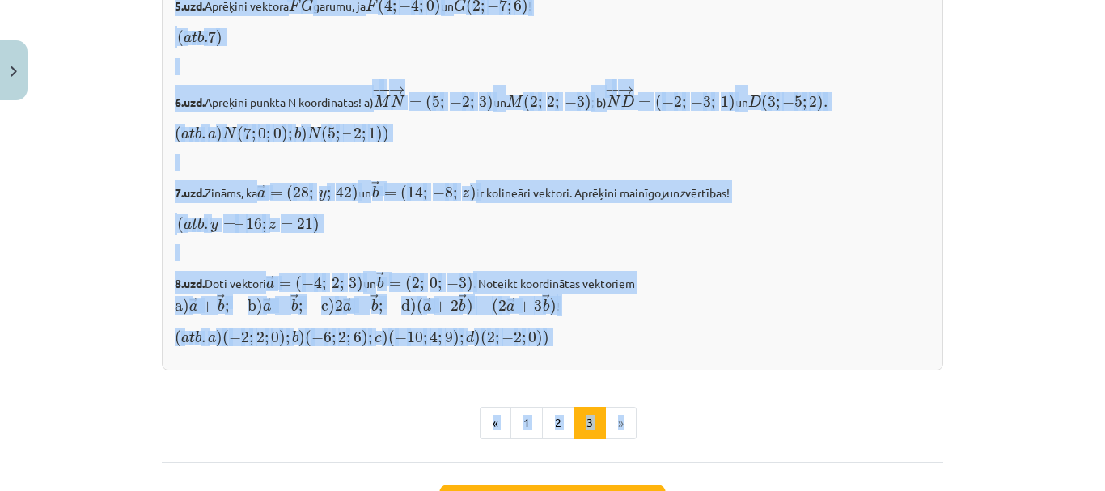
scroll to position [1896, 0]
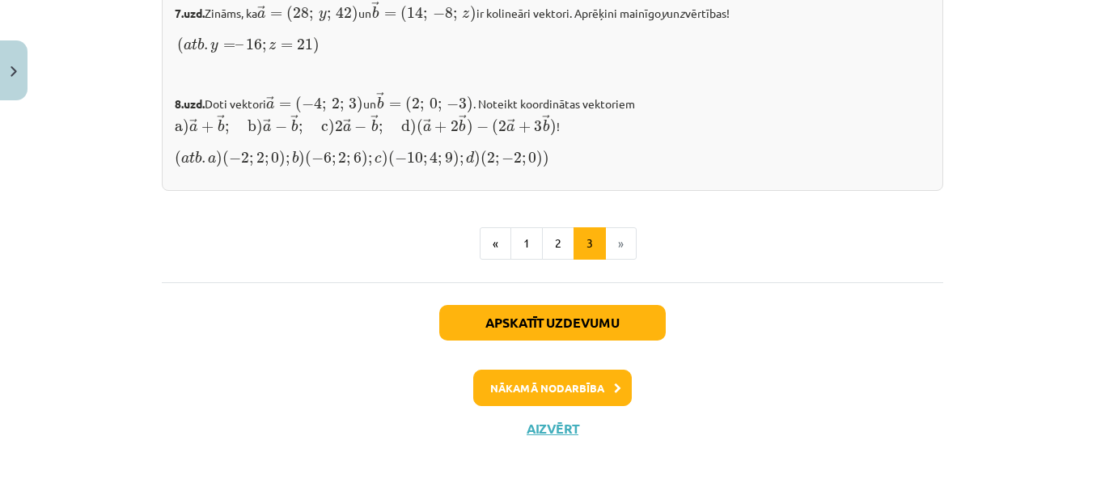
click at [789, 304] on div "Apskatīt uzdevumu Nākamā nodarbība Aizvērt" at bounding box center [553, 364] width 782 height 165
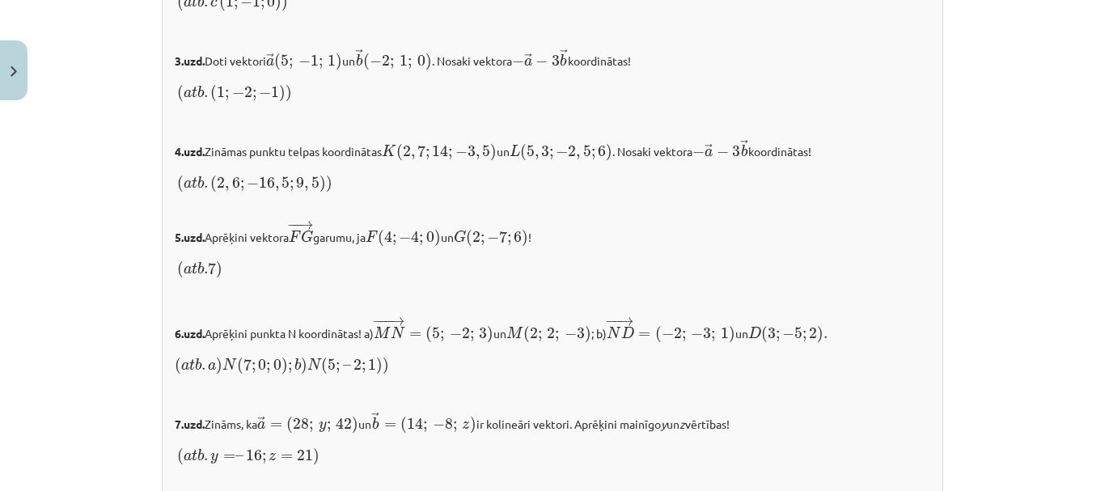
scroll to position [1861, 0]
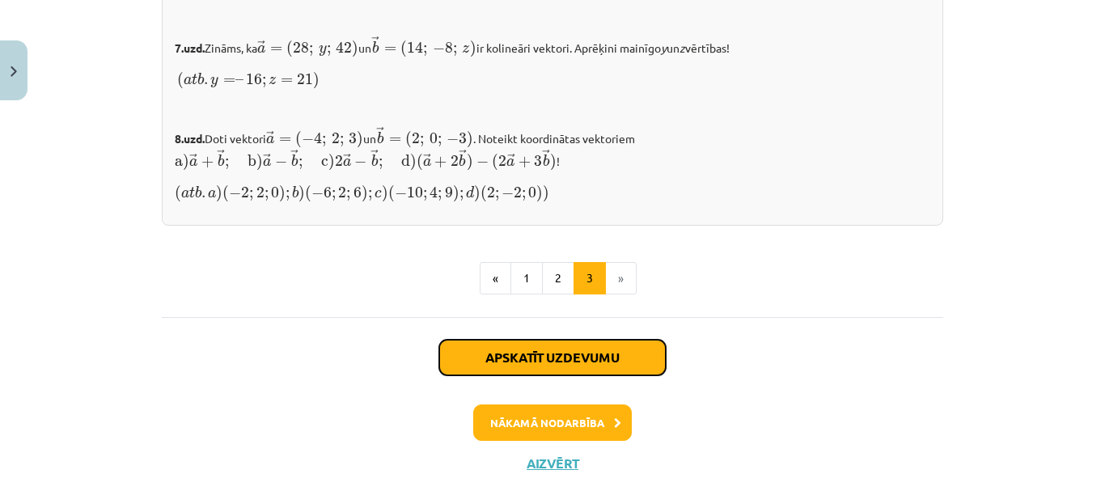
click at [655, 340] on button "Apskatīt uzdevumu" at bounding box center [552, 358] width 227 height 36
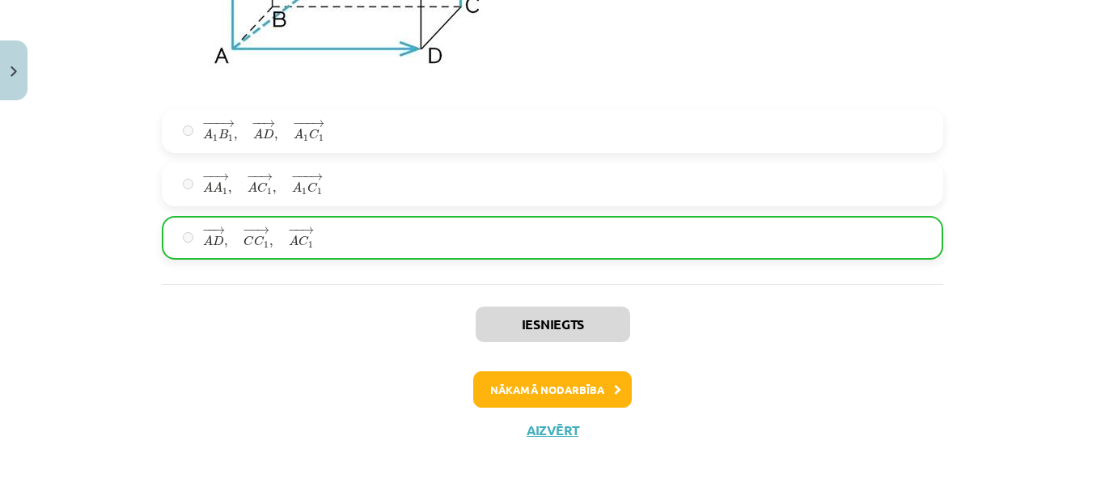
scroll to position [7109, 0]
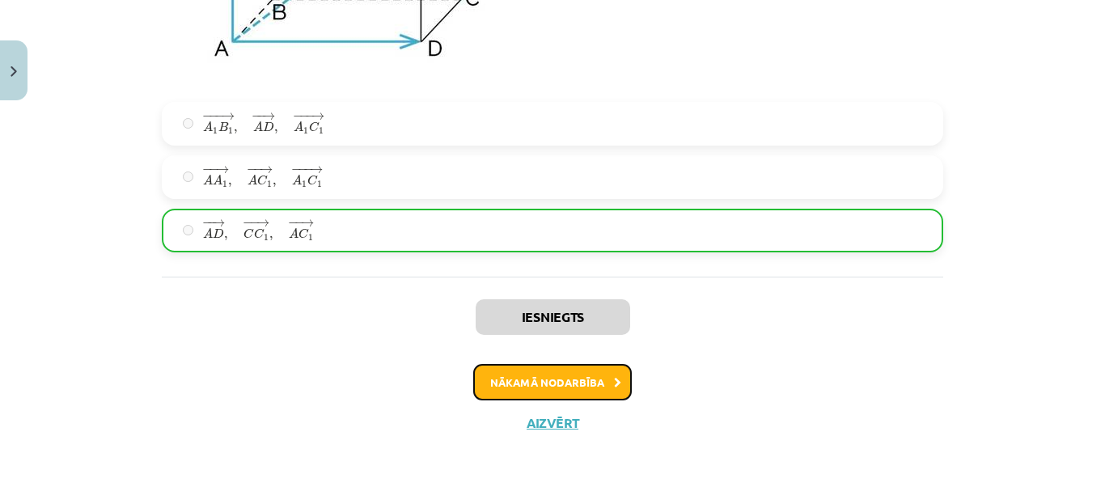
click at [525, 372] on button "Nākamā nodarbība" at bounding box center [552, 382] width 159 height 37
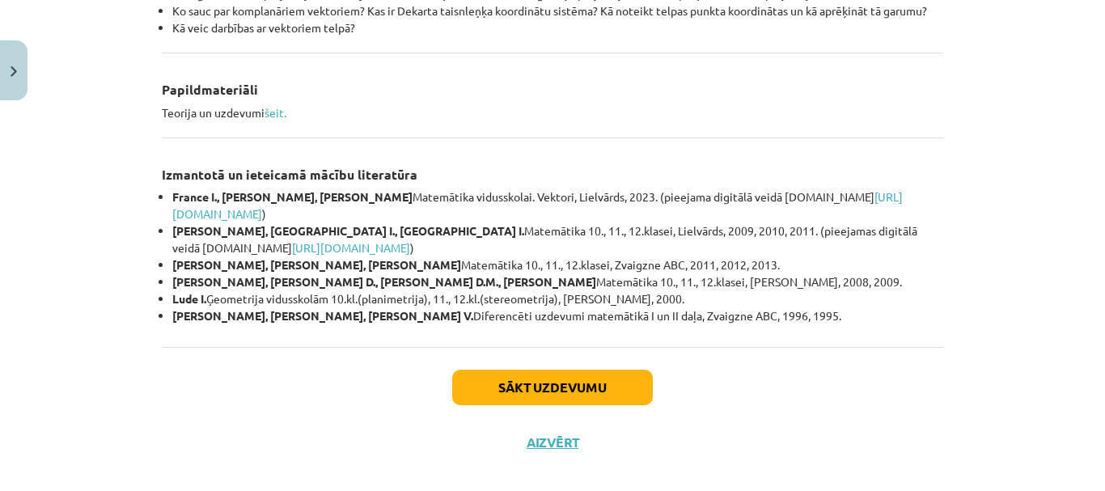
scroll to position [795, 0]
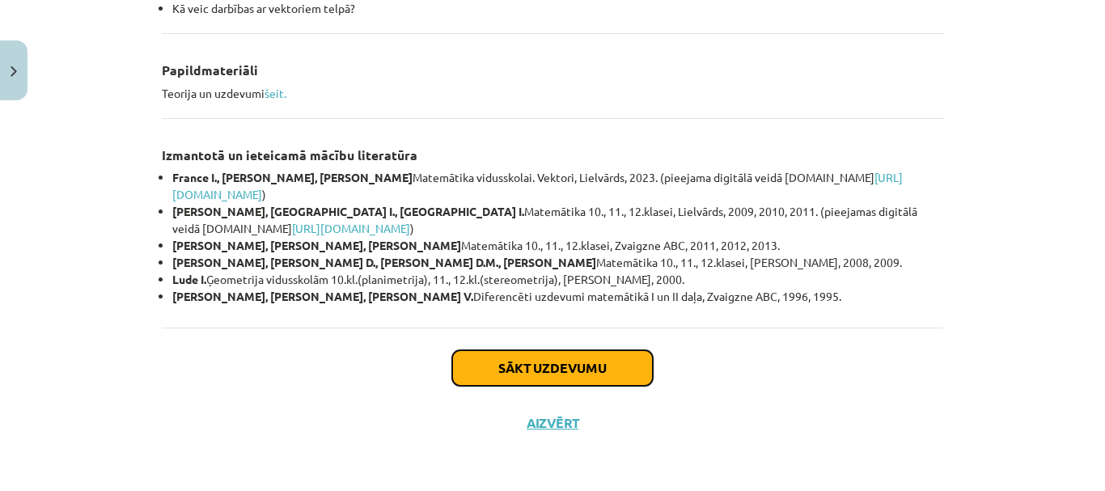
click at [514, 360] on button "Sākt uzdevumu" at bounding box center [552, 368] width 201 height 36
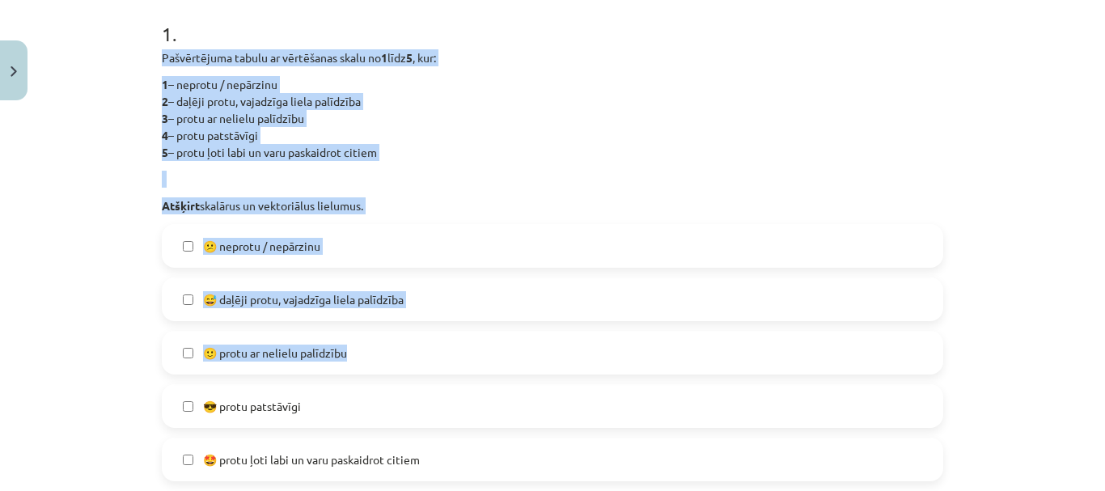
scroll to position [445, 0]
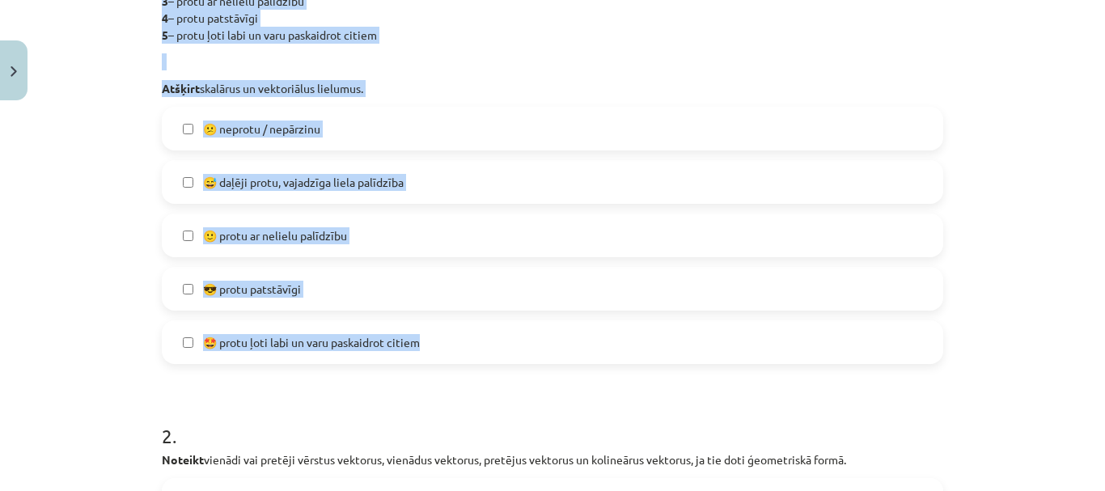
drag, startPoint x: 154, startPoint y: 98, endPoint x: 507, endPoint y: 339, distance: 428.0
click at [485, 121] on label "😕 neprotu / nepārzinu" at bounding box center [552, 128] width 778 height 40
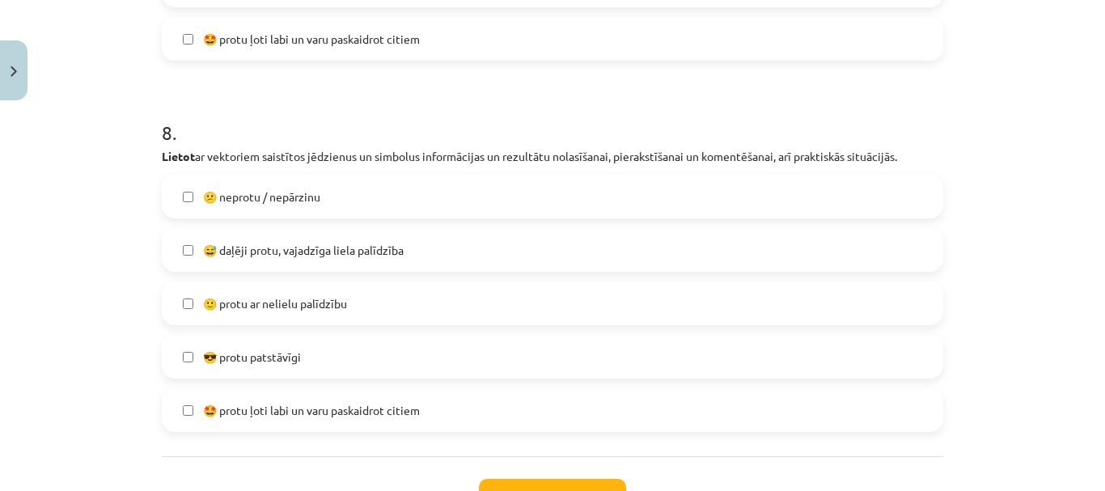
scroll to position [3122, 0]
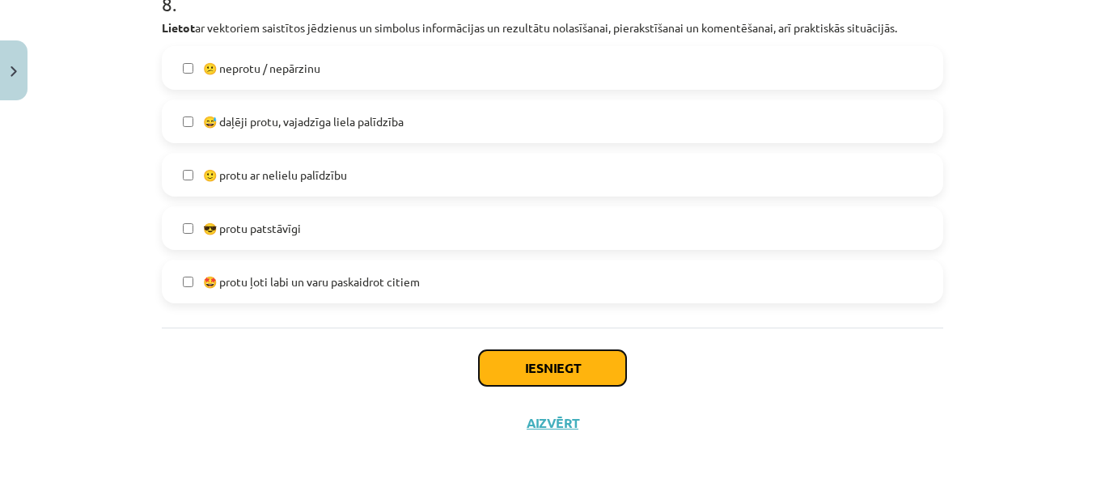
click at [549, 366] on button "Iesniegt" at bounding box center [552, 368] width 147 height 36
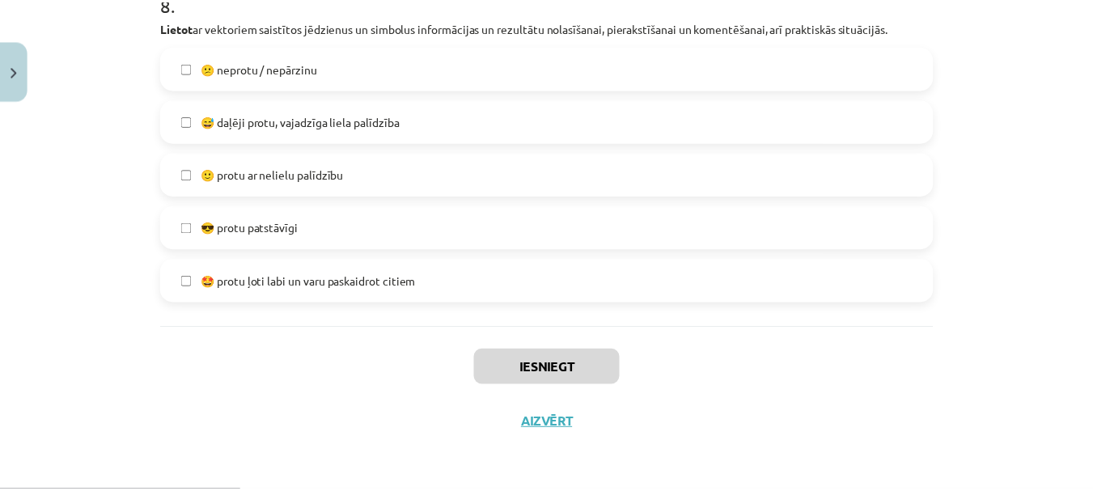
scroll to position [1278, 0]
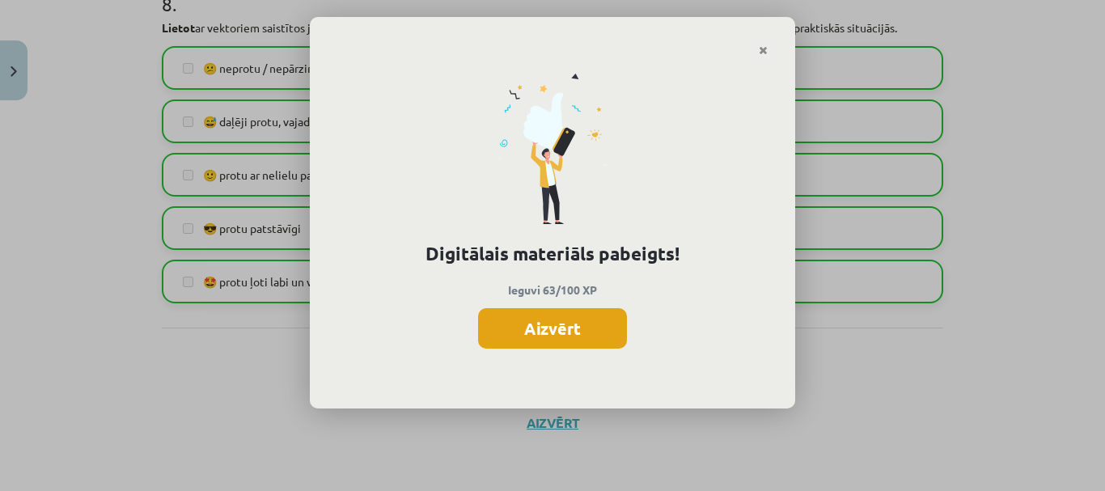
click at [585, 331] on button "Aizvērt" at bounding box center [552, 328] width 149 height 40
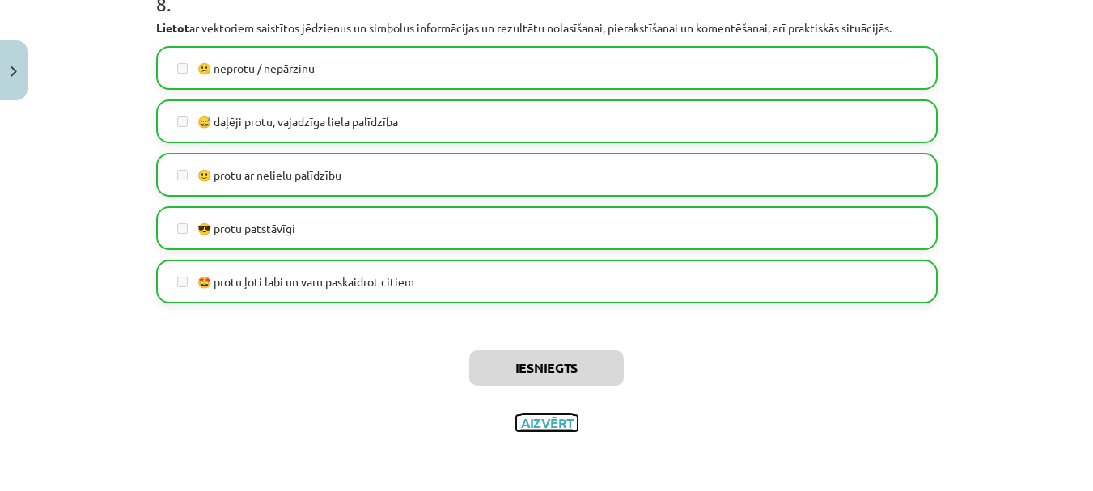
click at [537, 422] on button "Aizvērt" at bounding box center [546, 423] width 61 height 16
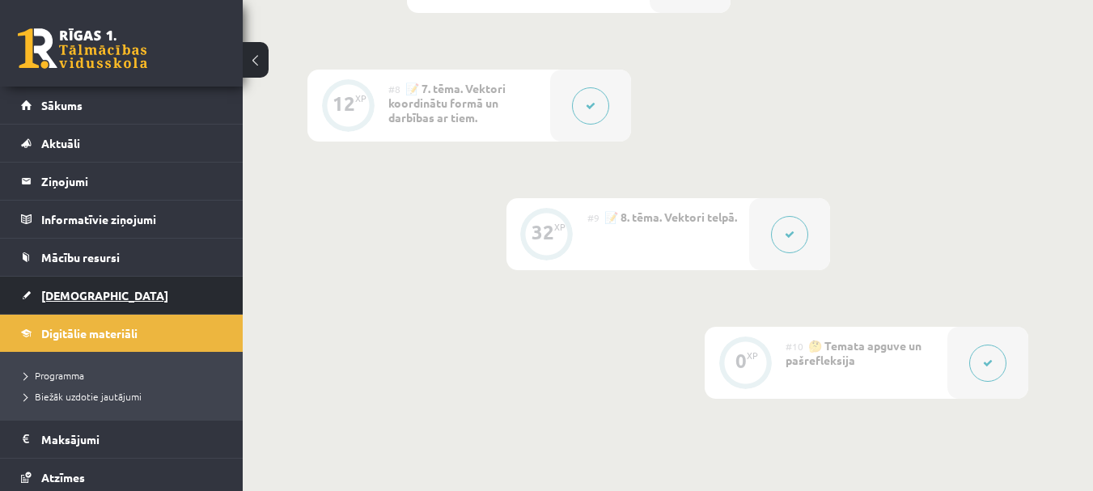
click at [72, 289] on span "[DEMOGRAPHIC_DATA]" at bounding box center [104, 295] width 127 height 15
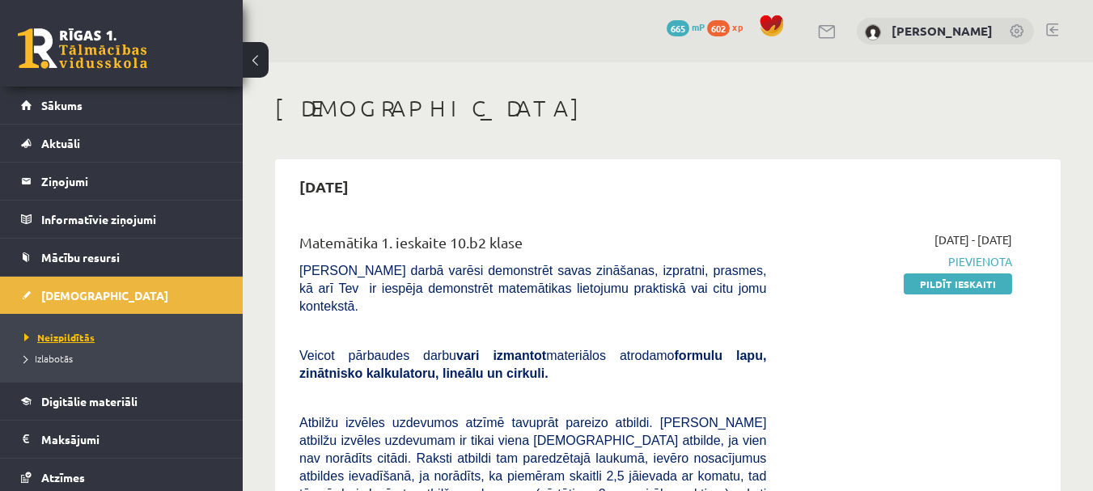
click at [63, 331] on link "Neizpildītās" at bounding box center [125, 337] width 202 height 15
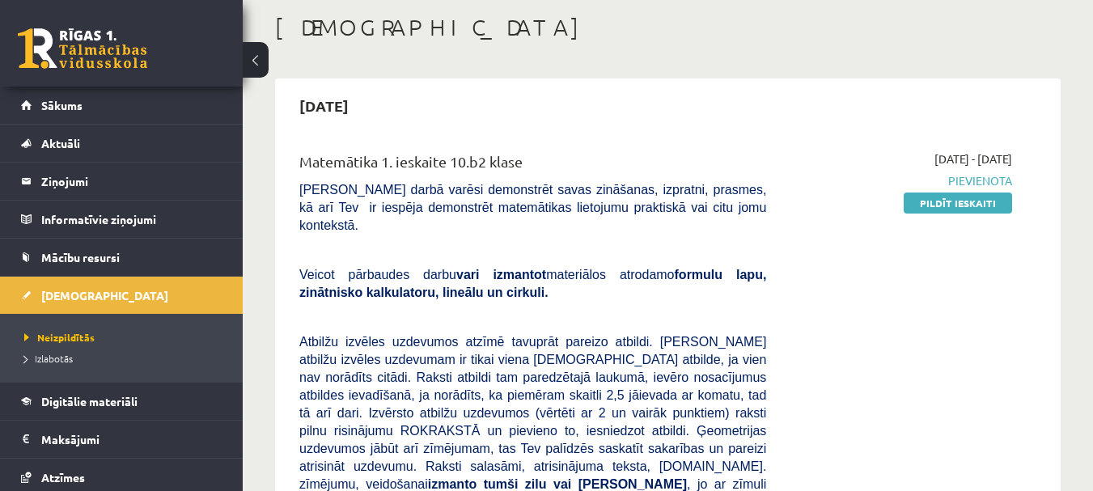
scroll to position [162, 0]
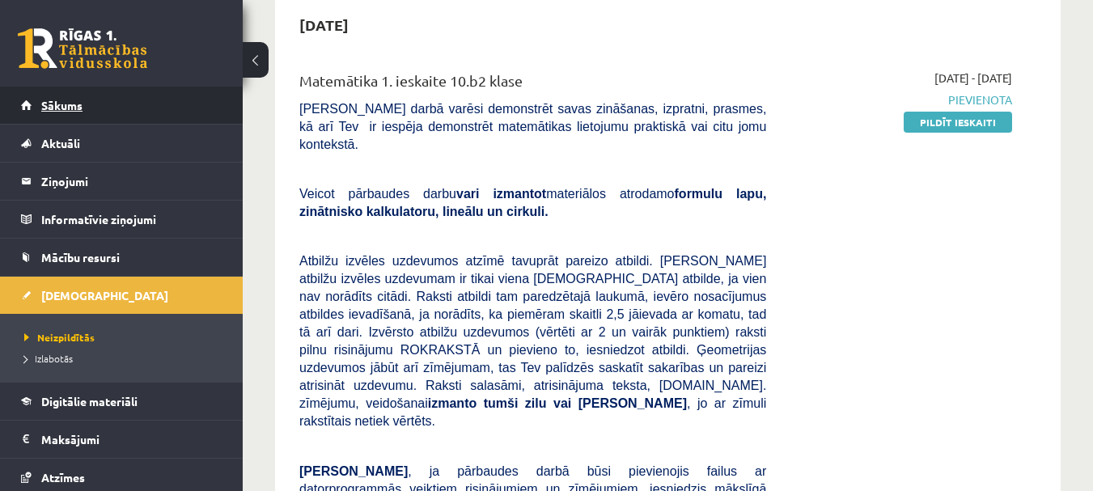
click at [79, 104] on span "Sākums" at bounding box center [61, 105] width 41 height 15
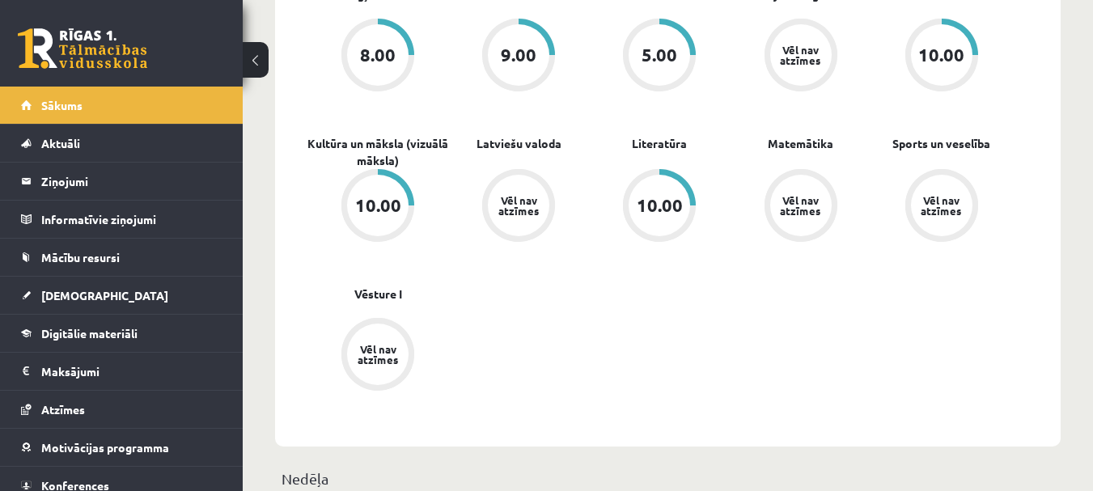
scroll to position [485, 0]
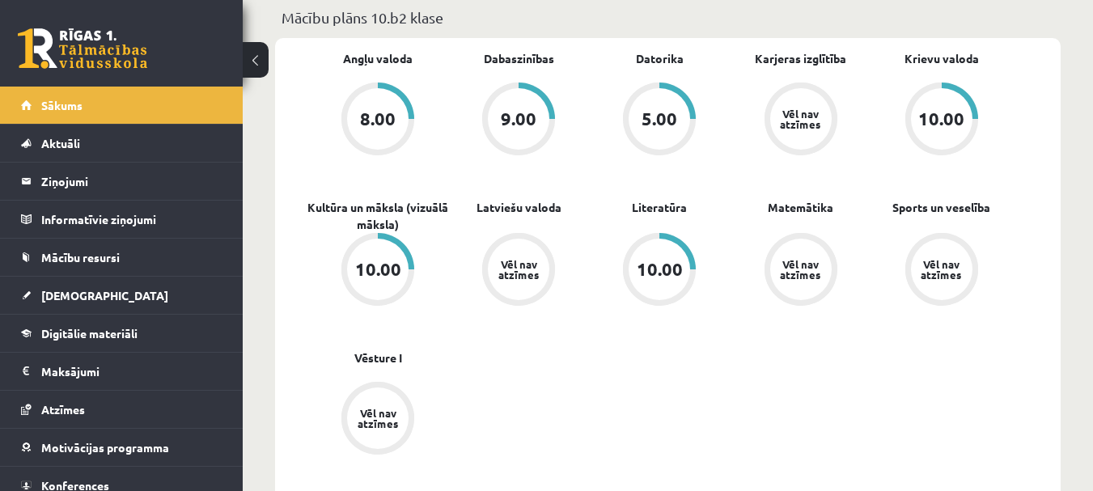
click at [806, 116] on div "Vēl nav atzīmes" at bounding box center [800, 118] width 45 height 21
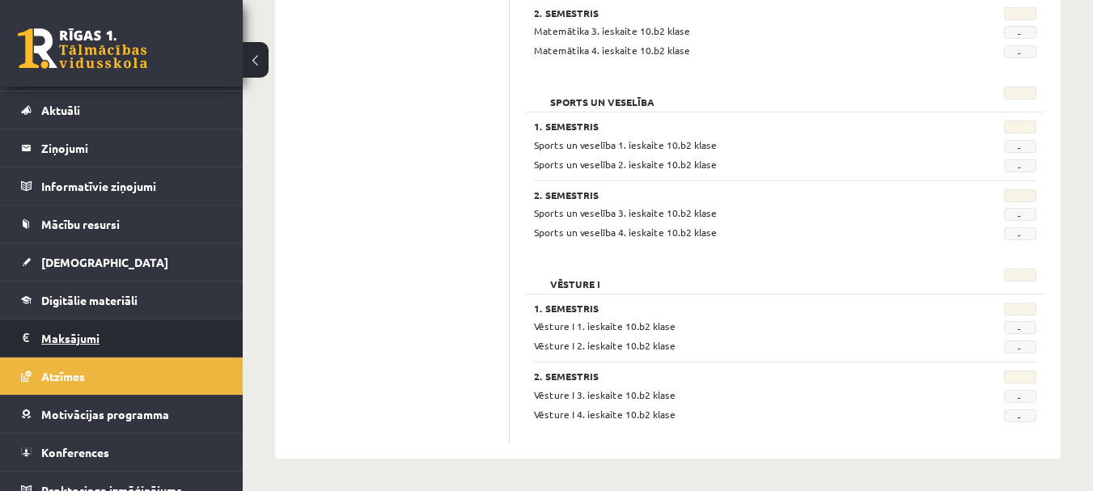
scroll to position [51, 0]
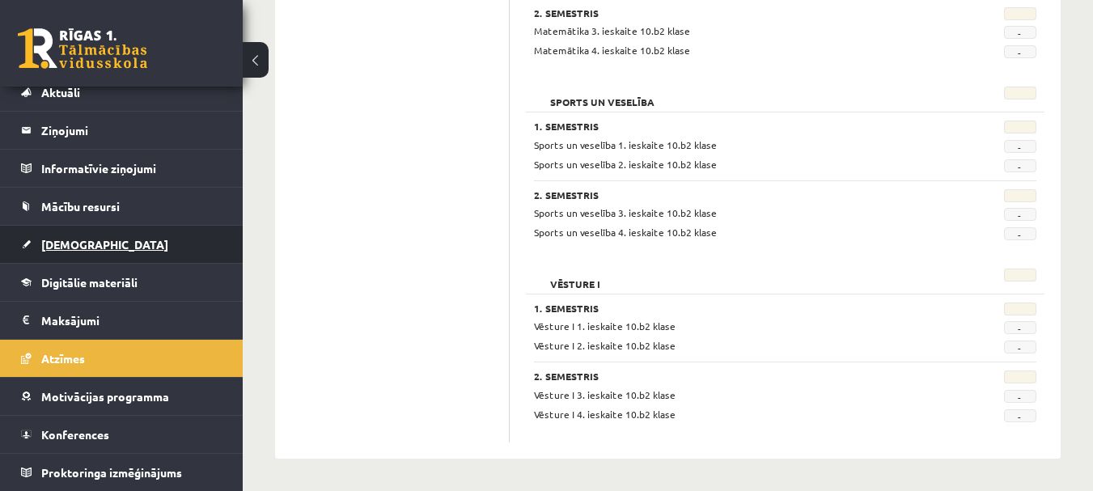
click at [91, 242] on link "[DEMOGRAPHIC_DATA]" at bounding box center [121, 244] width 201 height 37
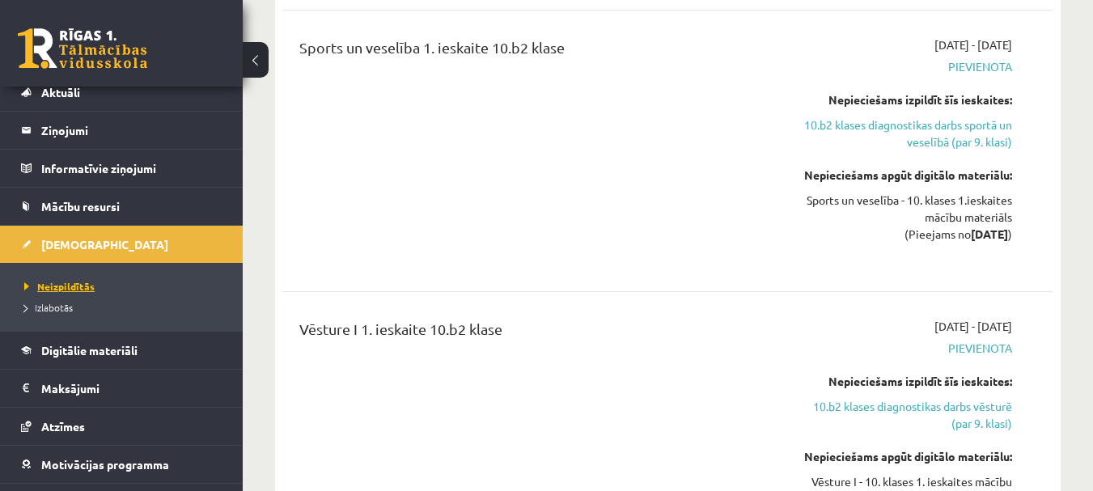
click at [81, 282] on span "Neizpildītās" at bounding box center [59, 286] width 70 height 13
click at [80, 284] on span "Neizpildītās" at bounding box center [59, 286] width 70 height 13
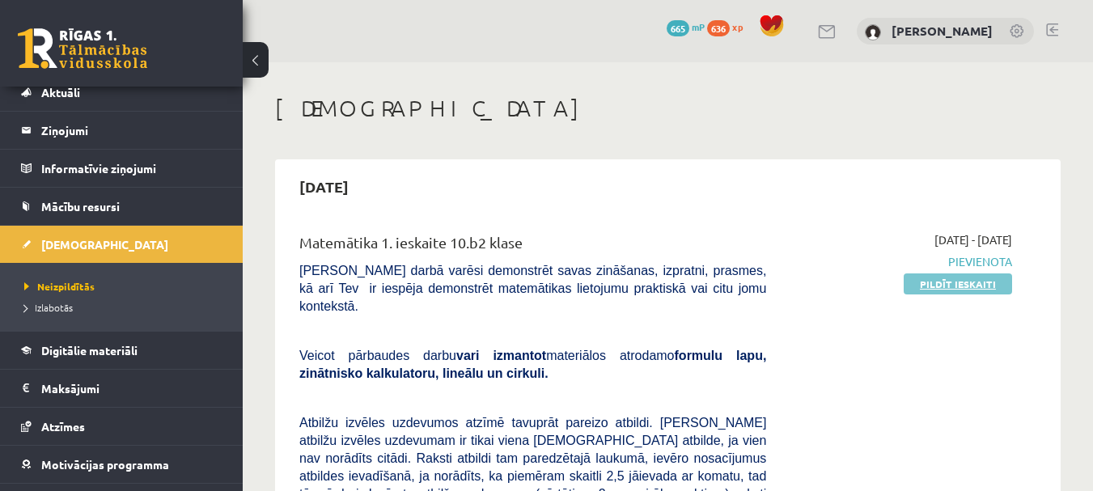
click at [947, 287] on link "Pildīt ieskaiti" at bounding box center [958, 283] width 108 height 21
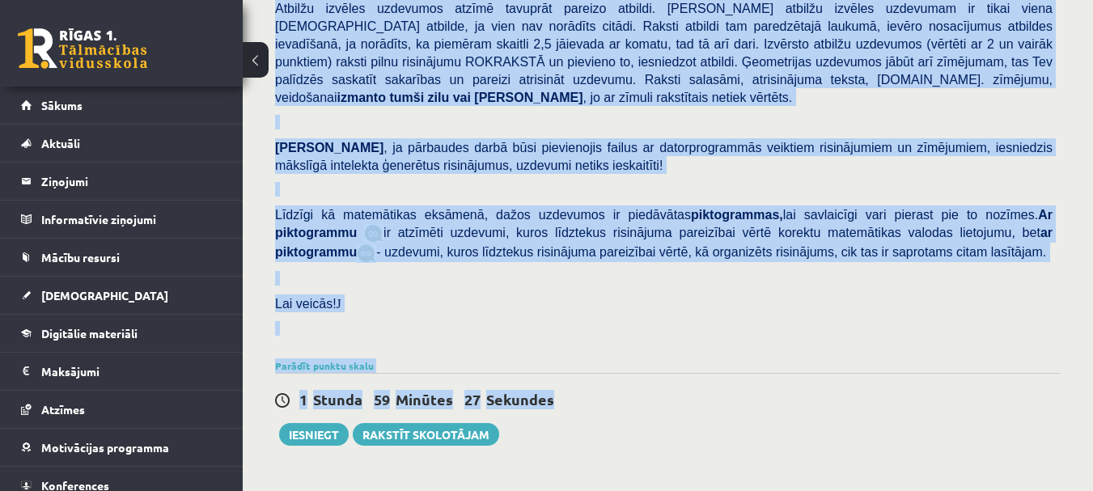
scroll to position [243, 0]
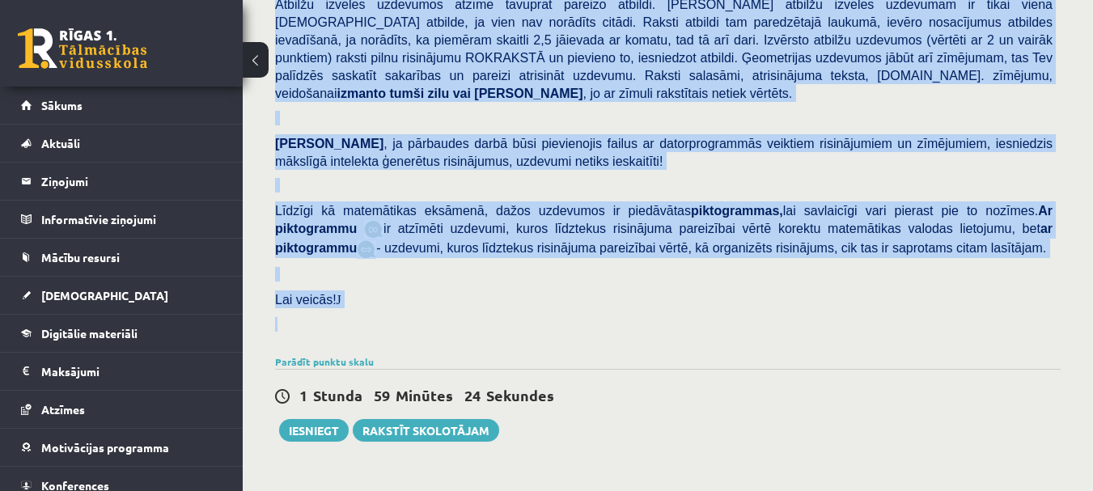
drag, startPoint x: 277, startPoint y: 126, endPoint x: 818, endPoint y: 311, distance: 572.1
click at [818, 315] on div "Matemātika 1. ieskaite 10.b2 klase , Jekaterīna Luzina (10.b2 klase) Pārbaudes …" at bounding box center [668, 389] width 850 height 1138
copy div "Pārbaudes darbā varēsi demonstrēt savas zināšanas, izpratni, prasmes, kā arī Te…"
click at [567, 269] on div "Pārbaudes darbā varēsi demonstrēt savas zināšanas, izpratni, prasmes, kā arī Te…" at bounding box center [668, 111] width 786 height 480
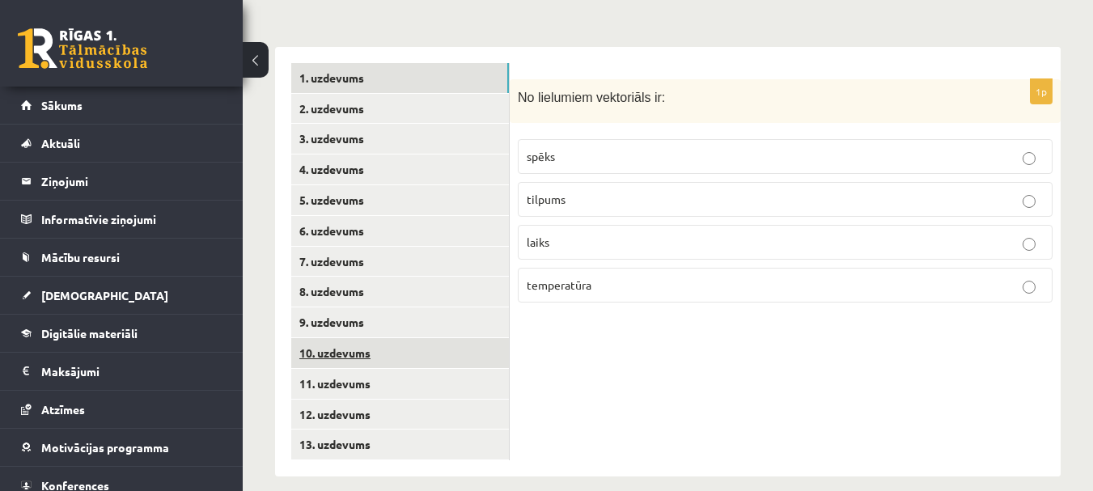
scroll to position [610, 0]
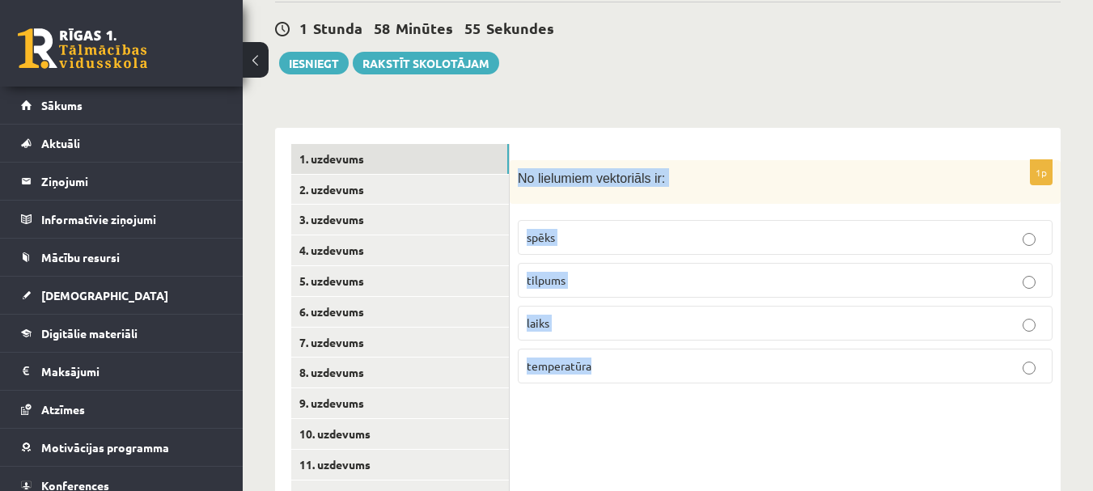
drag, startPoint x: 518, startPoint y: 159, endPoint x: 762, endPoint y: 385, distance: 333.2
click at [762, 385] on div "1p No lielumiem vektoriāls ir: spēks tilpums laiks temperatūra" at bounding box center [785, 343] width 551 height 430
copy div "No lielumiem vektoriāls ir: spēks tilpums laiks temperatūra"
click at [587, 229] on p "spēks" at bounding box center [785, 237] width 517 height 17
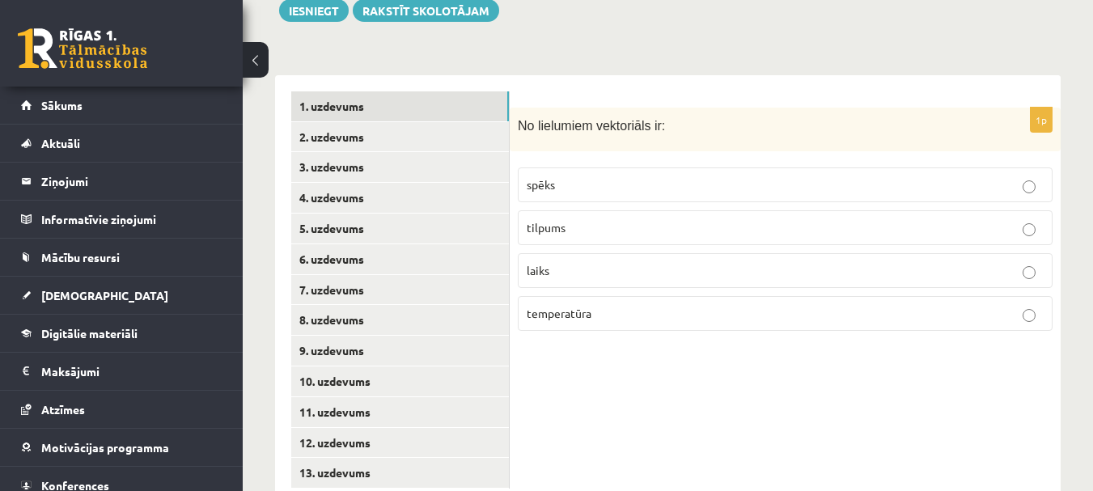
scroll to position [691, 0]
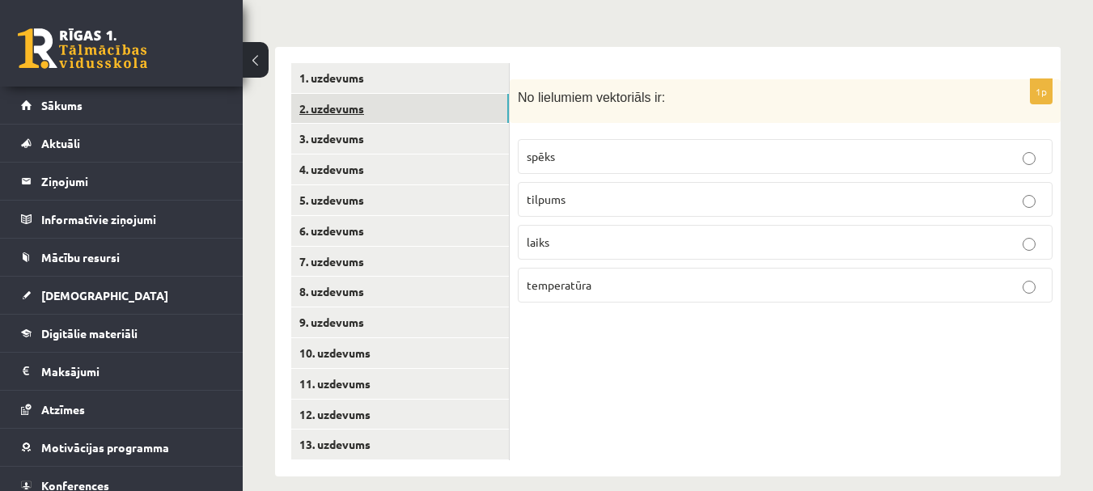
click at [354, 94] on link "2. uzdevums" at bounding box center [400, 109] width 218 height 30
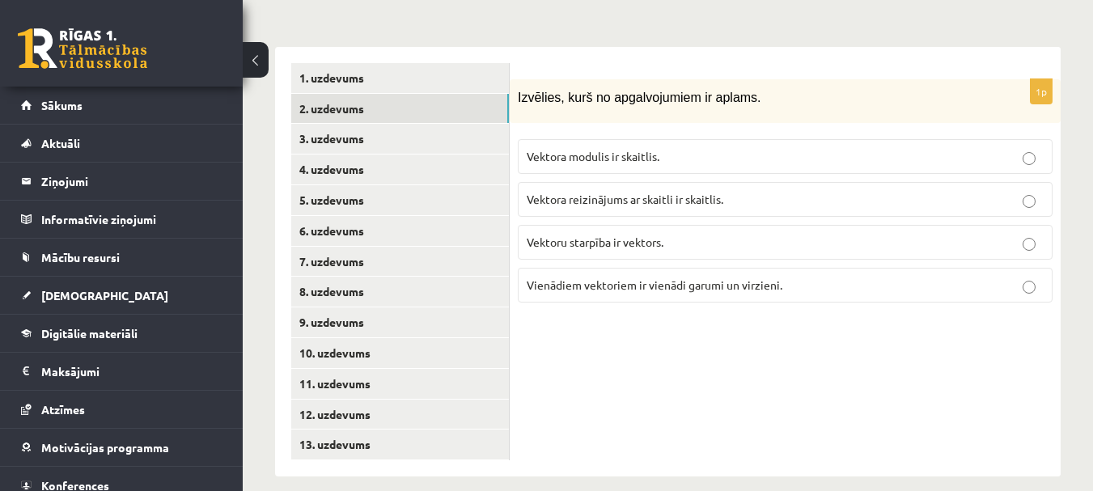
click at [521, 91] on span "Izvēlies, kurš no apgalvojumiem ir aplams." at bounding box center [640, 98] width 244 height 14
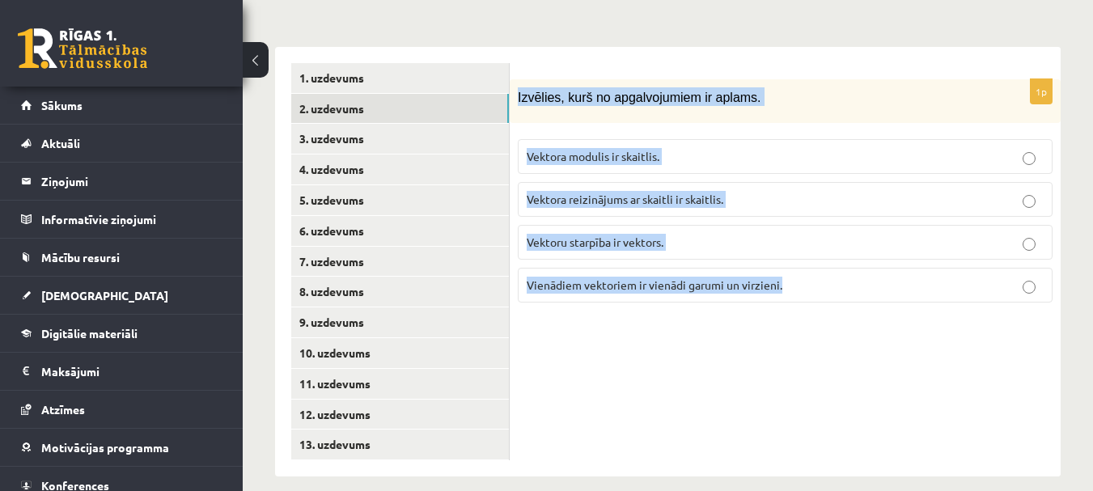
drag, startPoint x: 516, startPoint y: 79, endPoint x: 821, endPoint y: 339, distance: 400.6
click at [821, 339] on div "1p Izvēlies, kurš no apgalvojumiem ir aplams. Vektora modulis ir skaitlis. Vekt…" at bounding box center [785, 262] width 551 height 430
copy div "Izvēlies, kurš no apgalvojumiem ir aplams. Vektora modulis ir skaitlis. Vektora…"
click at [765, 191] on p "Vektora reizinājums ar skaitli ir skaitlis." at bounding box center [785, 199] width 517 height 17
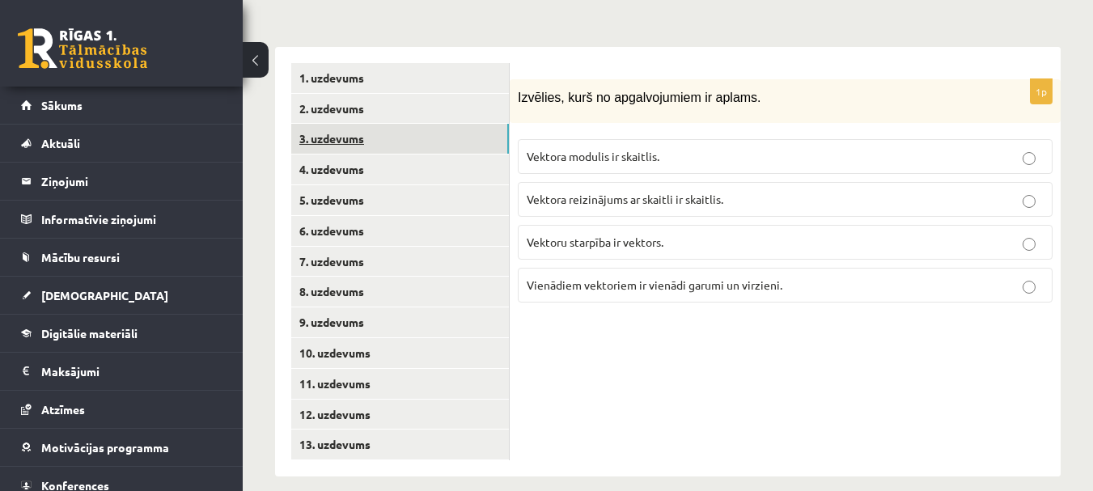
click at [414, 124] on link "3. uzdevums" at bounding box center [400, 139] width 218 height 30
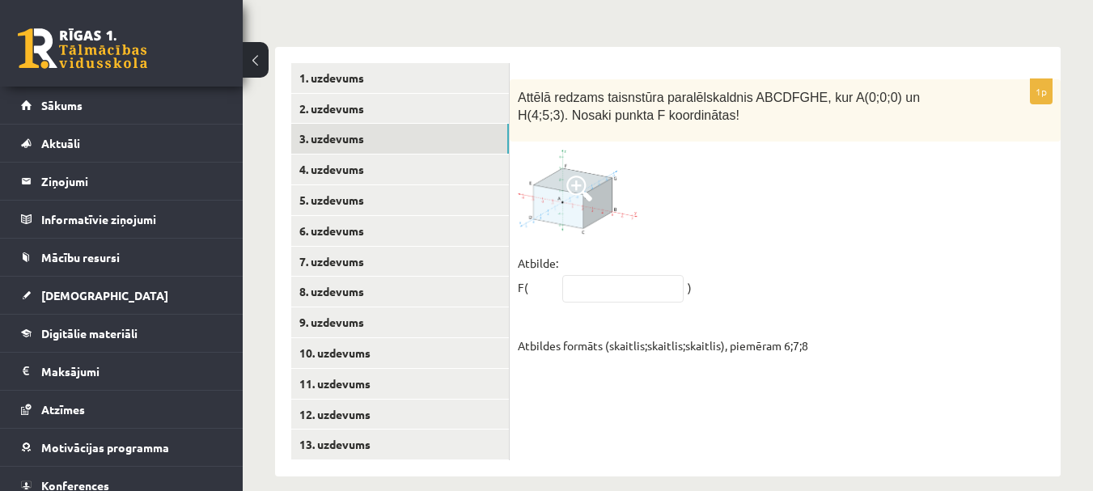
click at [569, 176] on span at bounding box center [579, 189] width 26 height 26
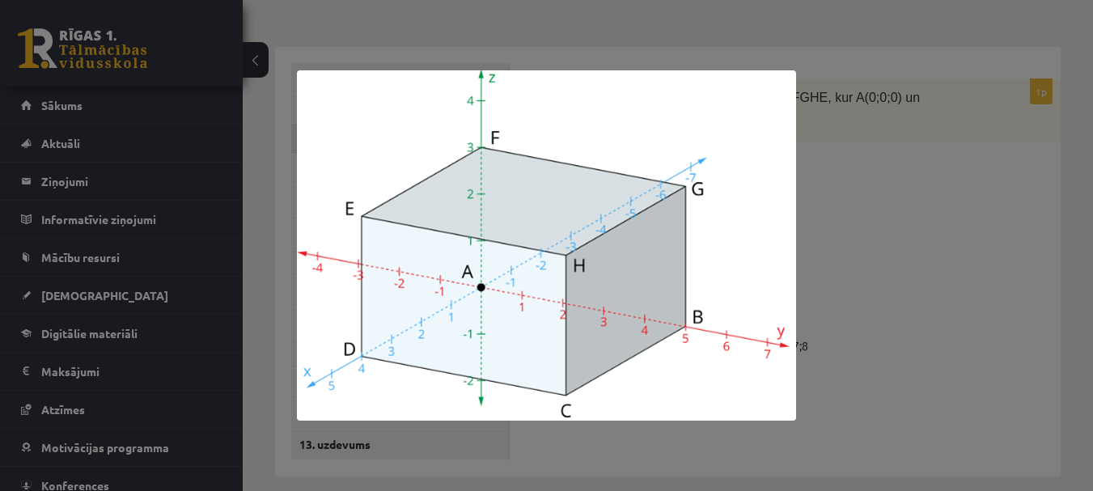
click at [867, 255] on div at bounding box center [546, 245] width 1093 height 491
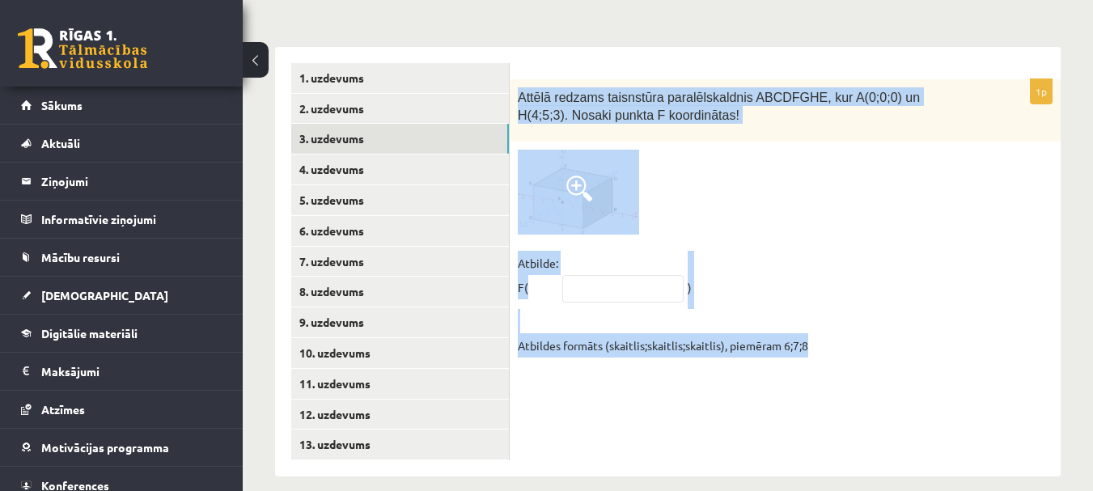
drag, startPoint x: 519, startPoint y: 75, endPoint x: 867, endPoint y: 334, distance: 434.3
click at [858, 338] on div "1p Attēlā redzams taisnstūra paralēlskaldnis ABCDFGHE, kur A(0;0;0) un H(4;5;3)…" at bounding box center [785, 222] width 551 height 286
copy div "Attēlā redzams taisnstūra paralēlskaldnis ABCDFGHE, kur A(0;0;0) un H(4;5;3). N…"
click at [642, 275] on input "text" at bounding box center [622, 289] width 121 height 28
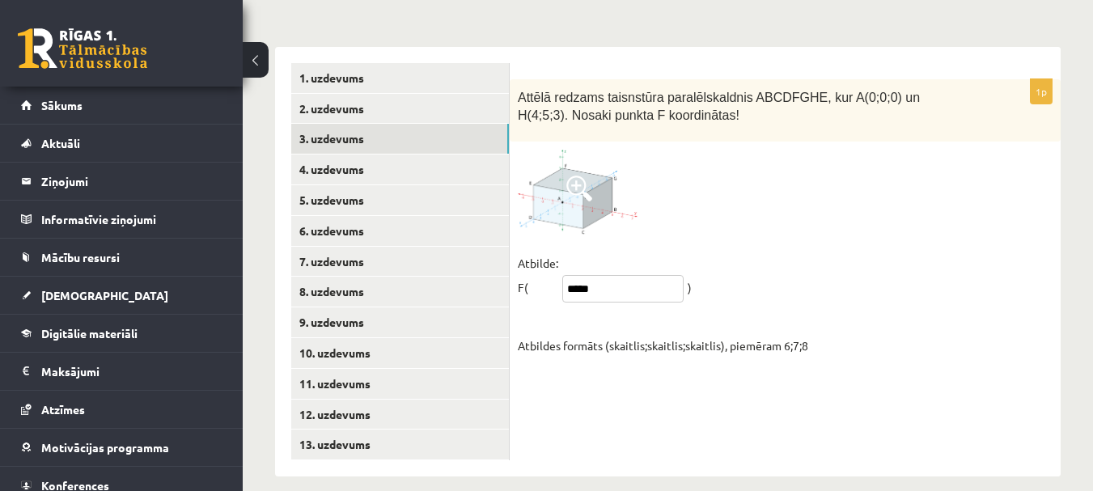
type input "*****"
click at [417, 155] on link "4. uzdevums" at bounding box center [400, 170] width 218 height 30
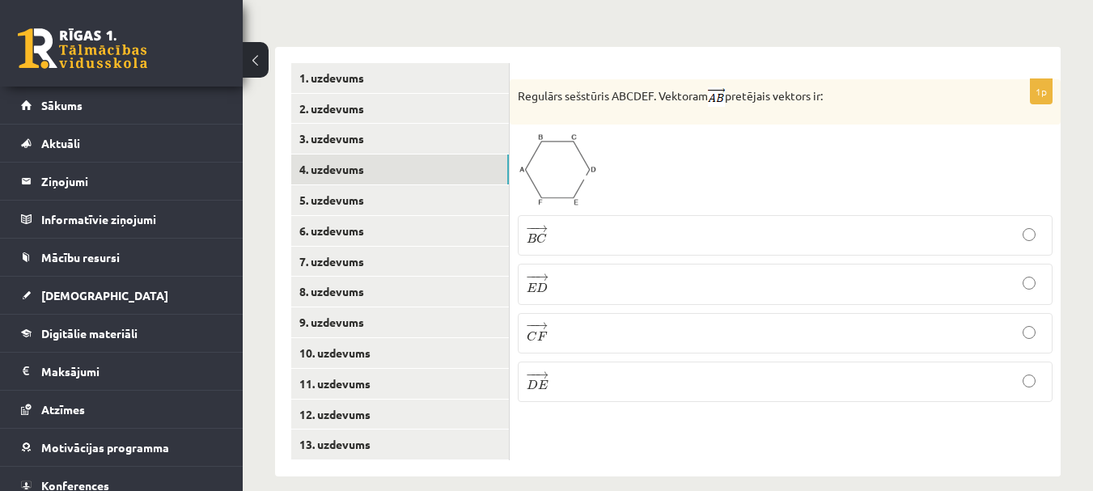
click at [575, 377] on p "− − → D E D E →" at bounding box center [785, 382] width 517 height 23
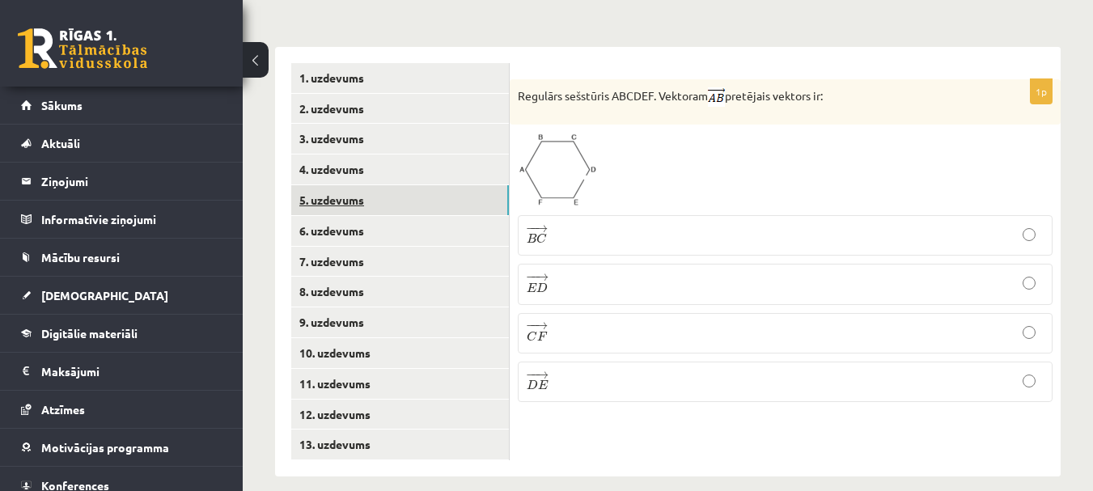
click at [337, 185] on link "5. uzdevums" at bounding box center [400, 200] width 218 height 30
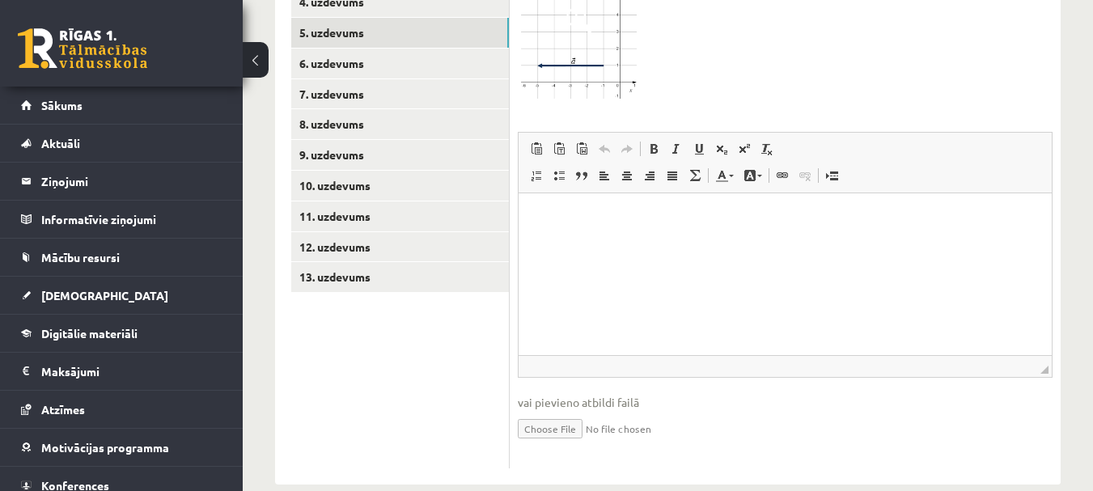
scroll to position [867, 0]
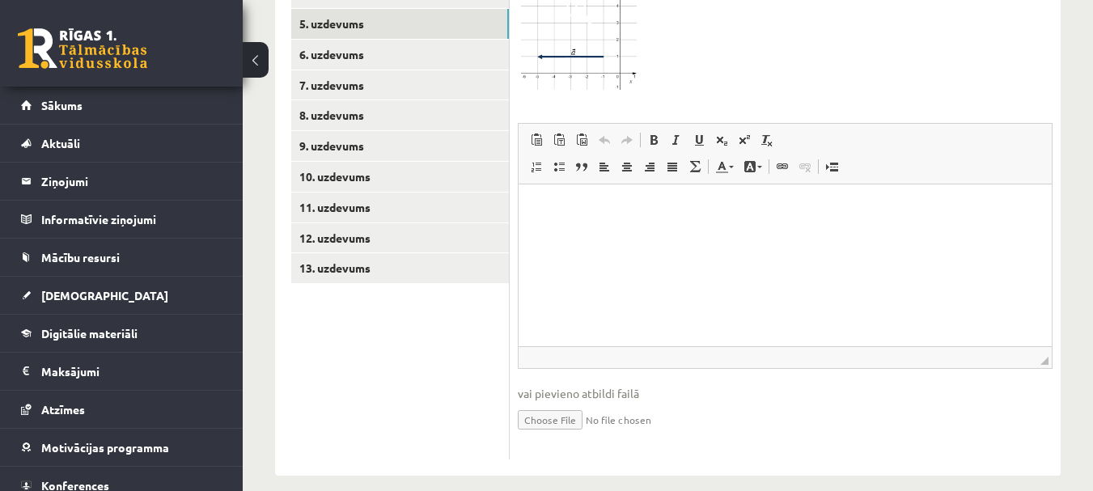
click at [586, 402] on input "file" at bounding box center [785, 418] width 535 height 33
type input "**********"
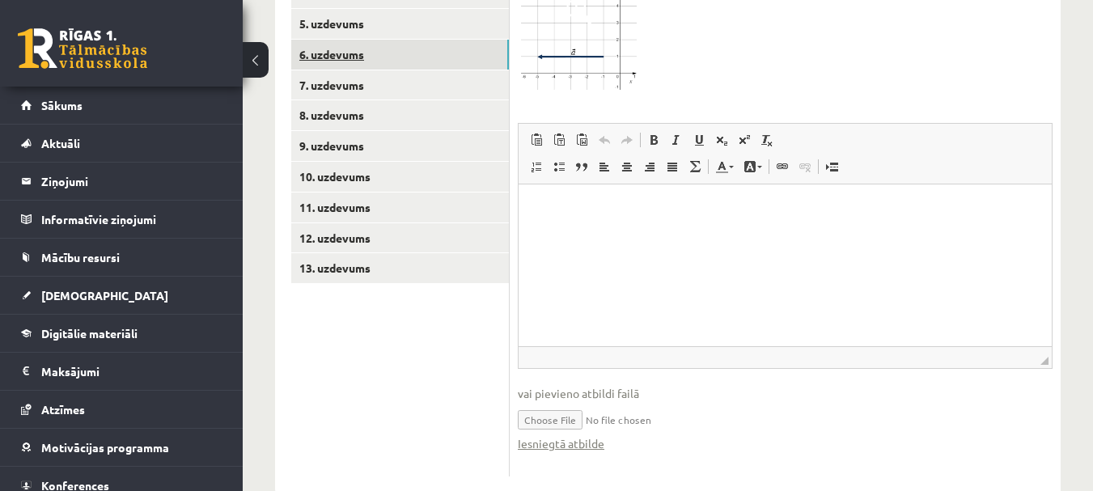
click at [347, 40] on link "6. uzdevums" at bounding box center [400, 55] width 218 height 30
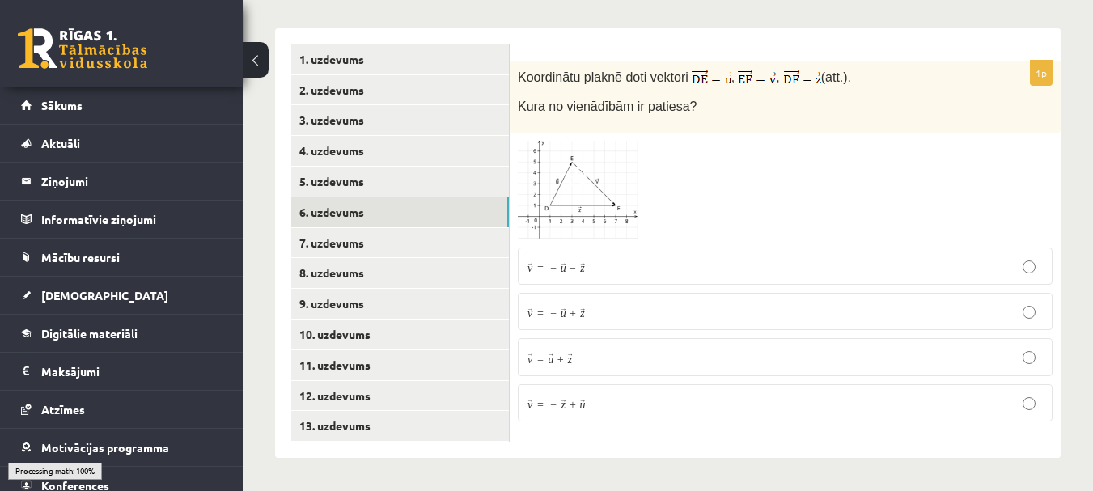
scroll to position [692, 0]
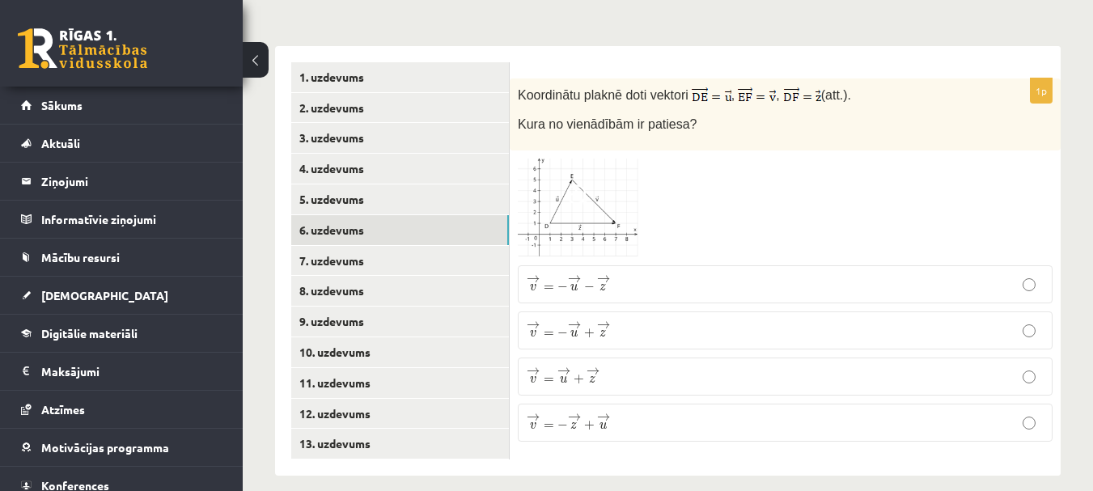
click at [605, 330] on span "z" at bounding box center [603, 333] width 6 height 7
click at [388, 246] on link "7. uzdevums" at bounding box center [400, 261] width 218 height 30
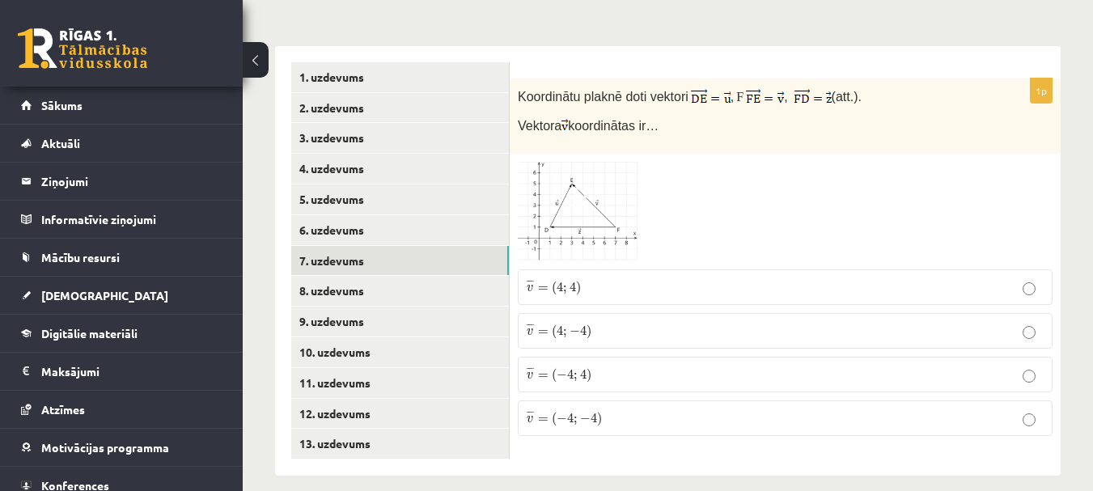
click at [583, 370] on span "4" at bounding box center [583, 375] width 6 height 10
click at [371, 276] on link "8. uzdevums" at bounding box center [400, 291] width 218 height 30
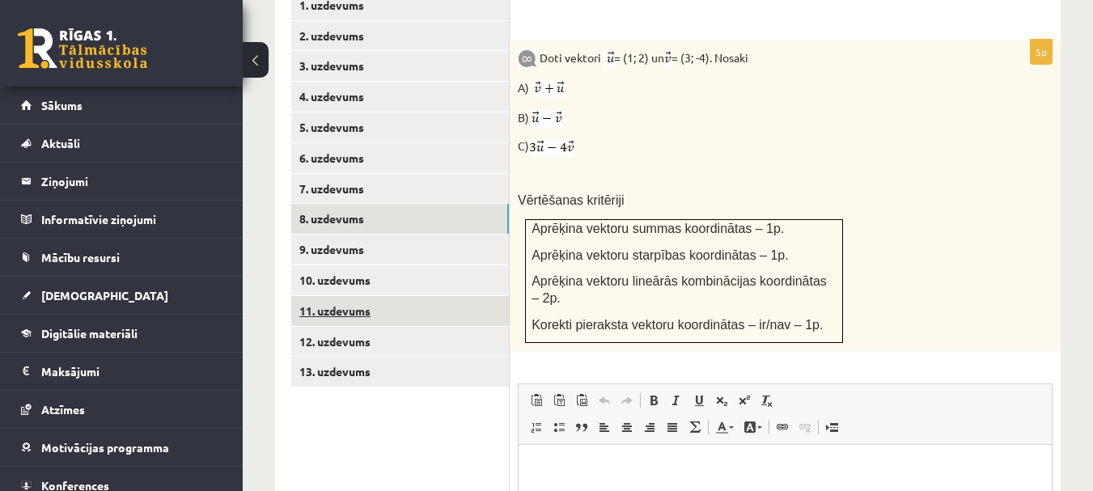
scroll to position [763, 0]
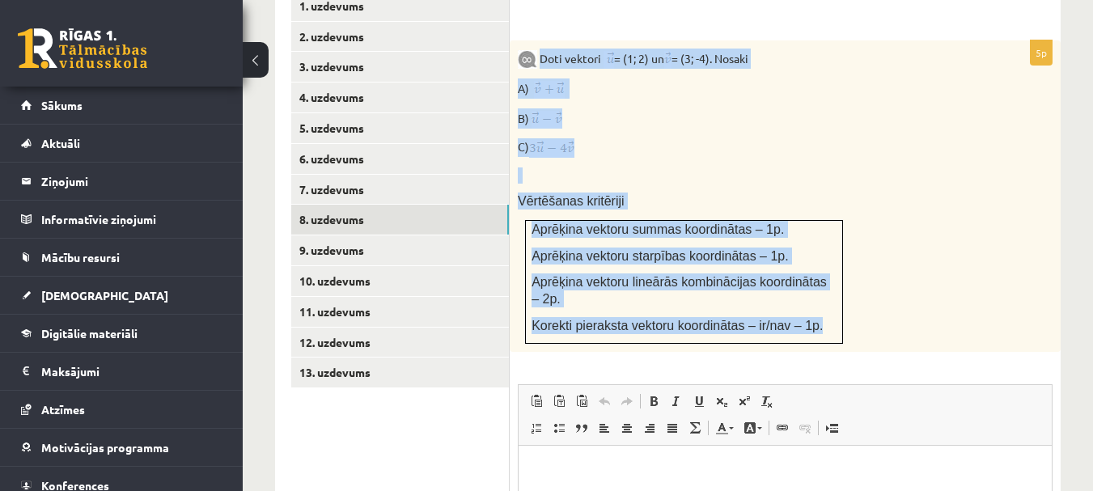
drag, startPoint x: 540, startPoint y: 36, endPoint x: 814, endPoint y: 295, distance: 376.6
click at [814, 295] on div "Doti vektori = (1; 2) un = (3; -4). Nosaki A) B) C) Vērtēšanas kritēriji Aprēķi…" at bounding box center [785, 195] width 551 height 311
copy div "Doti vektori = (1; 2) un = (3; -4). Nosaki A) B) C) Vērtēšanas kritēriji Aprēķi…"
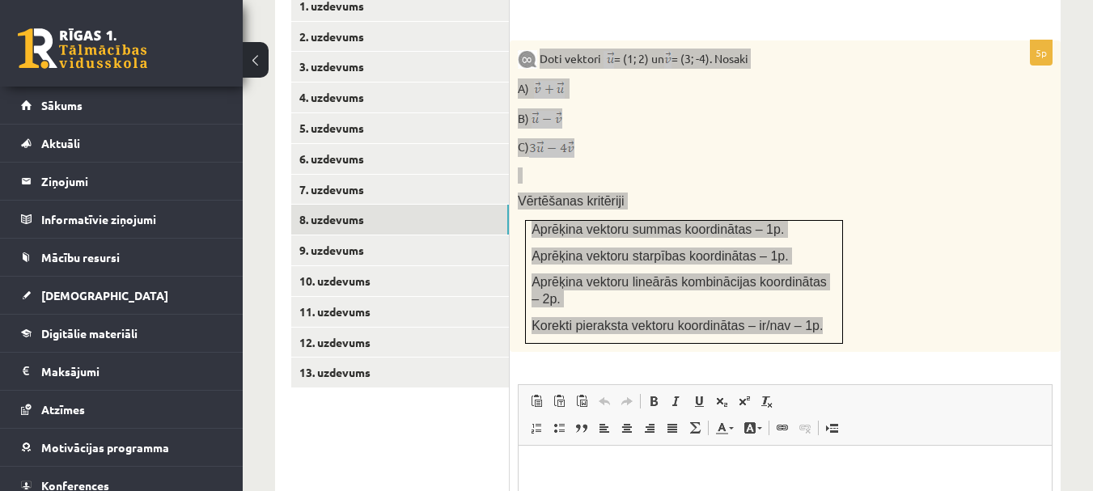
click at [580, 472] on p "Визуальный текстовый редактор, wiswyg-editor-user-answer-47434036534760" at bounding box center [785, 470] width 501 height 17
click at [581, 471] on p "Визуальный текстовый редактор, wiswyg-editor-user-answer-47434036534760" at bounding box center [785, 470] width 501 height 17
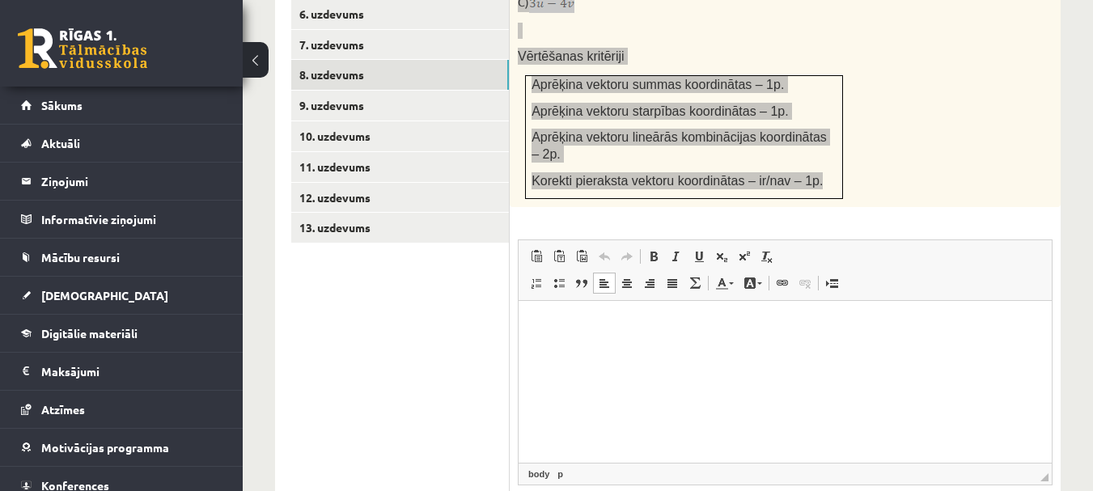
scroll to position [925, 0]
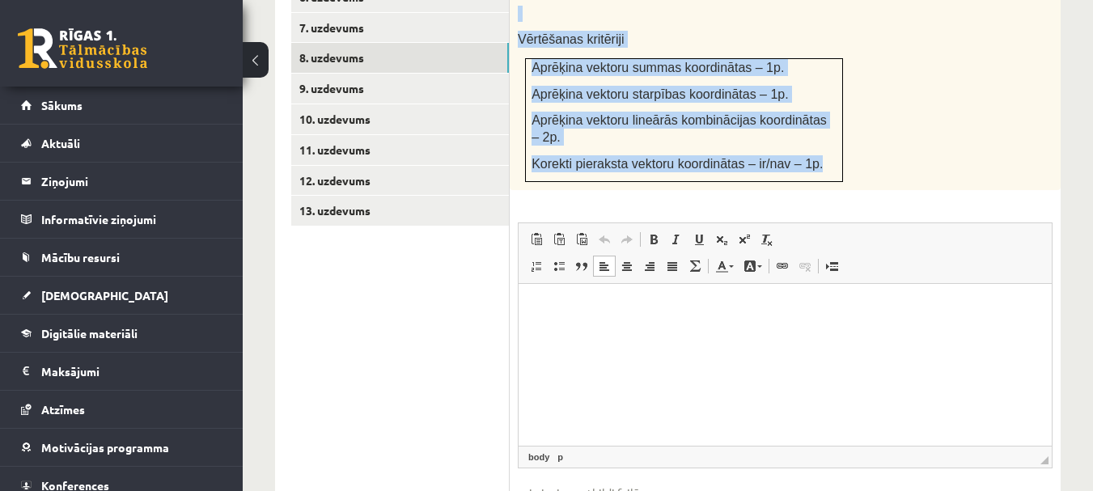
click at [790, 86] on p "Aprēķina vektoru starpības koordinātas – 1p." at bounding box center [684, 94] width 305 height 17
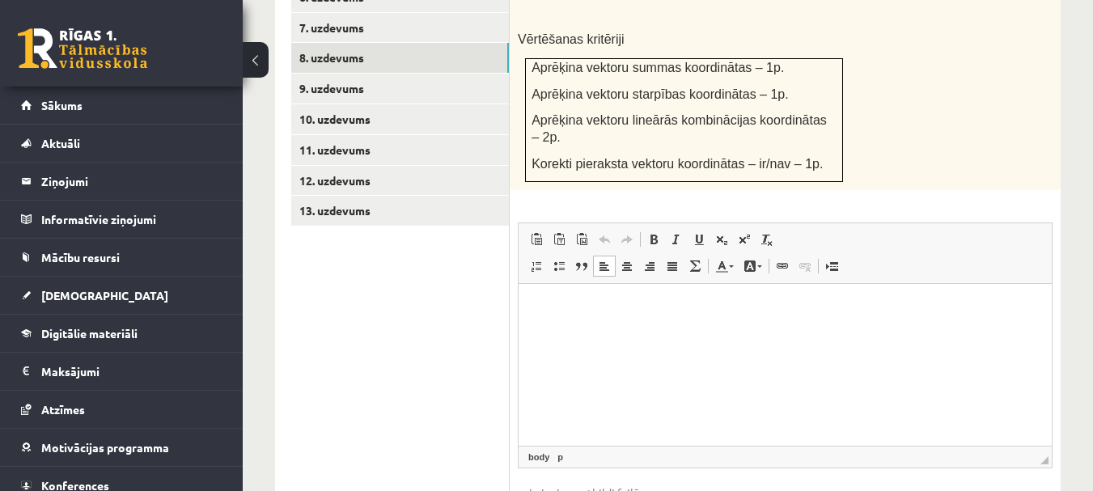
click at [613, 333] on html at bounding box center [785, 308] width 533 height 49
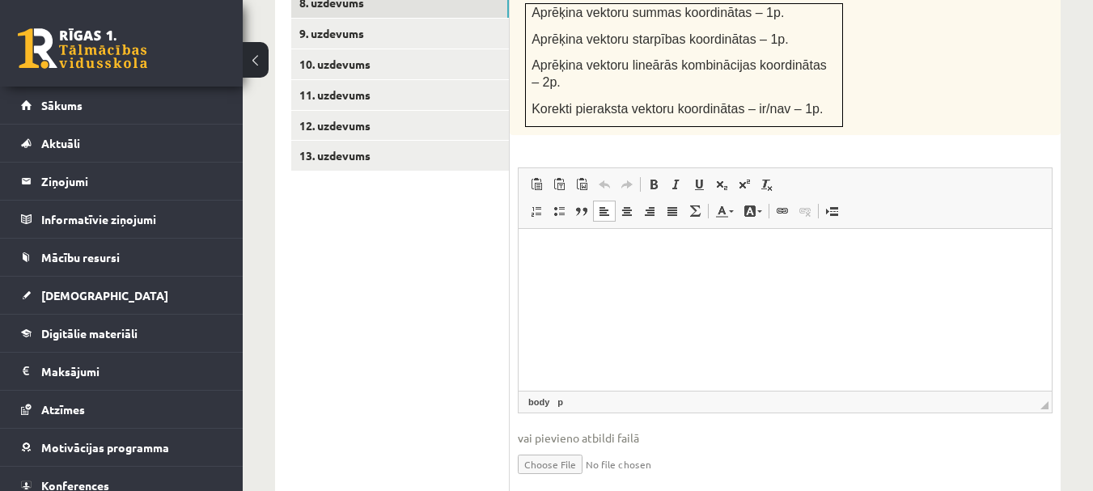
scroll to position [1006, 0]
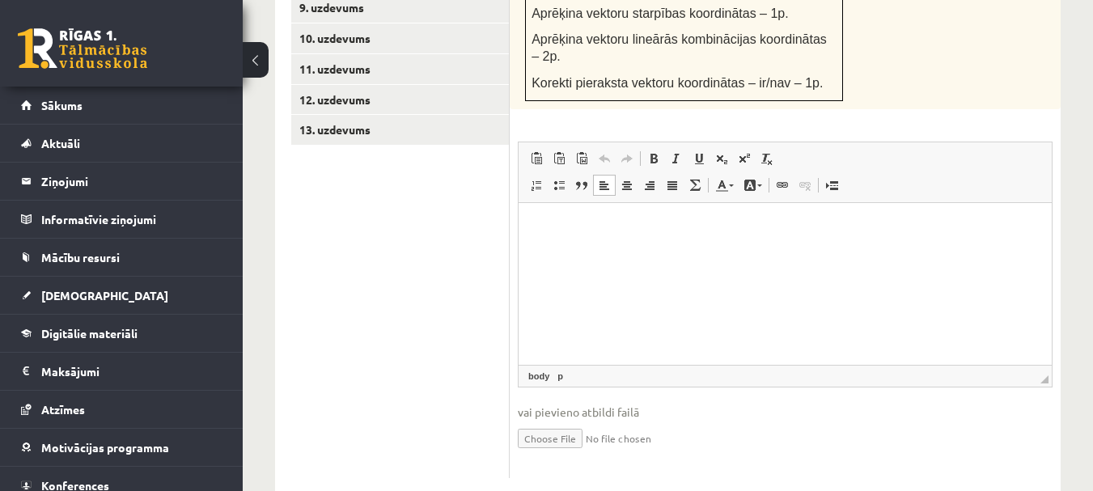
click at [581, 421] on input "file" at bounding box center [785, 437] width 535 height 33
type input "**********"
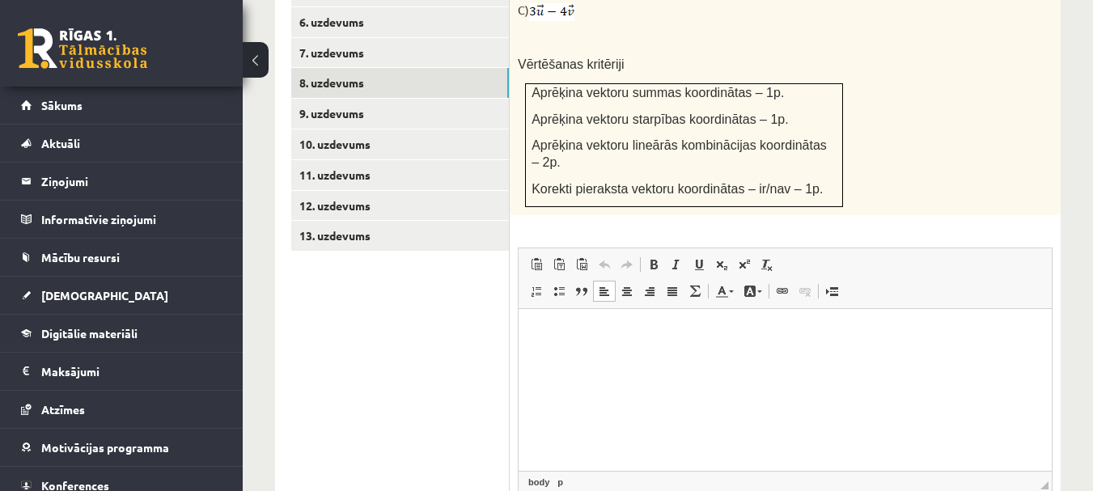
scroll to position [844, 0]
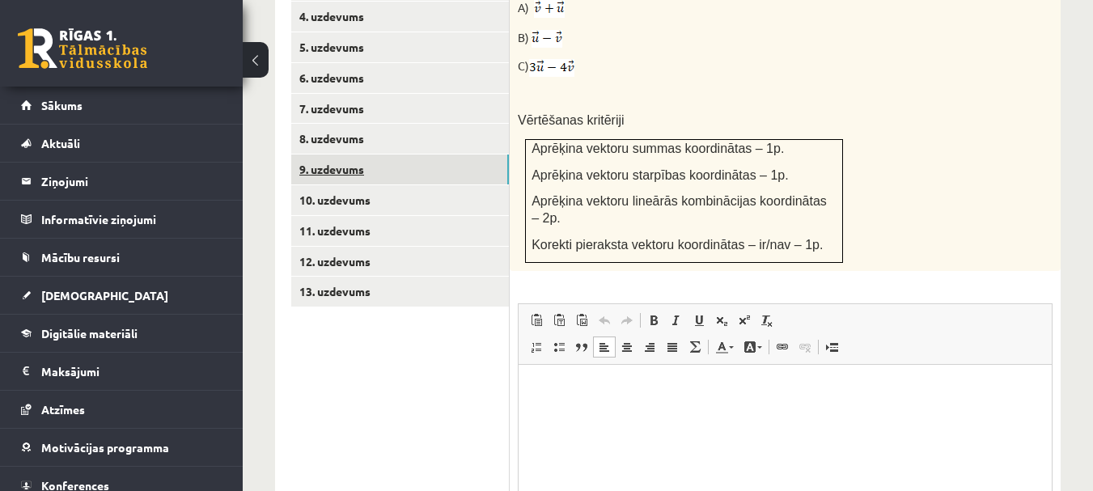
click at [389, 155] on link "9. uzdevums" at bounding box center [400, 170] width 218 height 30
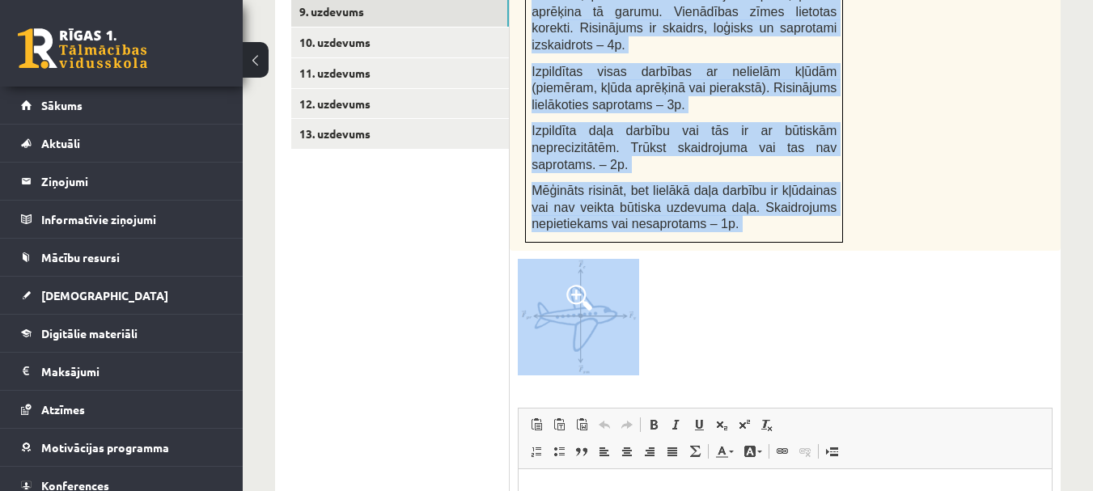
scroll to position [1006, 0]
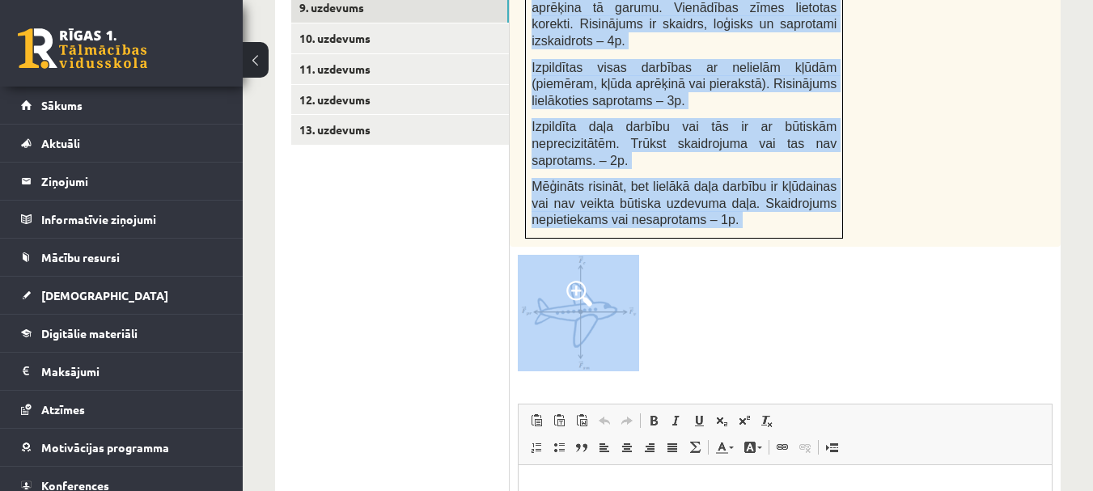
drag, startPoint x: 558, startPoint y: 40, endPoint x: 839, endPoint y: 202, distance: 324.0
click at [839, 202] on div "4p Uz reaktīvo lidmašīnu vertikālajā virzienā darbojas 500kN liels smaguma spēk…" at bounding box center [785, 269] width 551 height 943
copy div "Uz reaktīvo lidmašīnu vertikālajā virzienā darbojas 500kN liels smaguma spēks u…"
click at [582, 281] on span at bounding box center [579, 294] width 26 height 26
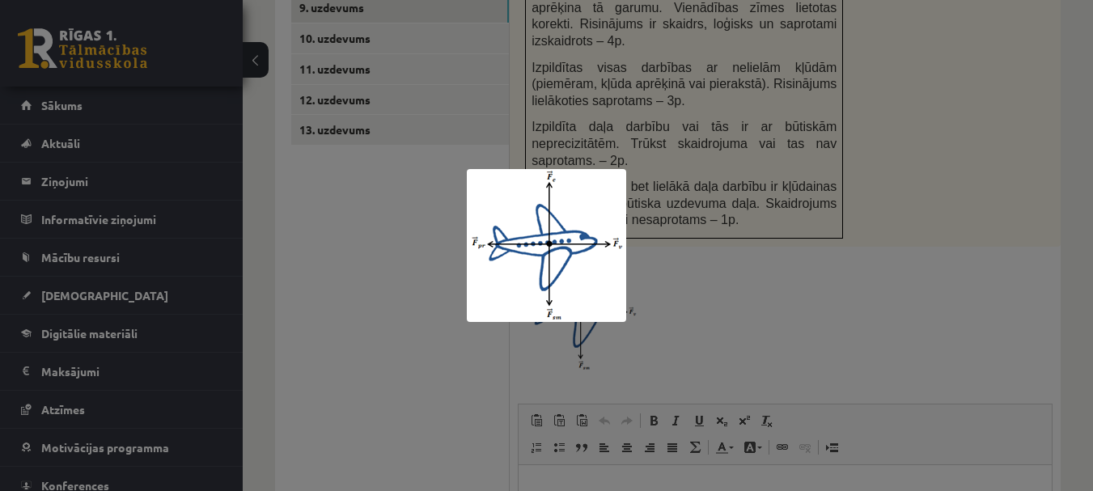
click at [719, 227] on div at bounding box center [546, 245] width 1093 height 491
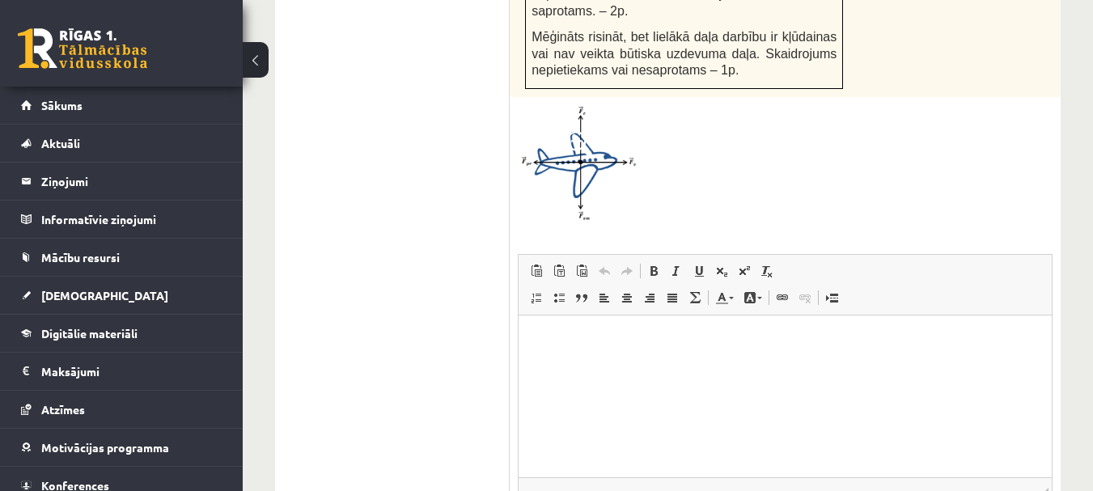
scroll to position [1250, 0]
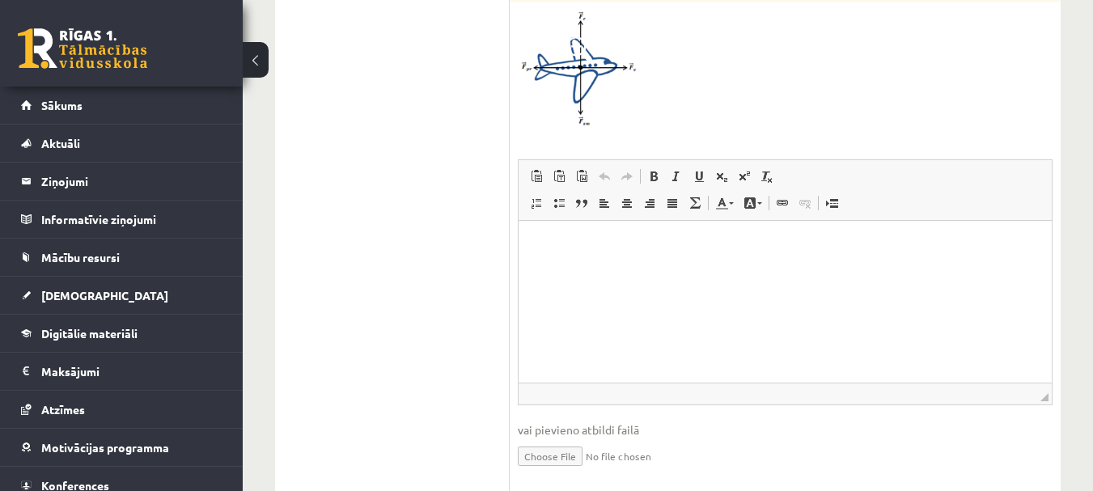
click at [577, 439] on input "file" at bounding box center [785, 455] width 535 height 33
type input "**********"
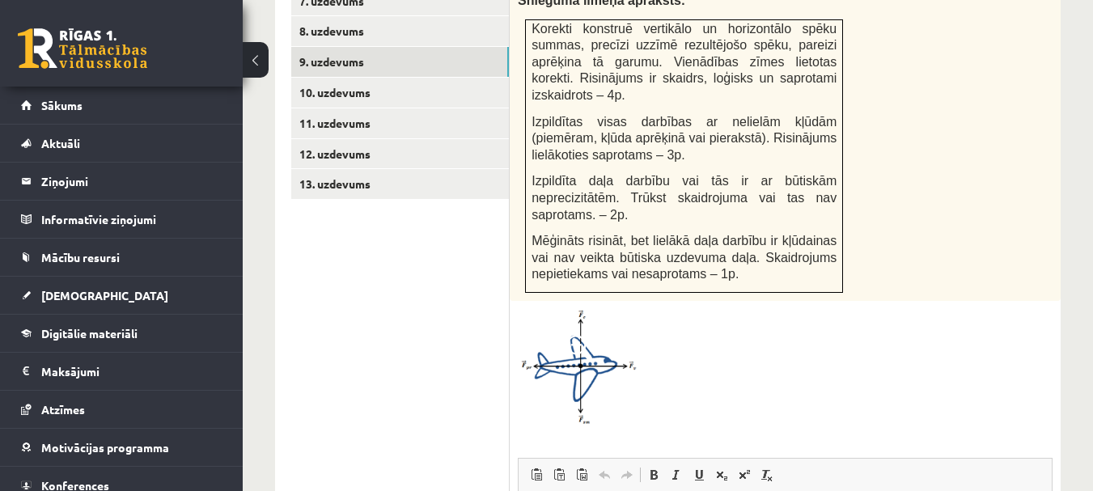
scroll to position [926, 0]
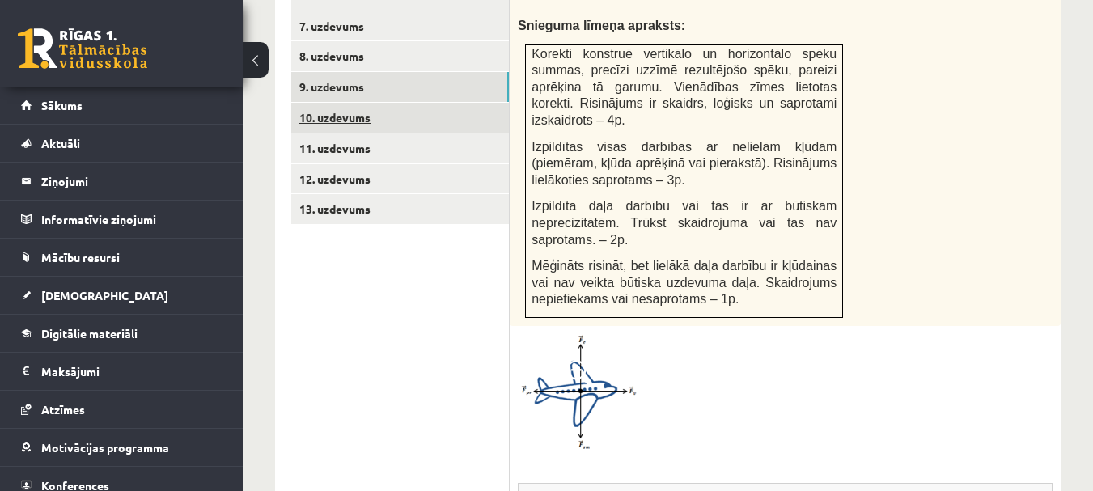
click at [360, 103] on link "10. uzdevums" at bounding box center [400, 118] width 218 height 30
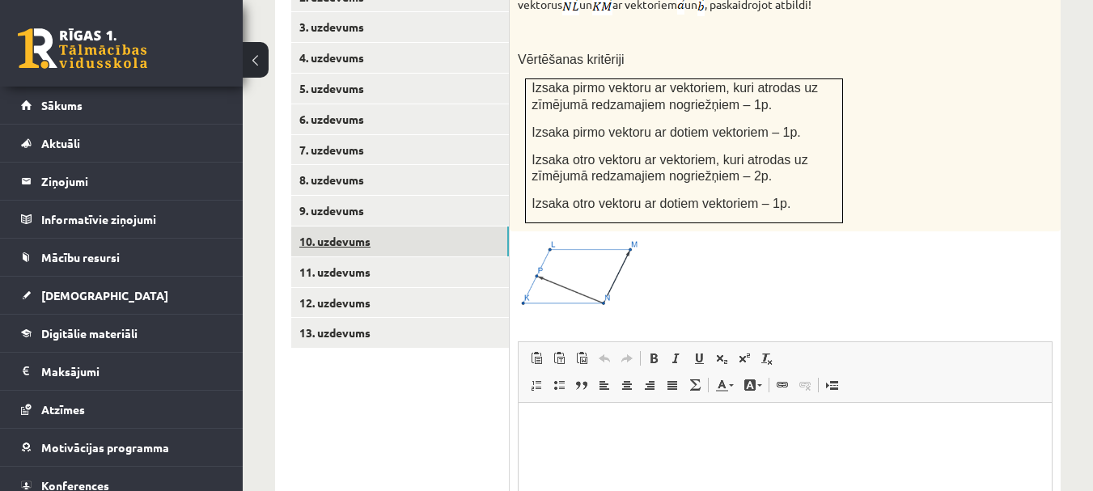
scroll to position [845, 0]
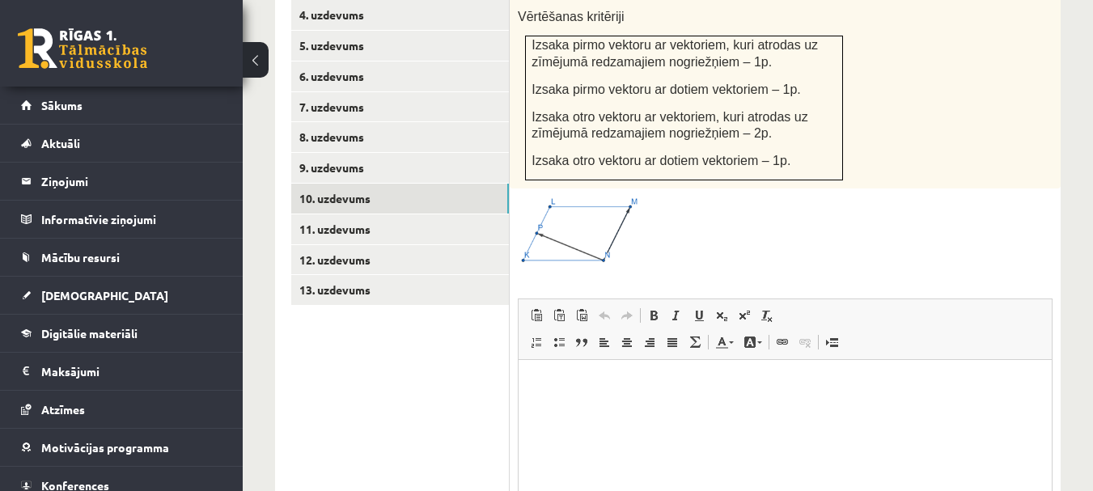
click at [582, 222] on span at bounding box center [579, 235] width 26 height 26
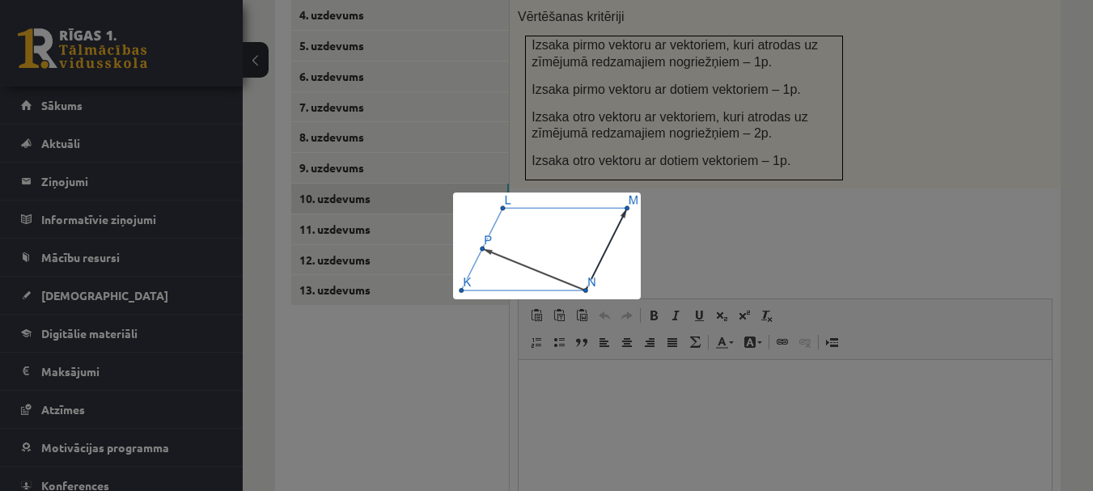
click at [670, 235] on div at bounding box center [546, 245] width 1093 height 491
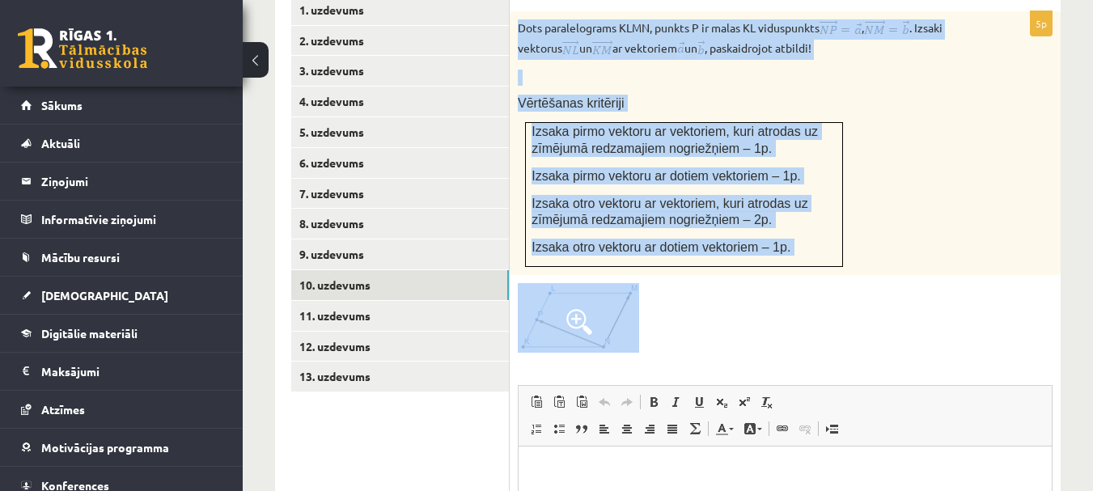
scroll to position [765, 0]
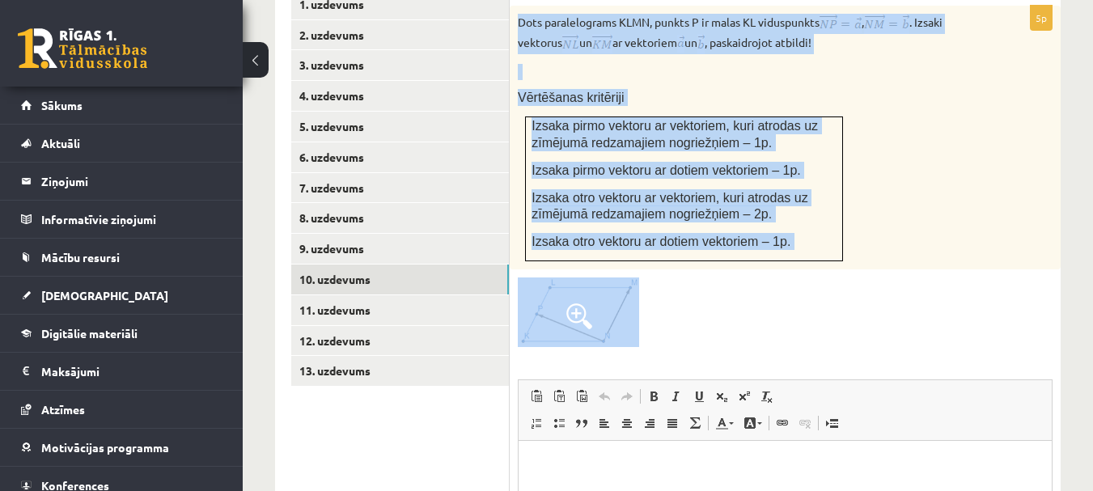
drag, startPoint x: 519, startPoint y: 164, endPoint x: 829, endPoint y: 261, distance: 325.5
click at [829, 261] on div "5p Dots paralelograms KLMN, punkts P ir malas KL viduspunkts , . Izsaki vektoru…" at bounding box center [785, 361] width 551 height 710
copy div "Dots paralelograms KLMN, punkts P ir malas KL viduspunkts , . Izsaki vektorus u…"
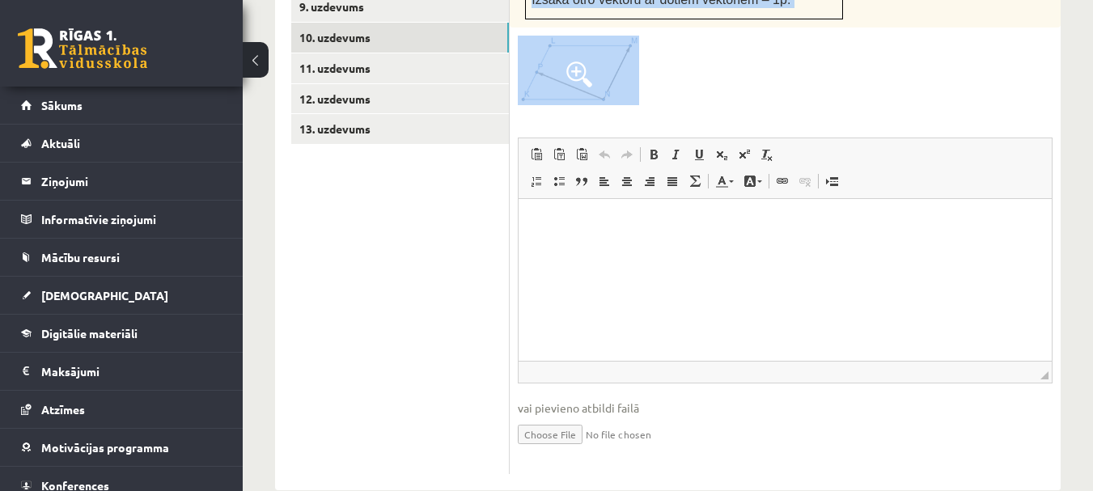
scroll to position [1007, 0]
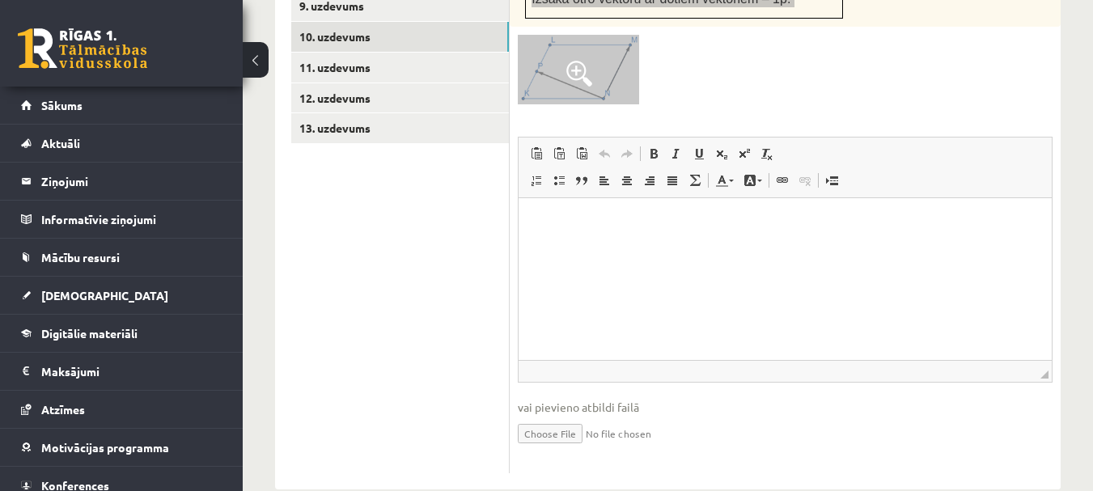
click at [600, 247] on html at bounding box center [785, 221] width 533 height 49
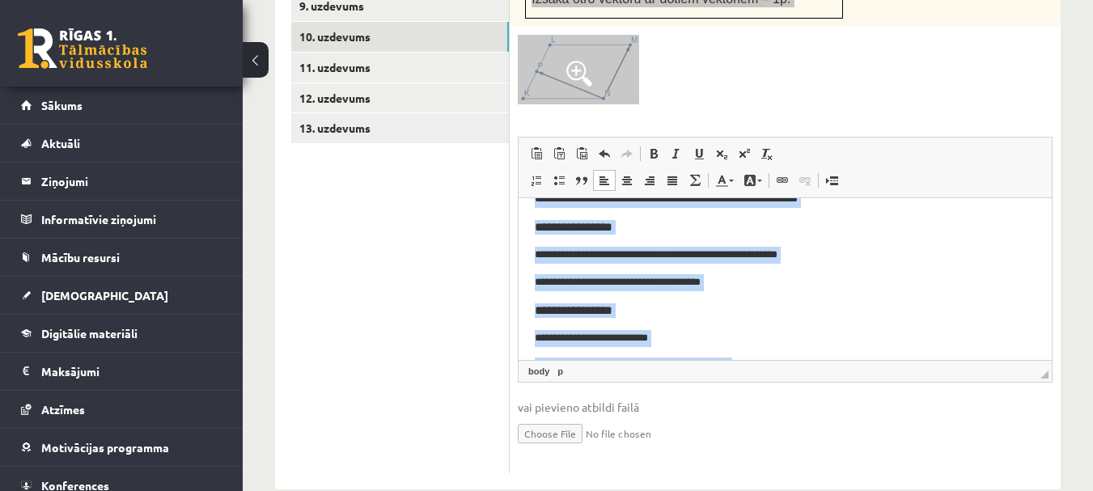
scroll to position [0, 0]
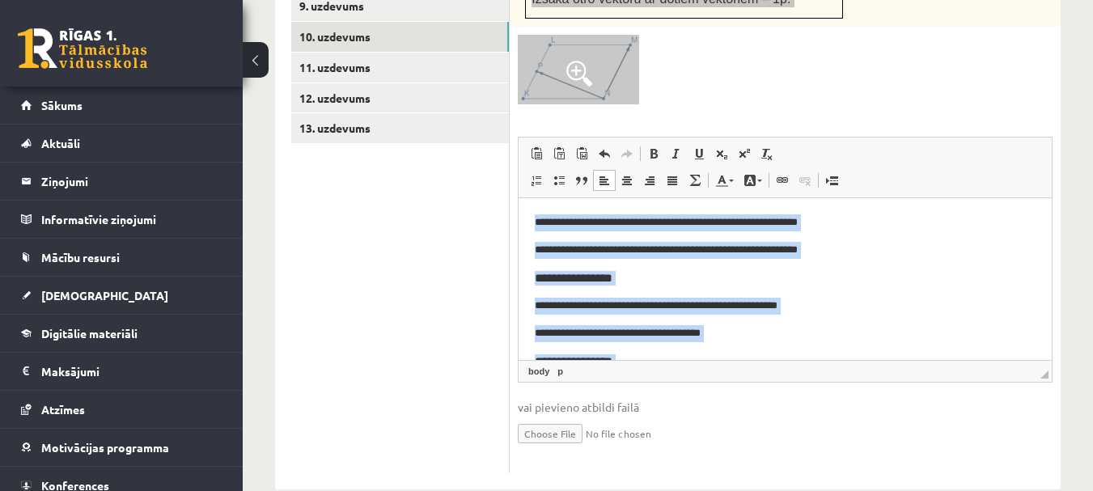
drag, startPoint x: 896, startPoint y: 329, endPoint x: 477, endPoint y: 145, distance: 457.2
click at [519, 197] on html "**********" at bounding box center [785, 354] width 533 height 315
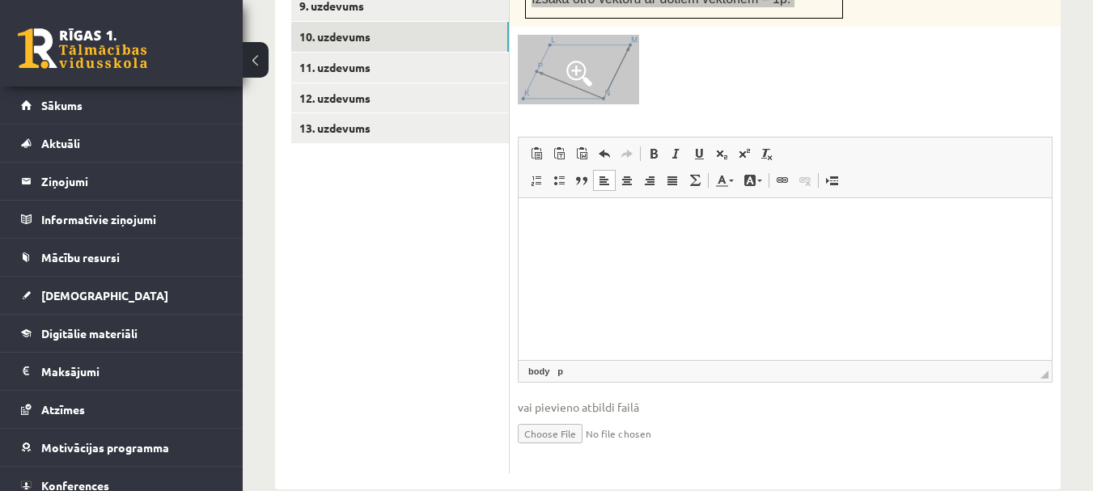
scroll to position [926, 0]
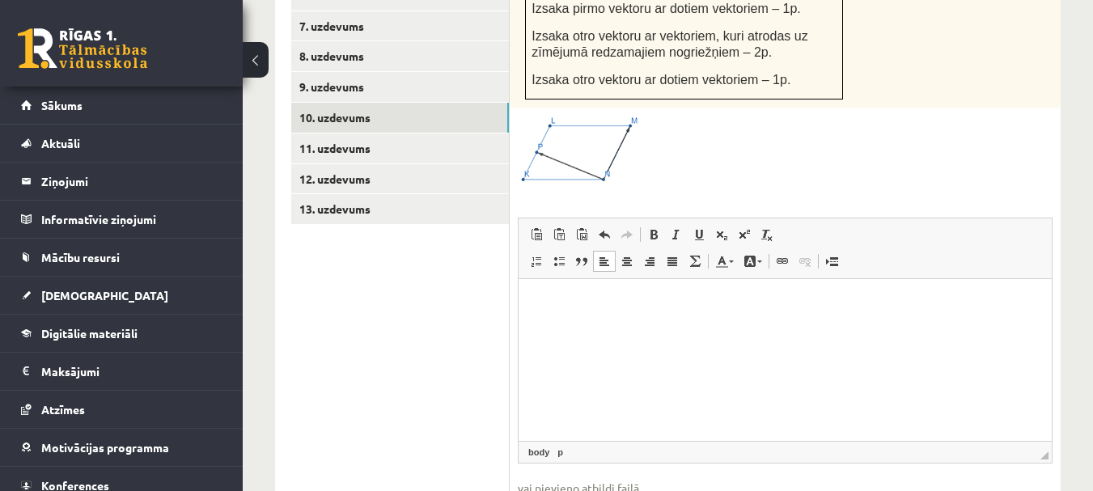
click at [755, 161] on div at bounding box center [785, 150] width 535 height 69
click at [748, 328] on html at bounding box center [785, 302] width 533 height 49
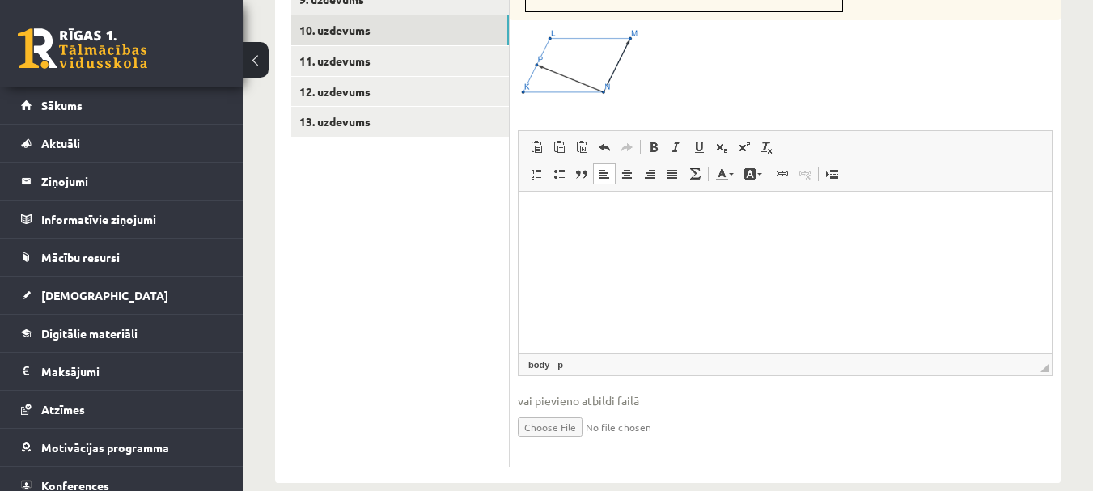
scroll to position [1021, 0]
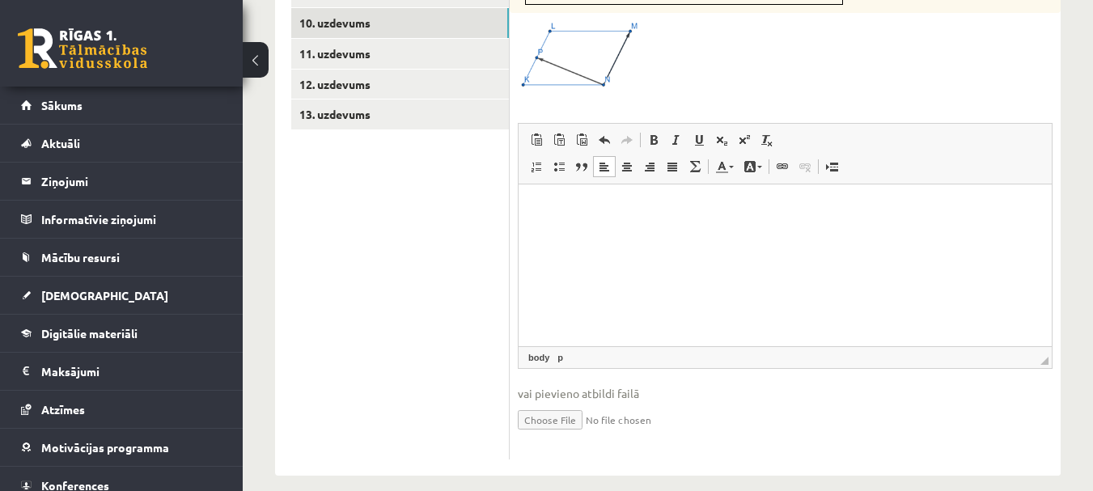
click at [582, 403] on input "file" at bounding box center [785, 418] width 535 height 33
type input "**********"
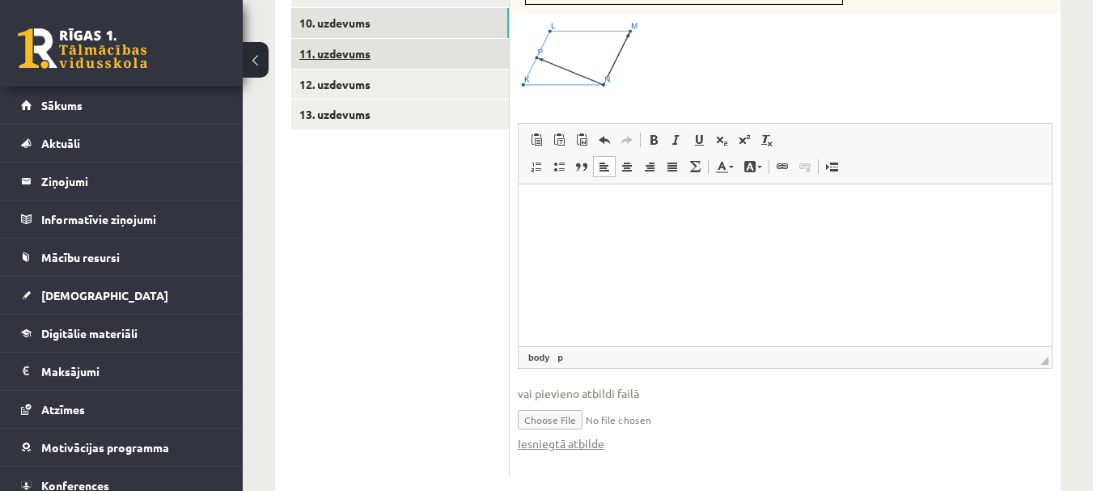
click at [336, 39] on link "11. uzdevums" at bounding box center [400, 54] width 218 height 30
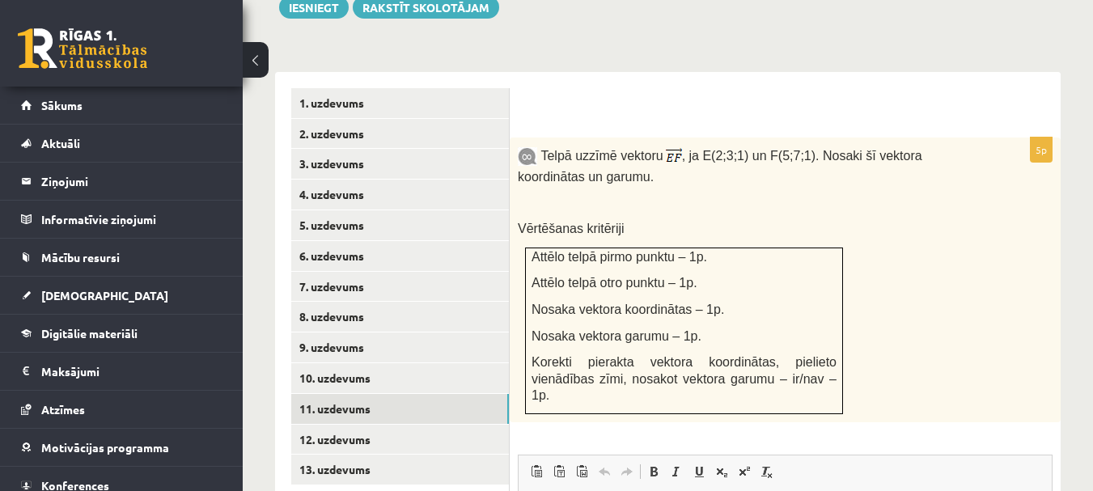
scroll to position [656, 0]
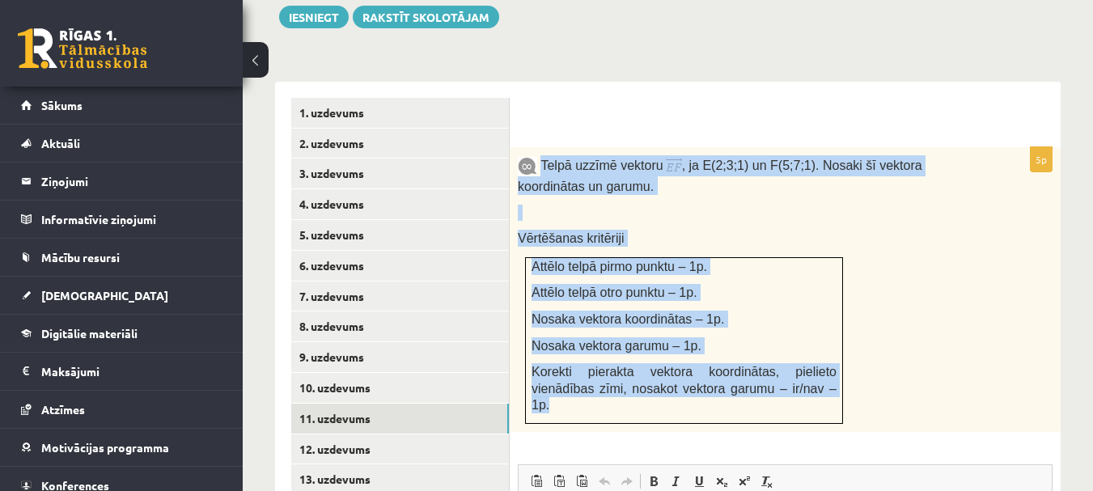
drag, startPoint x: 539, startPoint y: 146, endPoint x: 803, endPoint y: 370, distance: 346.7
click at [803, 370] on div "Telpā uzzīmē vektoru , ja E(2;3;1) un F(5;7;1). Nosaki šī vektora koordinātas u…" at bounding box center [785, 289] width 551 height 285
copy div "Telpā uzzīmē vektoru , ja E(2;3;1) un F(5;7;1). Nosaki šī vektora koordinātas u…"
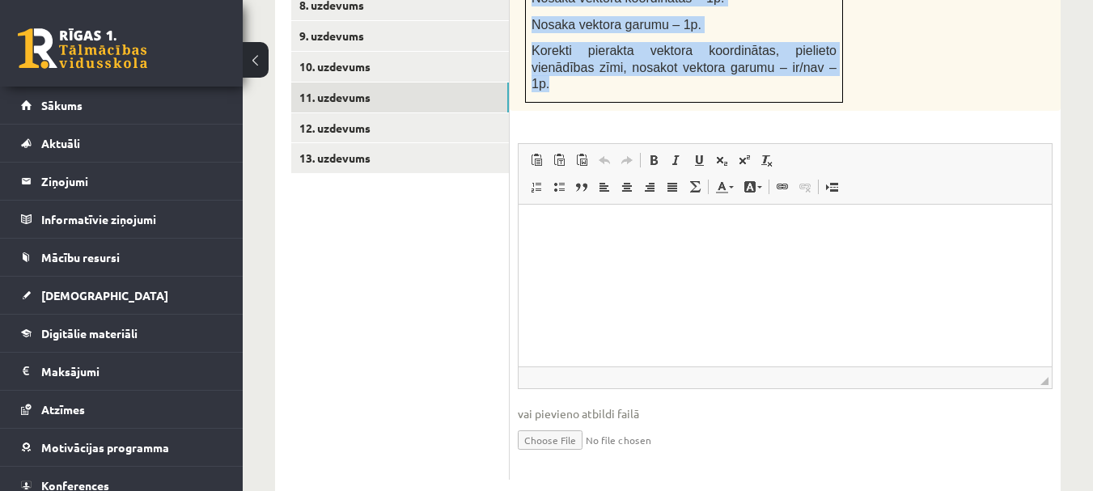
scroll to position [980, 0]
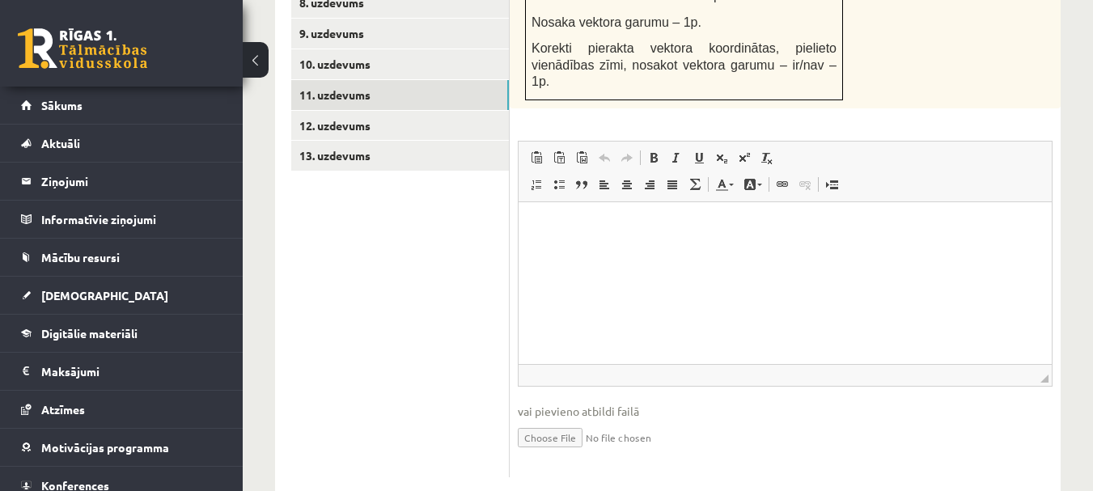
click at [766, 251] on html at bounding box center [785, 225] width 533 height 49
click at [562, 420] on input "file" at bounding box center [785, 436] width 535 height 33
type input "**********"
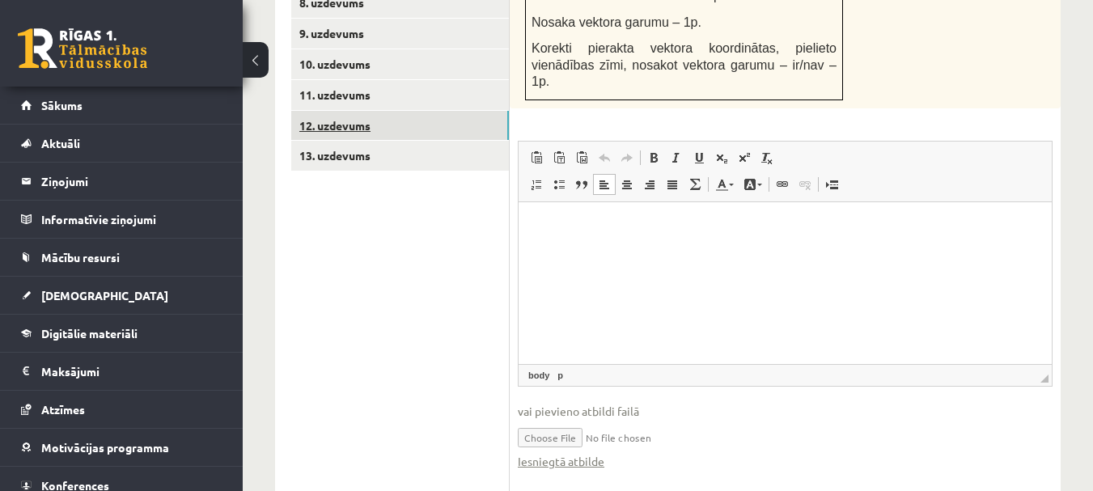
click at [354, 111] on link "12. uzdevums" at bounding box center [400, 126] width 218 height 30
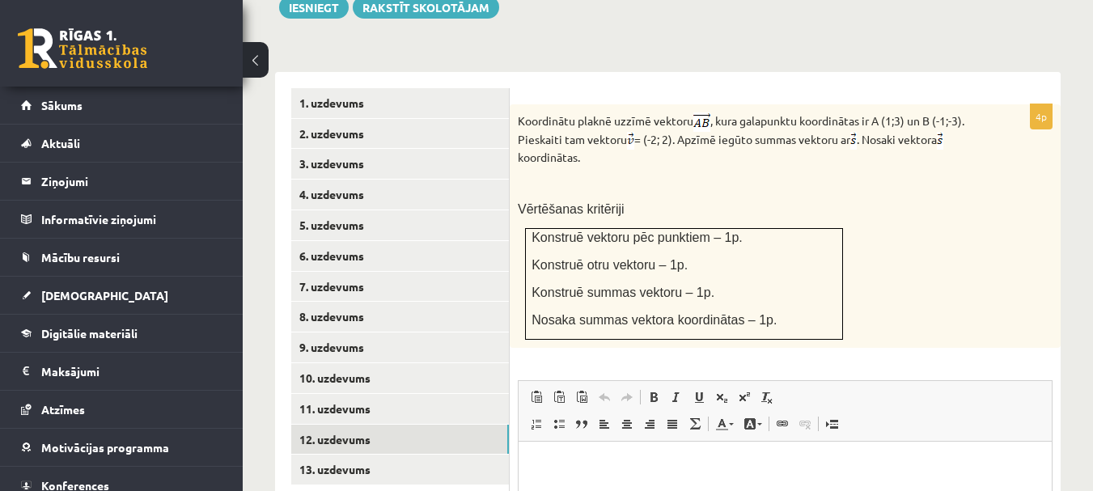
scroll to position [680, 0]
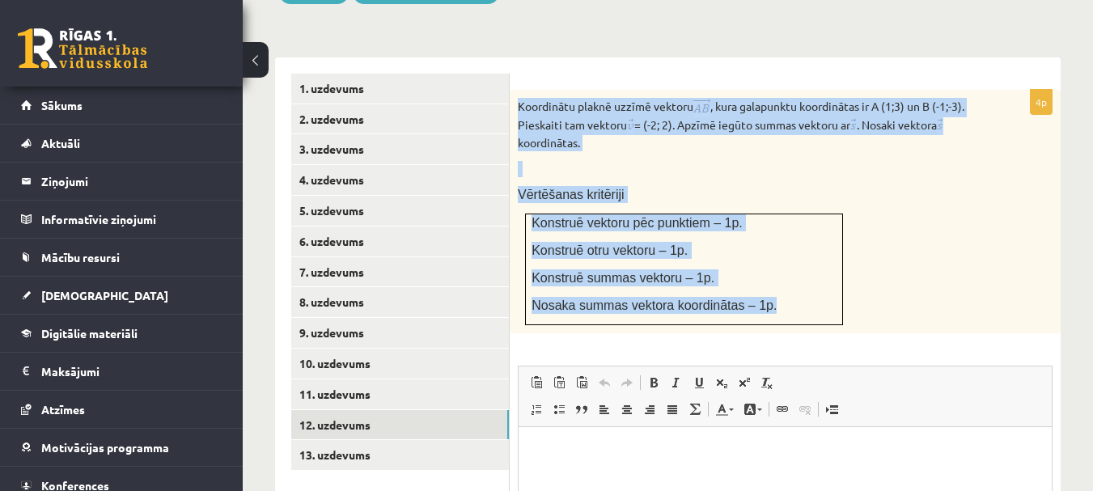
drag, startPoint x: 516, startPoint y: 87, endPoint x: 812, endPoint y: 302, distance: 364.9
click at [812, 302] on div "Koordinātu plaknē uzzīmē vektoru , kura galapunktu koordinātas ir A (1;3) un B …" at bounding box center [785, 212] width 551 height 244
copy div "Koordinātu plaknē uzzīmē vektoru , kura galapunktu koordinātas ir A (1;3) un B …"
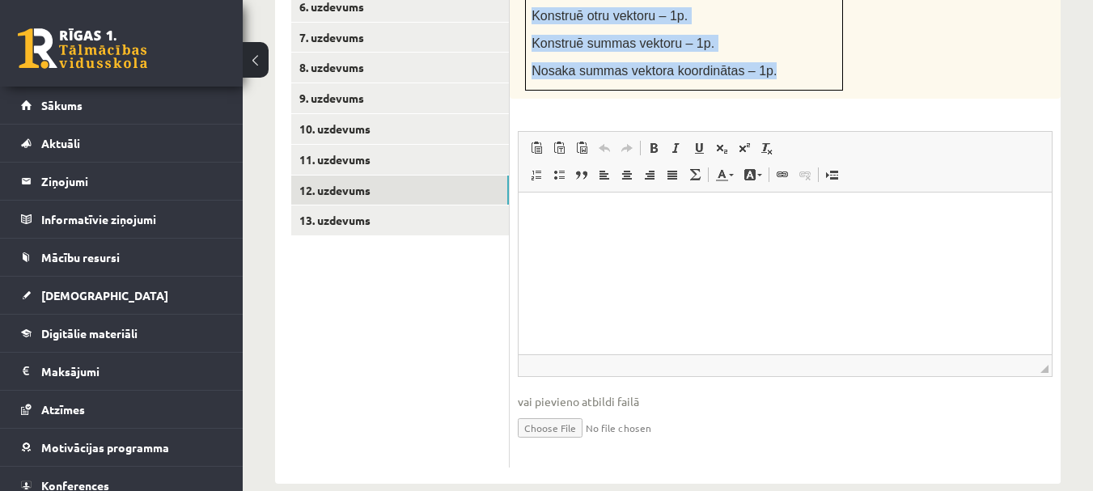
scroll to position [923, 0]
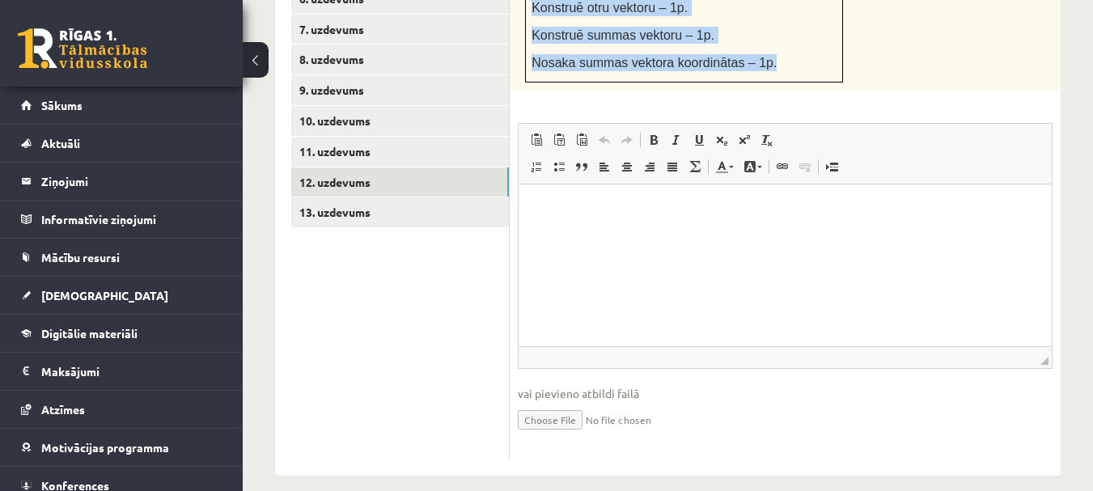
click at [570, 403] on input "file" at bounding box center [785, 418] width 535 height 33
type input "**********"
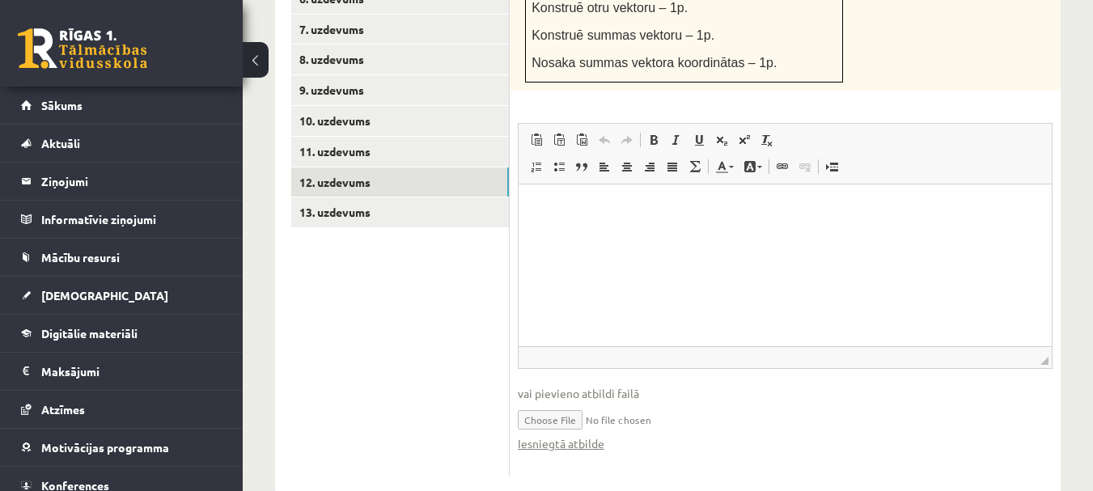
click at [758, 77] on div "4p Koordinātu plaknē uzzīmē vektoru , kura galapunktu koordinātas ir A (1;3) un…" at bounding box center [785, 161] width 551 height 629
click at [351, 197] on link "13. uzdevums" at bounding box center [400, 212] width 218 height 30
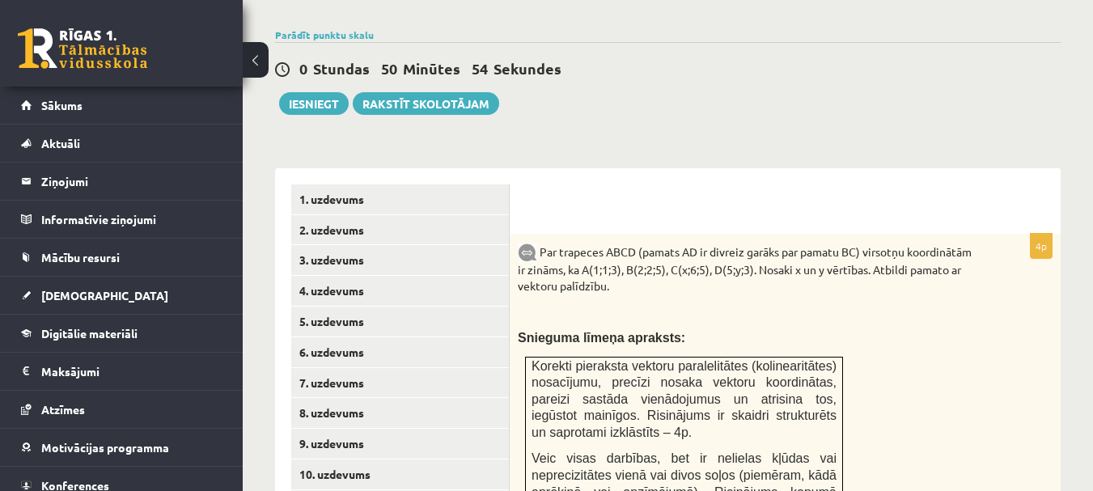
scroll to position [761, 0]
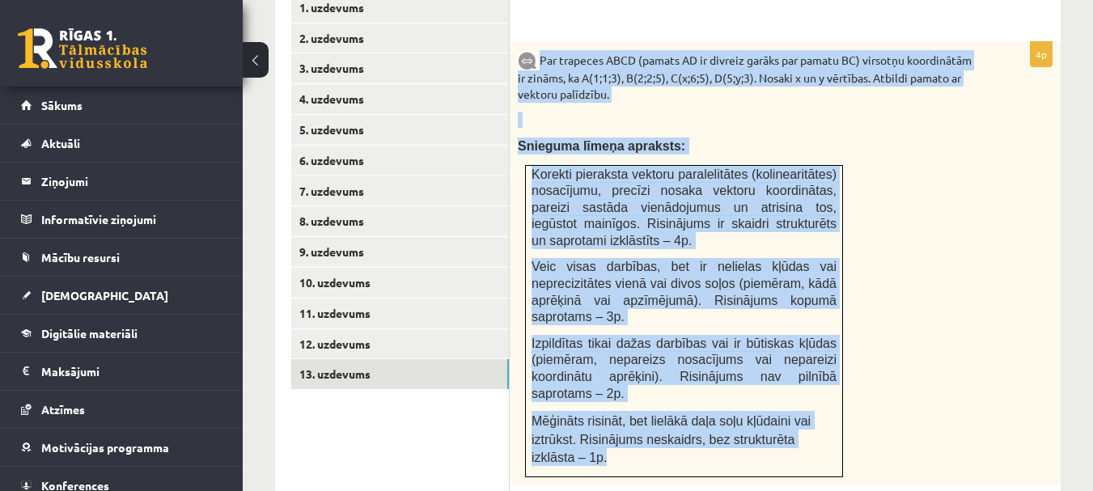
drag, startPoint x: 540, startPoint y: 39, endPoint x: 832, endPoint y: 407, distance: 469.4
click at [832, 407] on div "Par trapeces ABCD (pamats AD ir divreiz garāks par pamatu BC) virsotņu koordinā…" at bounding box center [785, 263] width 551 height 443
copy div "Par trapeces ABCD (pamats AD ir divreiz garāks par pamatu BC) virsotņu koordinā…"
click at [872, 244] on div "Par trapeces ABCD (pamats AD ir divreiz garāks par pamatu BC) virsotņu koordinā…" at bounding box center [785, 263] width 551 height 443
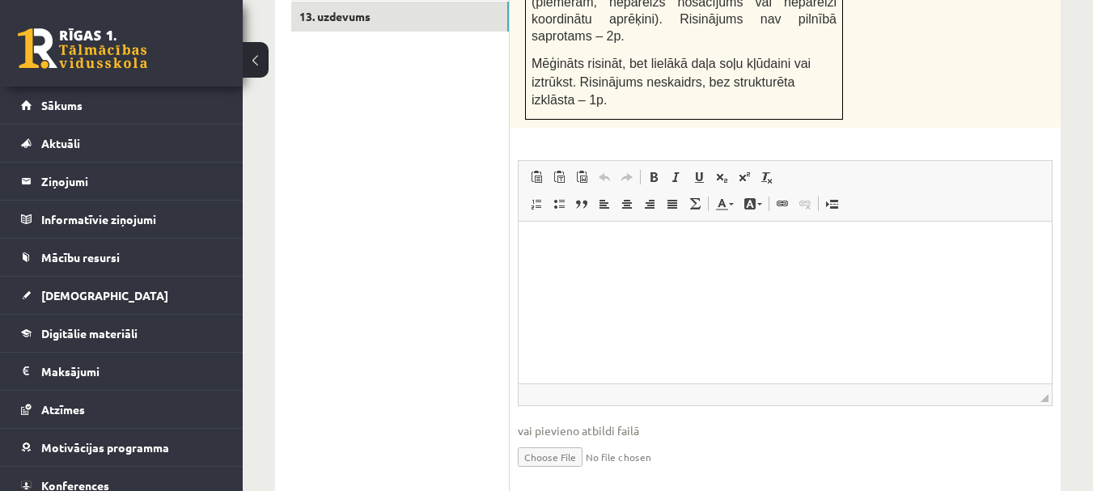
scroll to position [1121, 0]
click at [571, 438] on input "file" at bounding box center [785, 454] width 535 height 33
type input "**********"
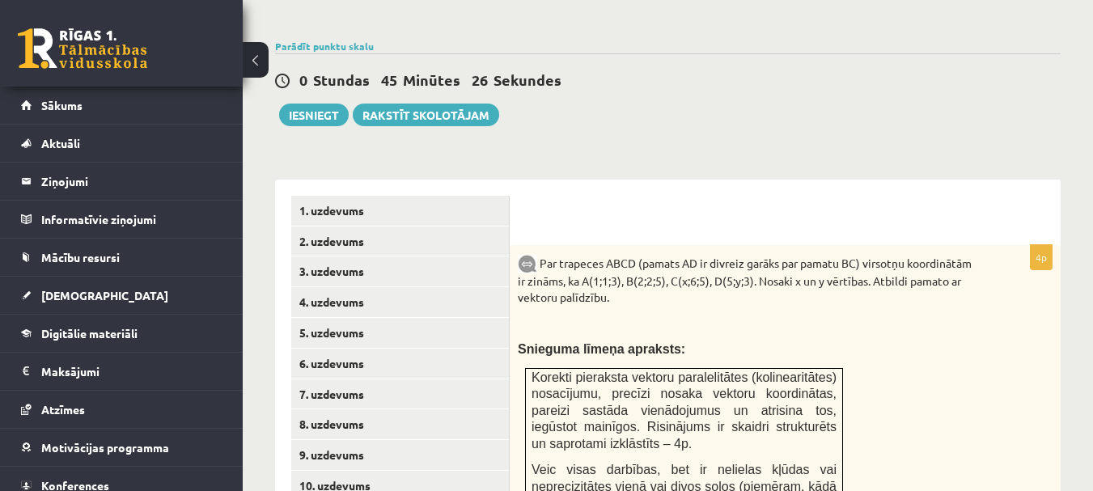
scroll to position [554, 0]
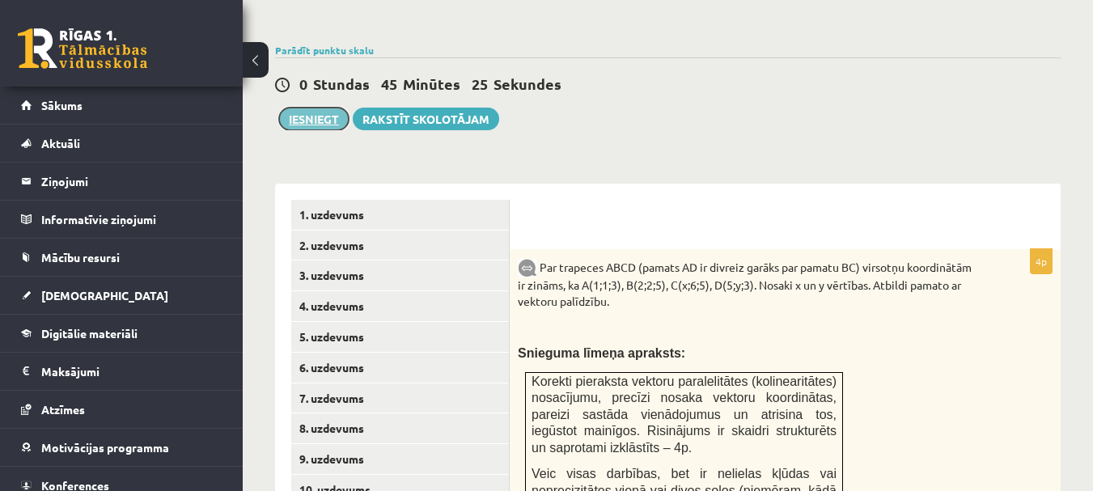
click at [314, 108] on button "Iesniegt" at bounding box center [314, 119] width 70 height 23
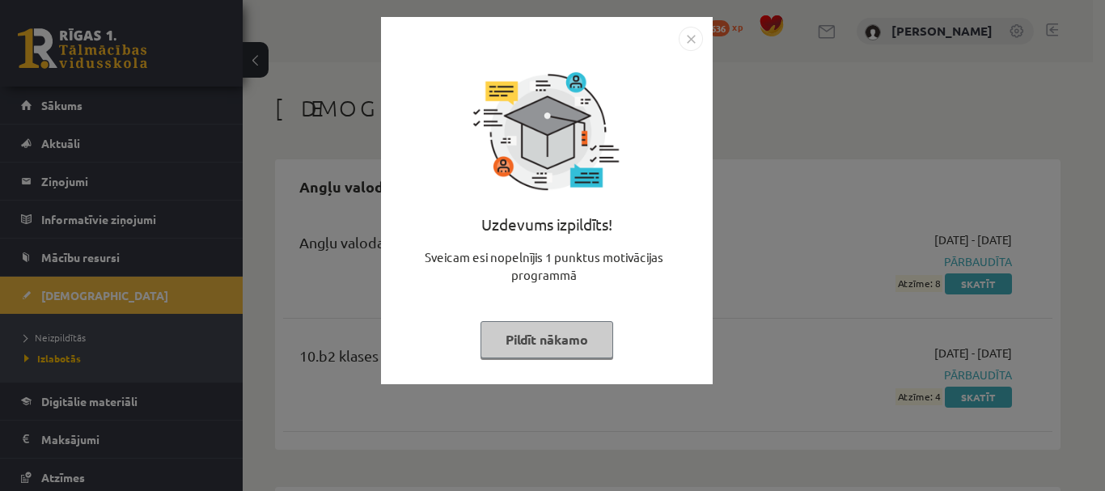
click at [543, 341] on button "Pildīt nākamo" at bounding box center [547, 339] width 133 height 37
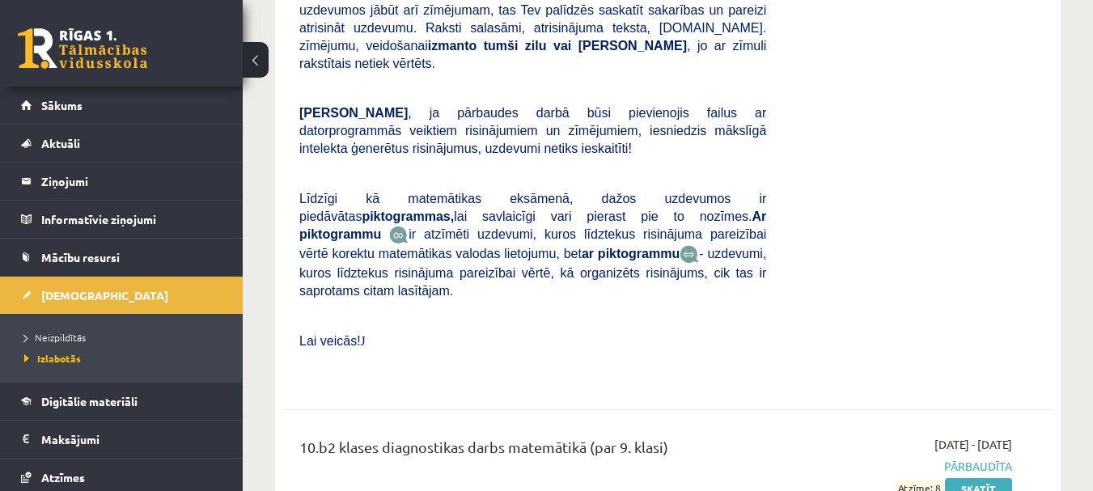
scroll to position [2868, 0]
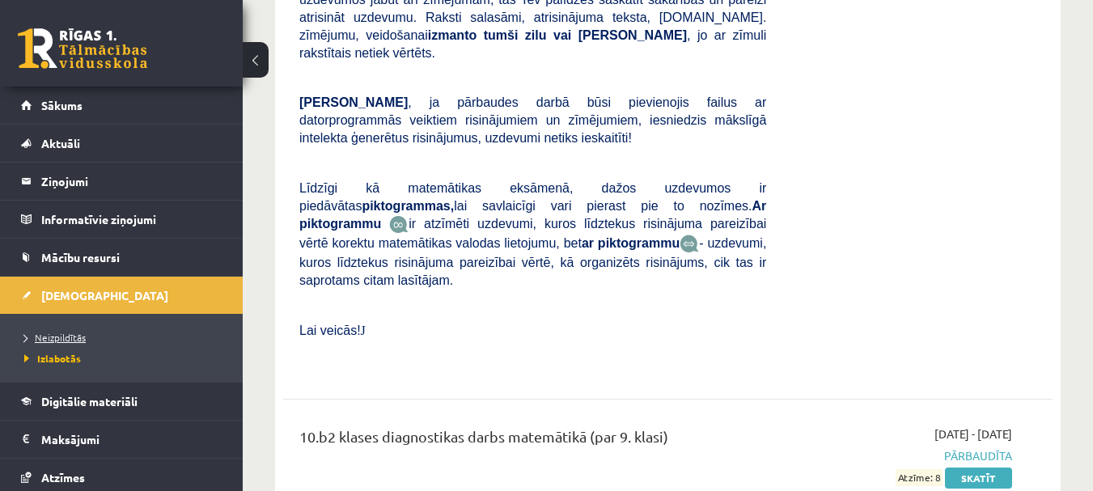
click at [58, 340] on span "Neizpildītās" at bounding box center [54, 337] width 61 height 13
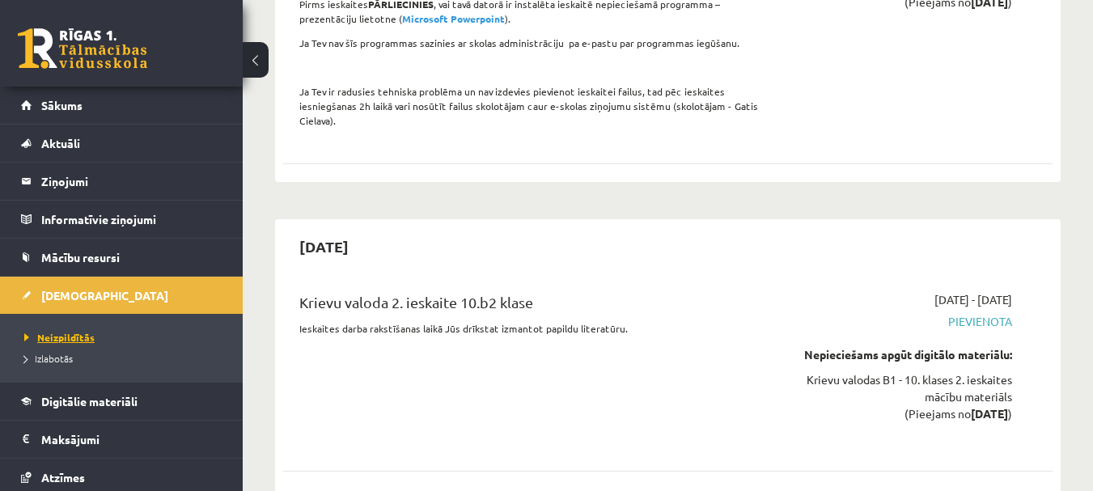
click at [75, 337] on span "Neizpildītās" at bounding box center [59, 337] width 70 height 13
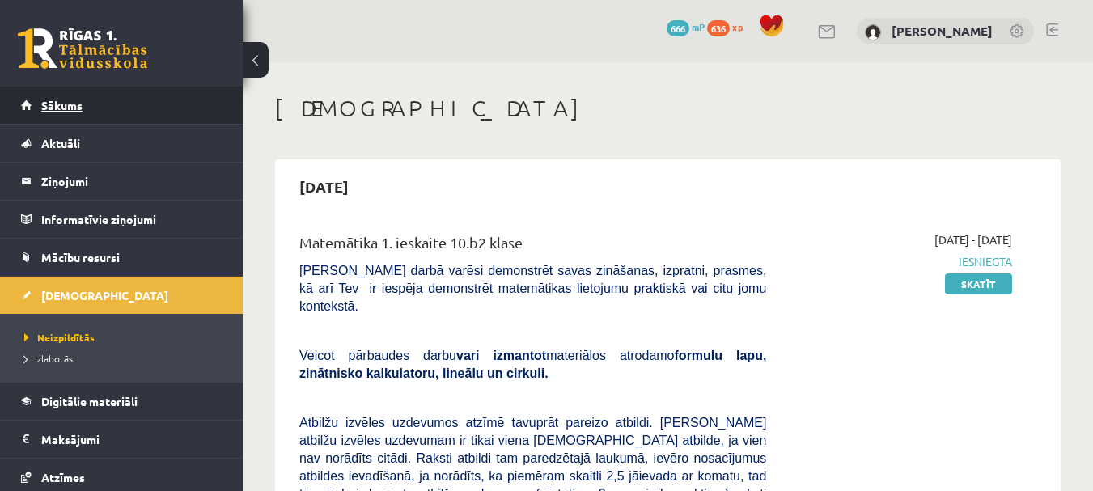
click at [63, 104] on span "Sākums" at bounding box center [61, 105] width 41 height 15
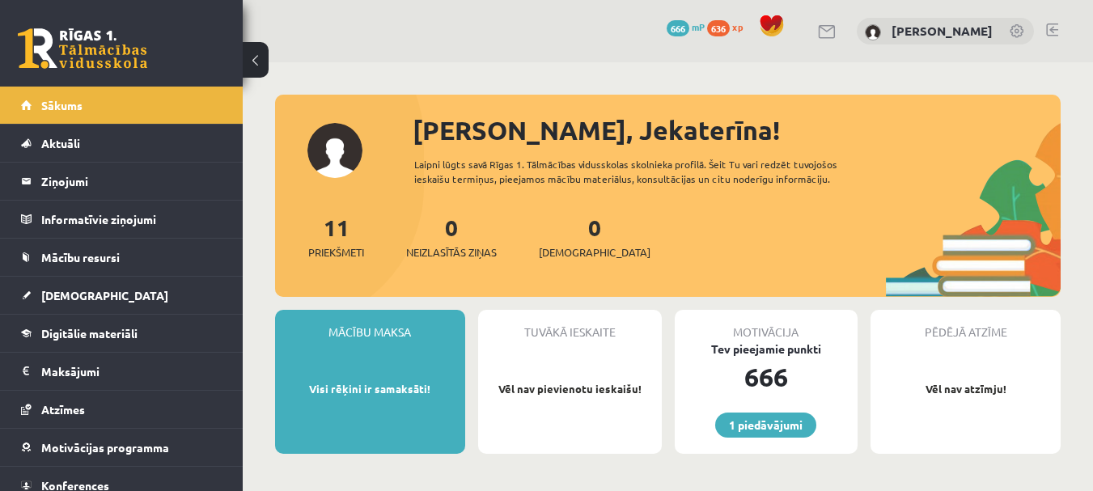
click at [1055, 28] on link at bounding box center [1052, 29] width 12 height 13
